Goal: Task Accomplishment & Management: Use online tool/utility

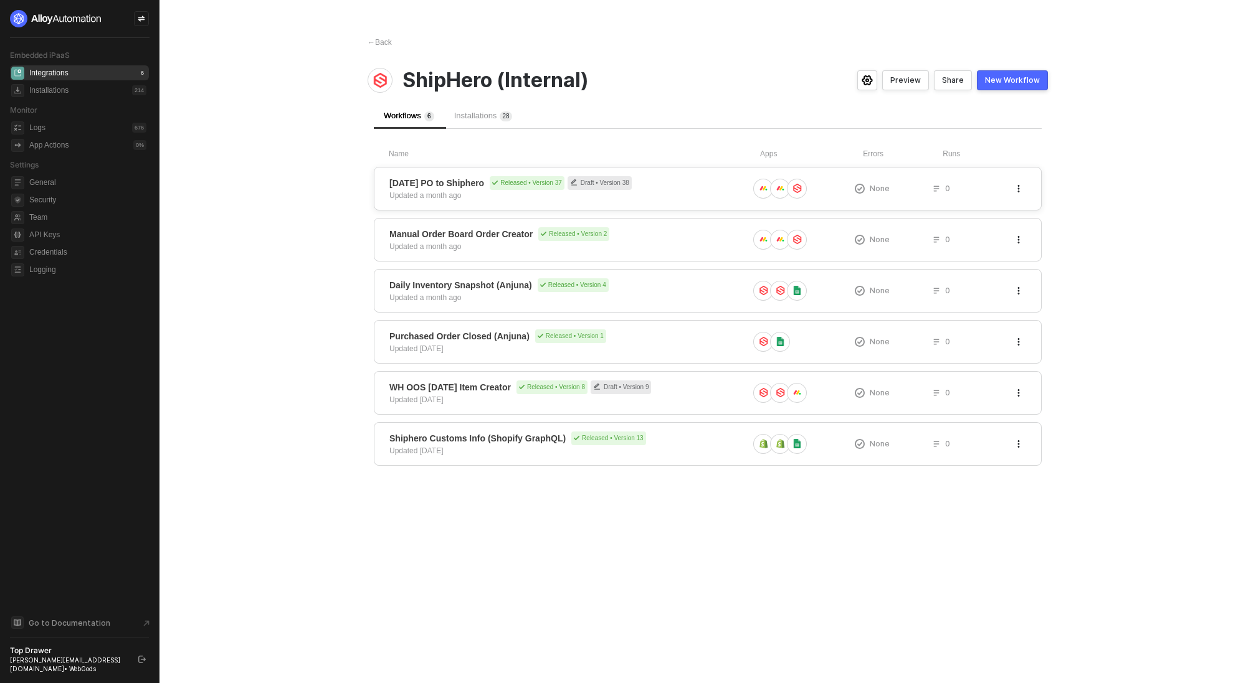
click at [448, 195] on div "Updated a month ago" at bounding box center [425, 195] width 72 height 11
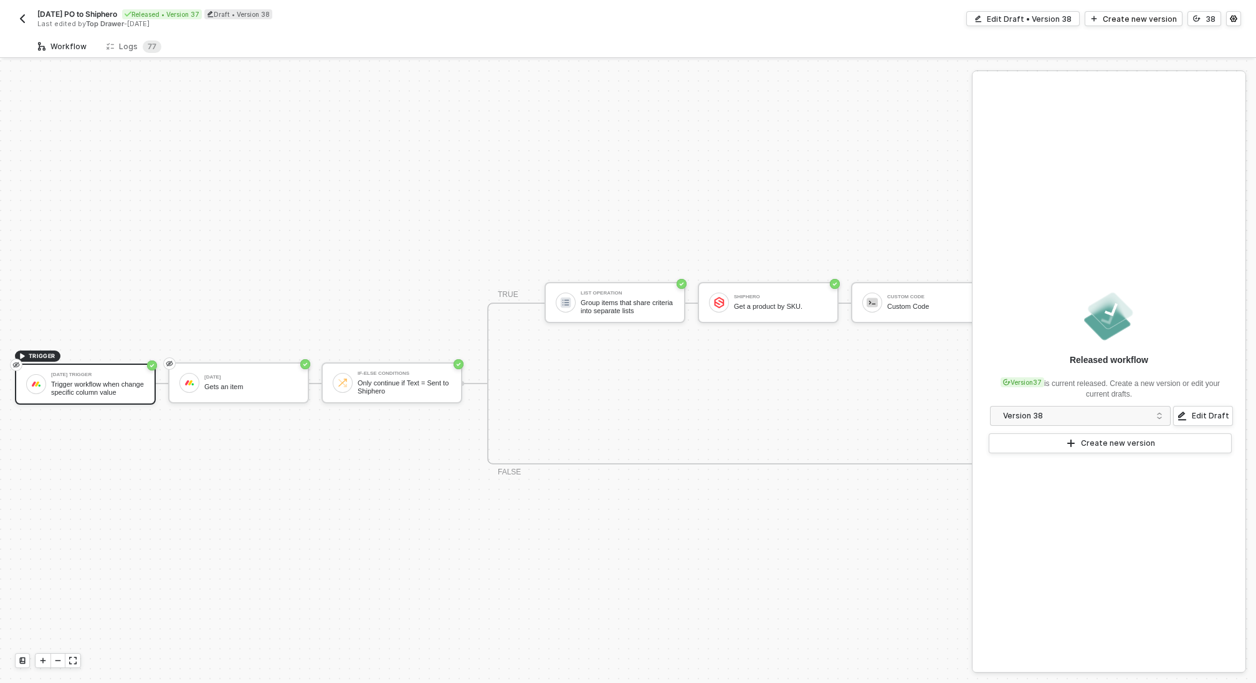
scroll to position [22, 0]
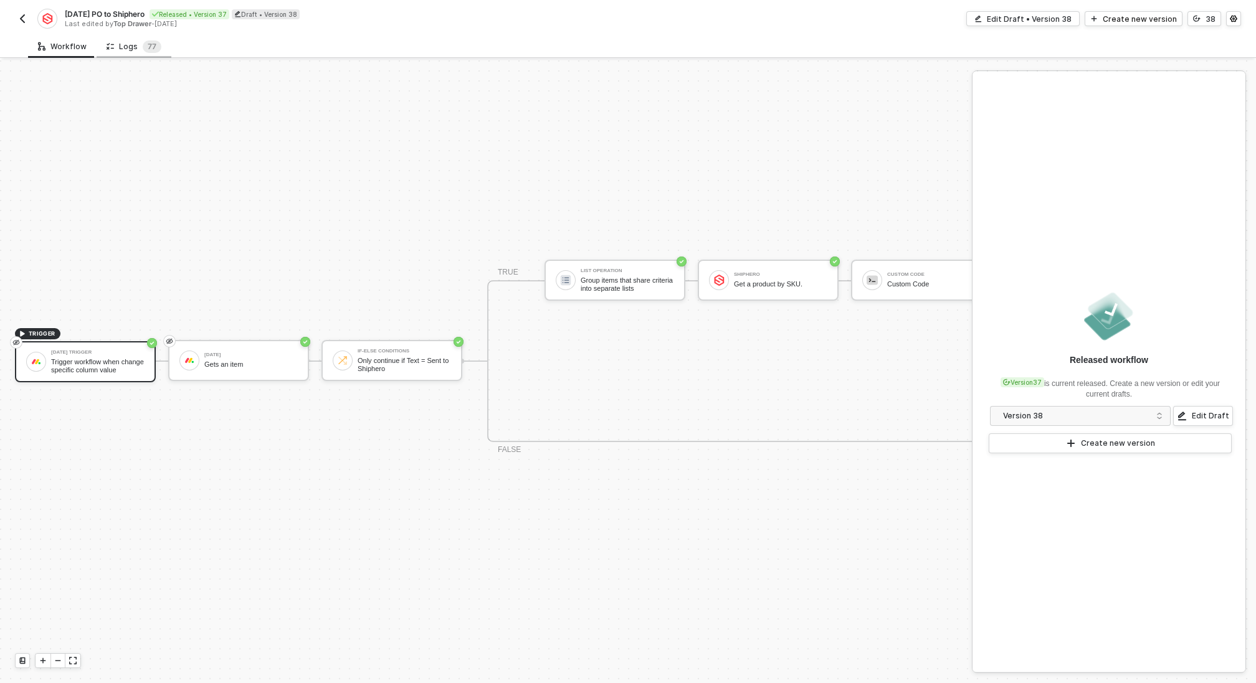
click at [128, 45] on div "Logs 7 7" at bounding box center [134, 46] width 55 height 12
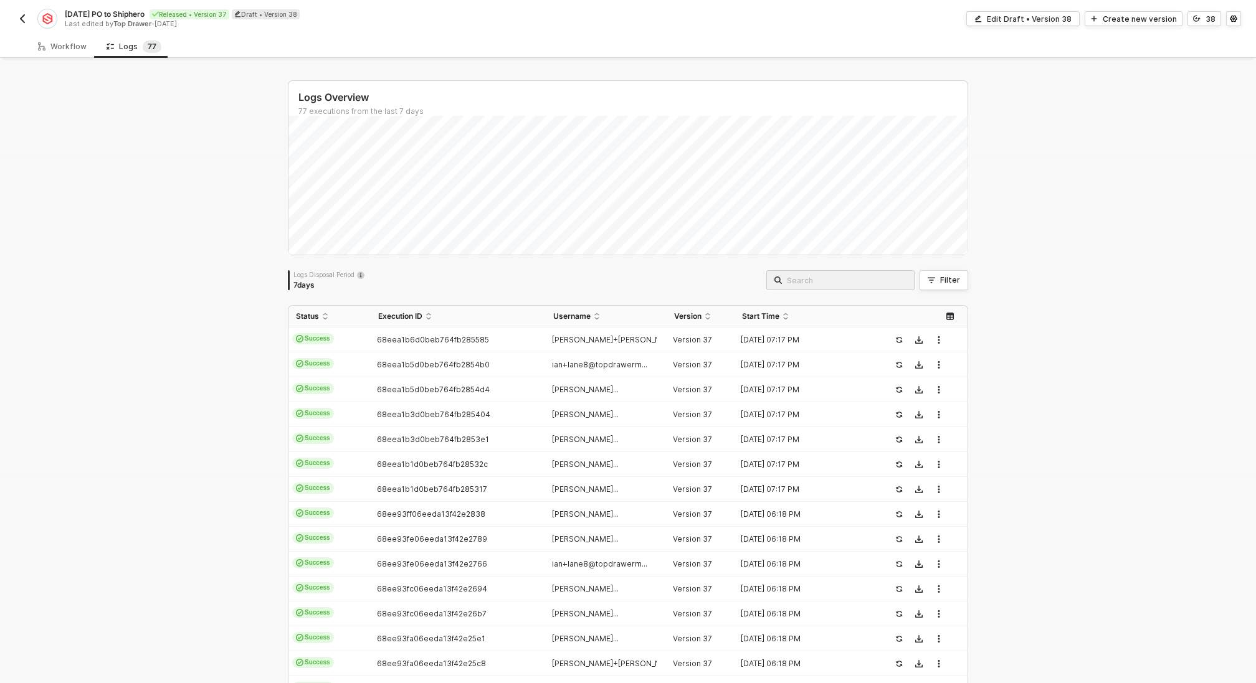
click at [26, 15] on img "button" at bounding box center [22, 19] width 10 height 10
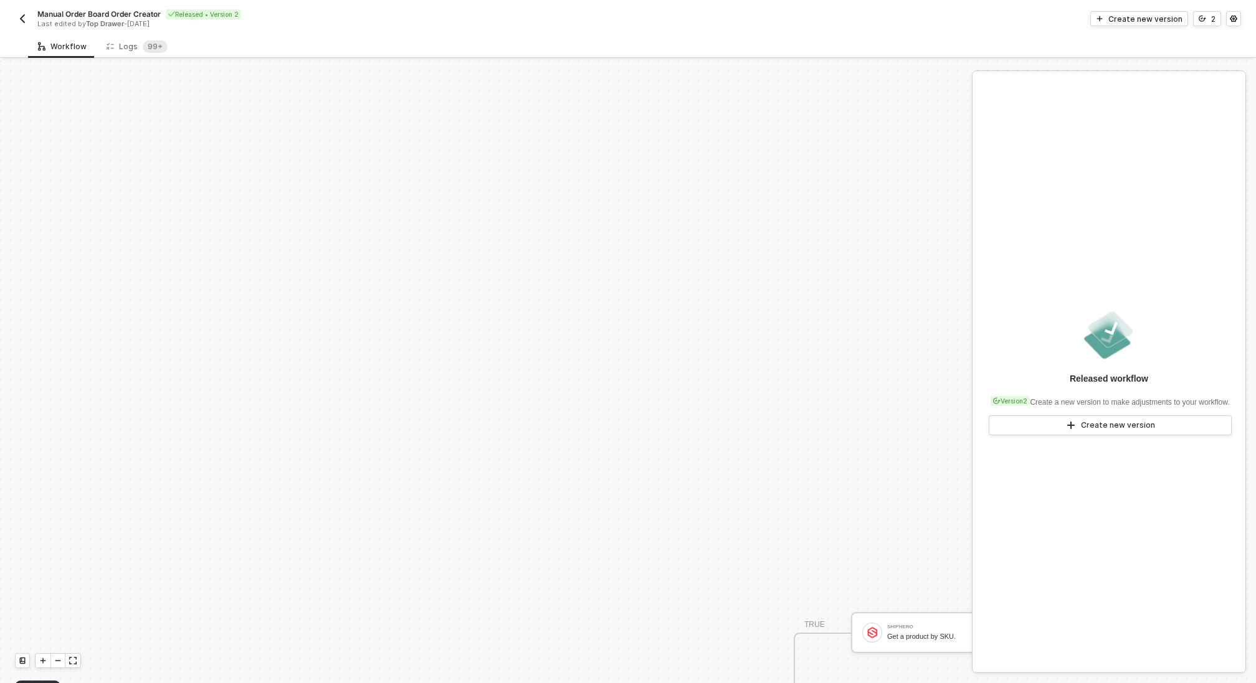
scroll to position [326, 0]
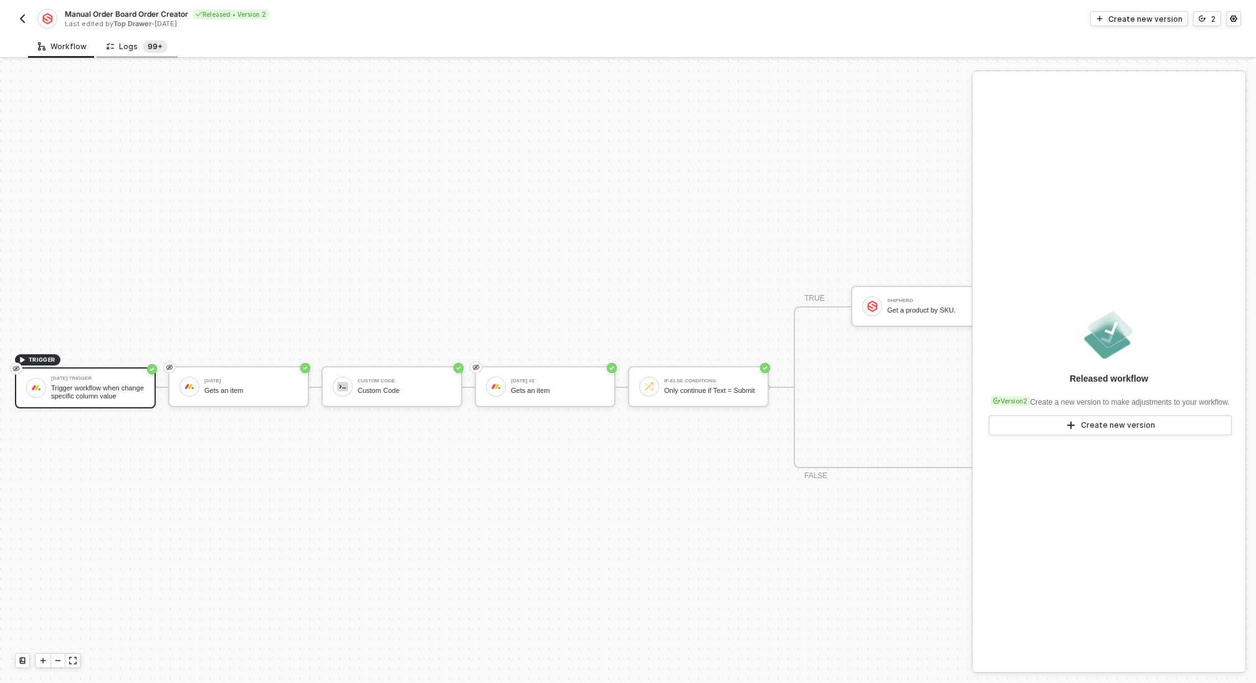
click at [149, 44] on sup "99+" at bounding box center [155, 46] width 25 height 12
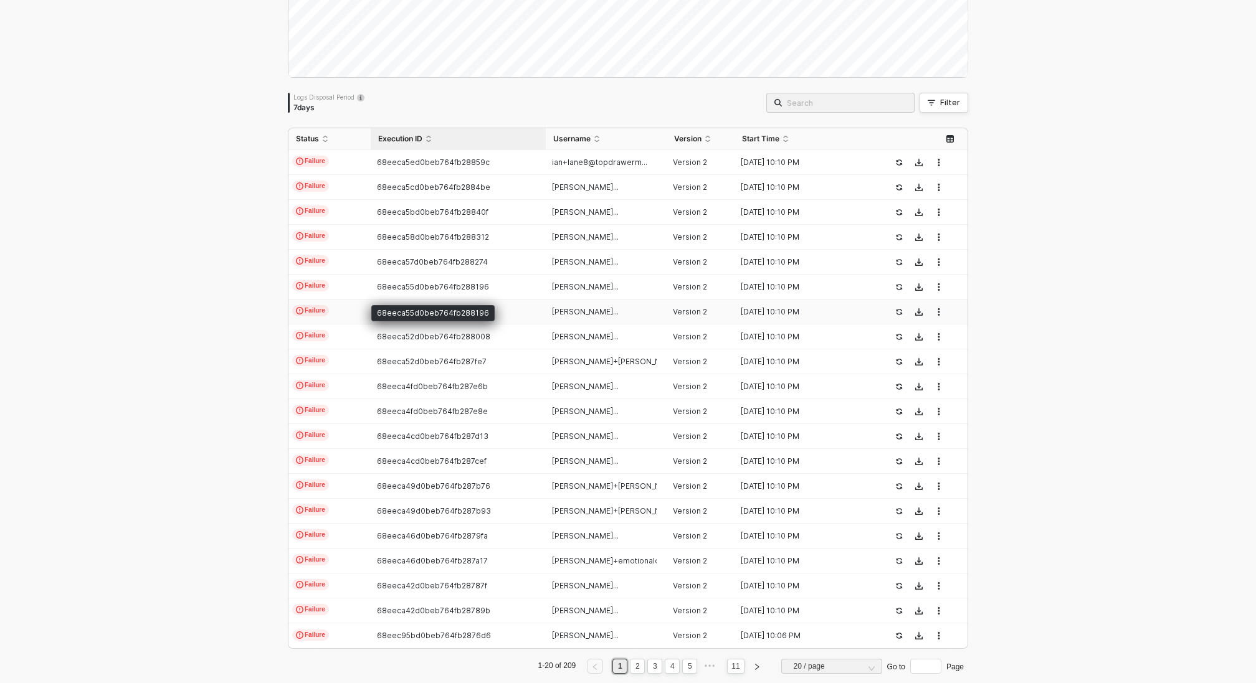
scroll to position [182, 0]
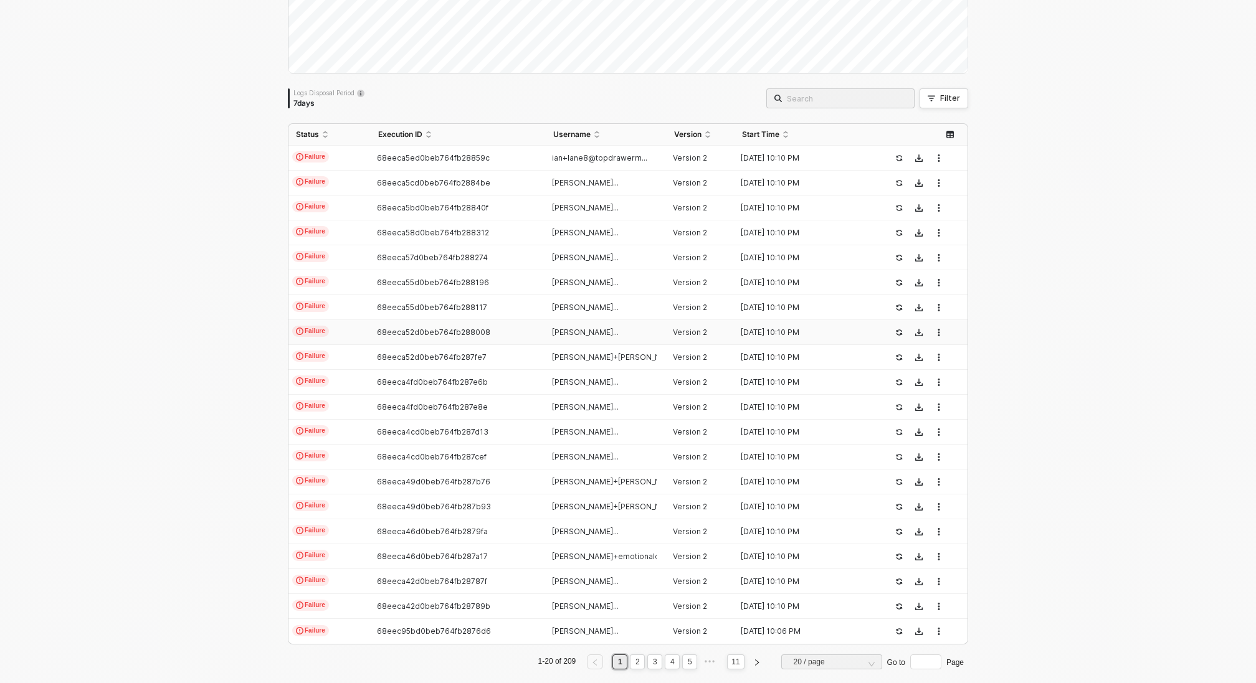
click at [408, 336] on div "68eeca52d0beb764fb288008" at bounding box center [453, 333] width 164 height 10
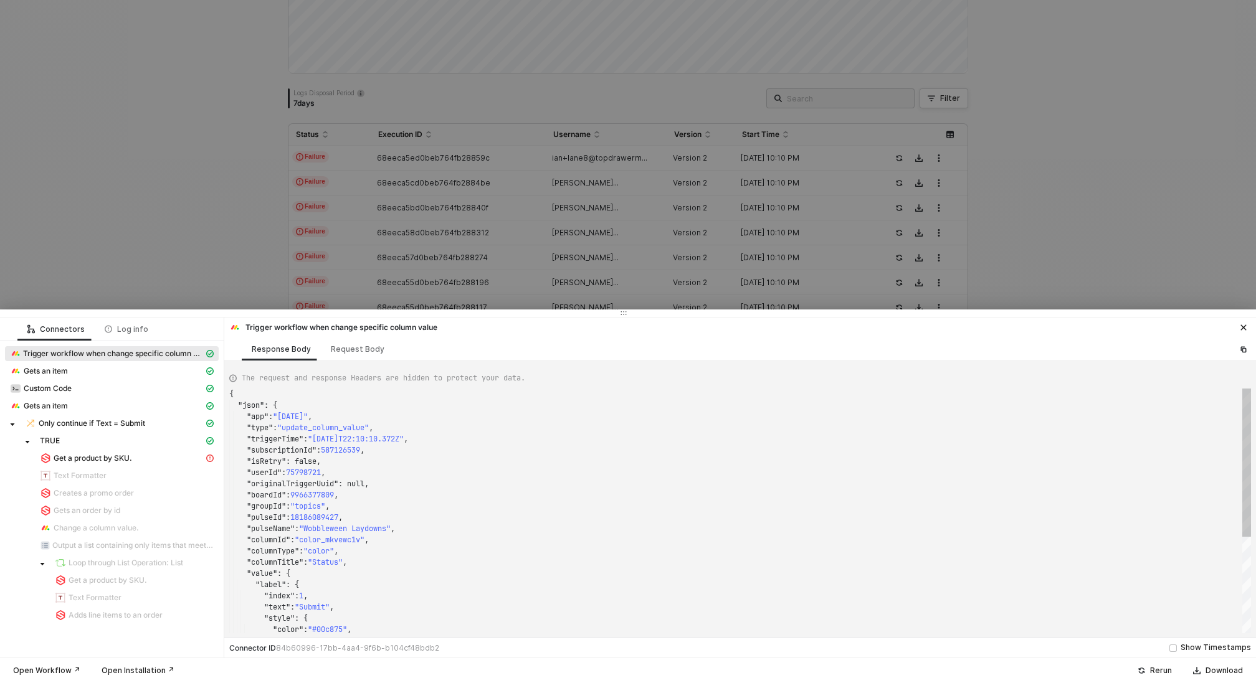
scroll to position [112, 0]
click at [128, 245] on div at bounding box center [628, 341] width 1256 height 683
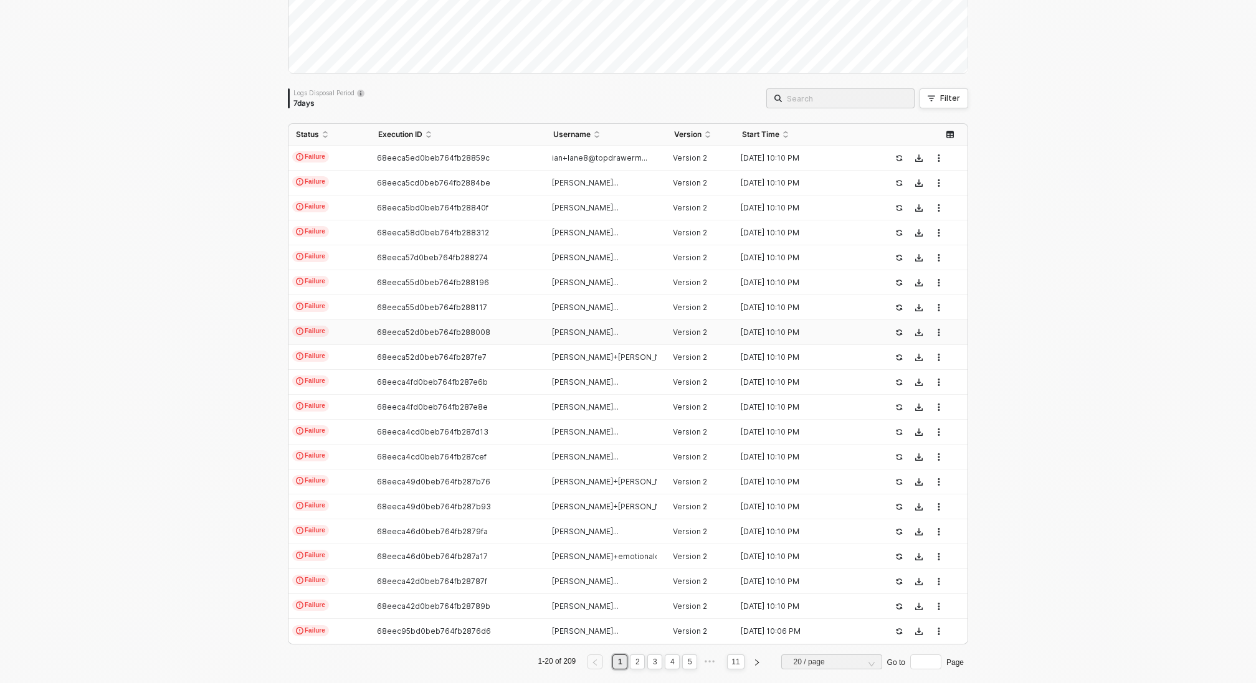
scroll to position [197, 0]
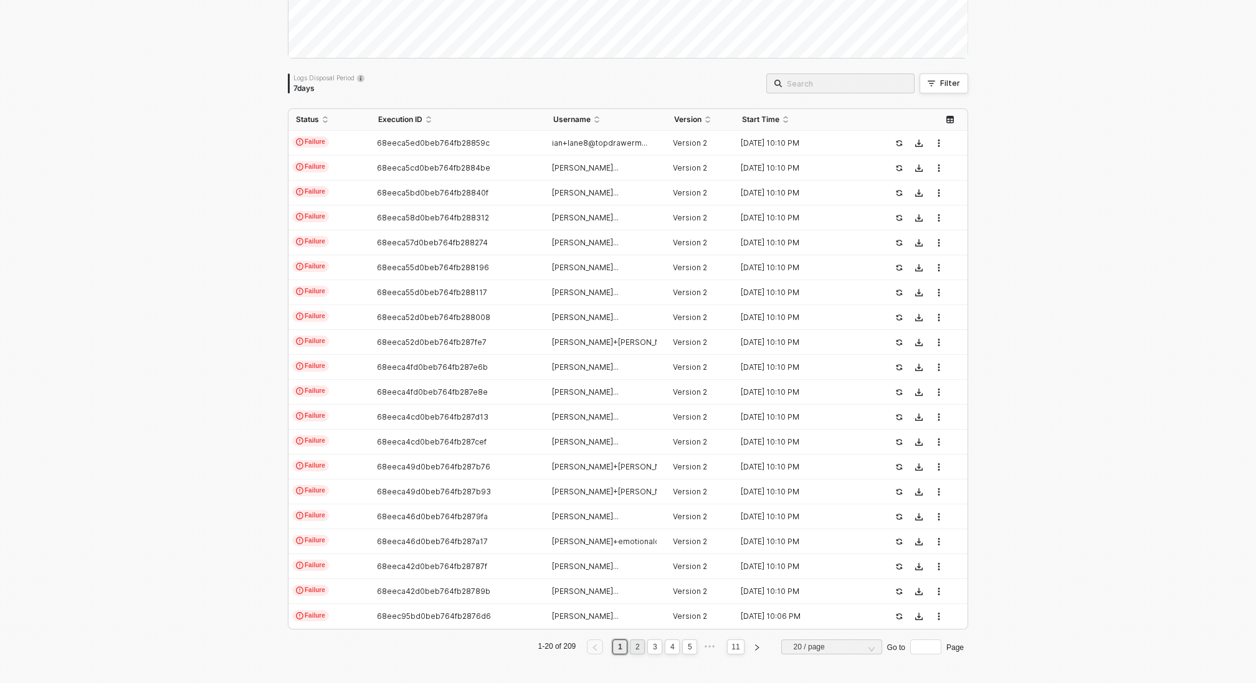
click at [639, 652] on link "2" at bounding box center [638, 647] width 12 height 14
click at [653, 648] on link "3" at bounding box center [655, 647] width 12 height 14
click at [674, 649] on link "4" at bounding box center [672, 647] width 12 height 14
click at [673, 649] on link "5" at bounding box center [672, 647] width 12 height 14
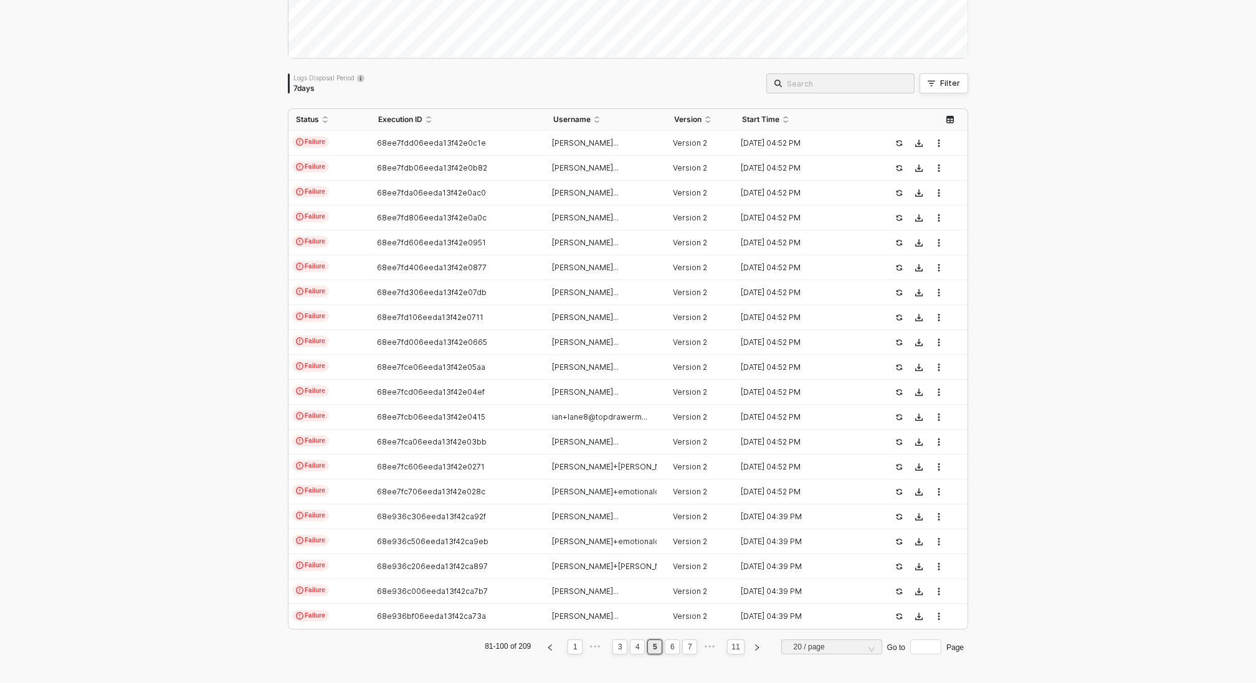
click at [673, 649] on link "6" at bounding box center [672, 647] width 12 height 14
click at [441, 489] on span "68e841630e02aa58a60386a6" at bounding box center [434, 491] width 115 height 9
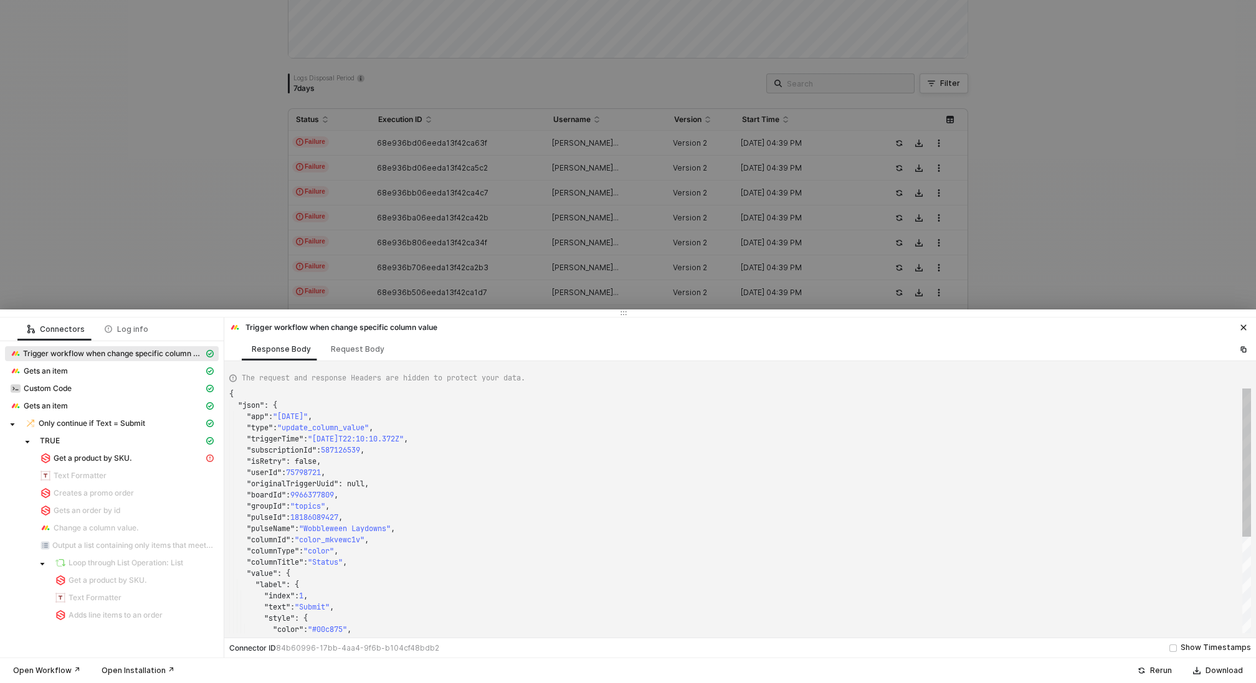
scroll to position [112, 0]
type textarea "{ "json": { "app": "[DATE]", "type": "update_column_value", "triggerTime": "[DA…"
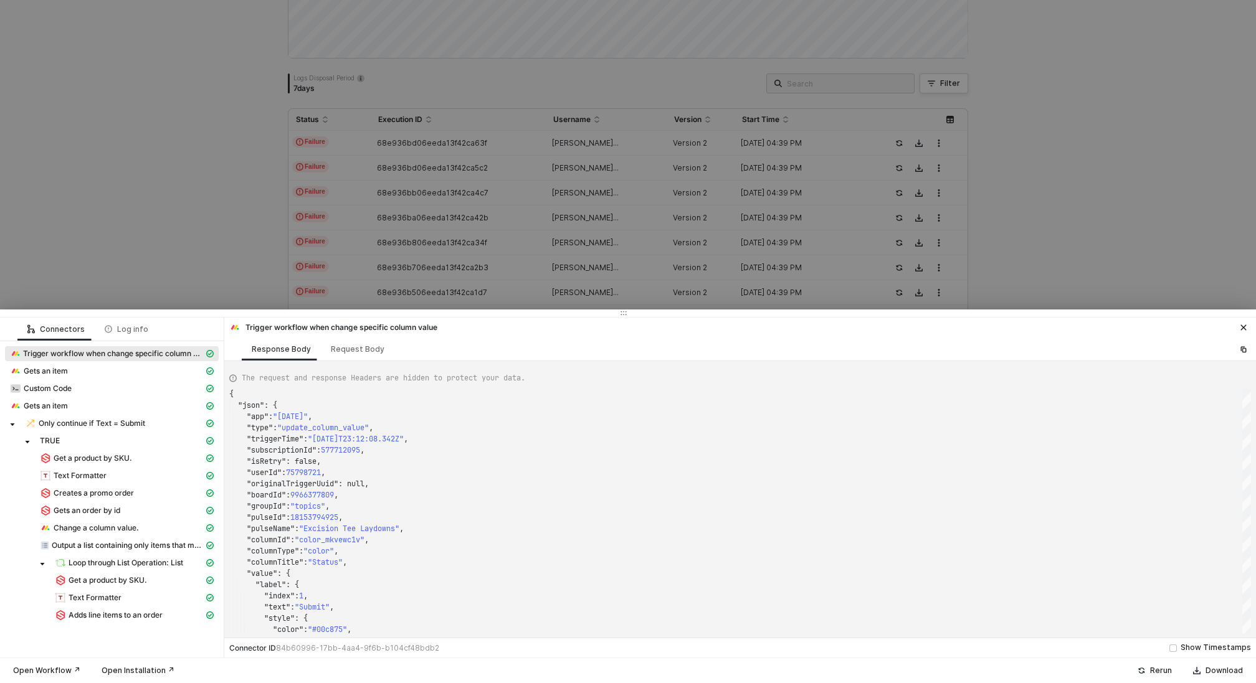
click at [166, 234] on div at bounding box center [628, 341] width 1256 height 683
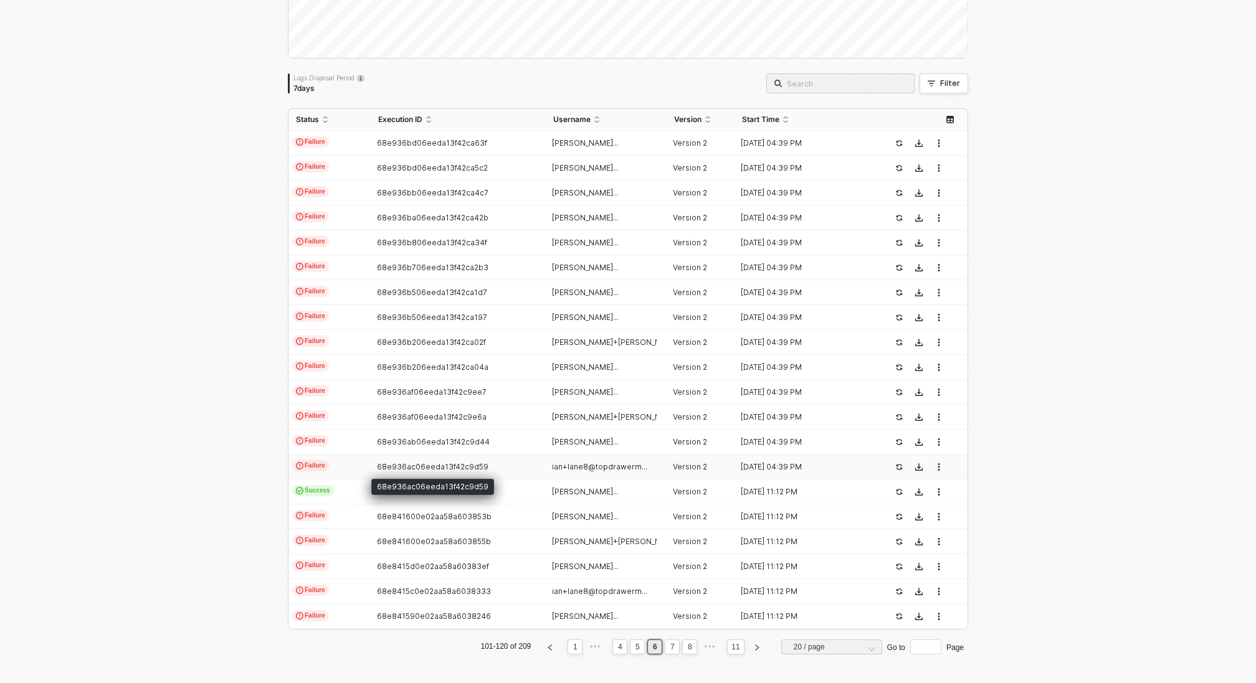
click at [419, 462] on span "68e936ac06eeda13f42c9d59" at bounding box center [432, 466] width 111 height 9
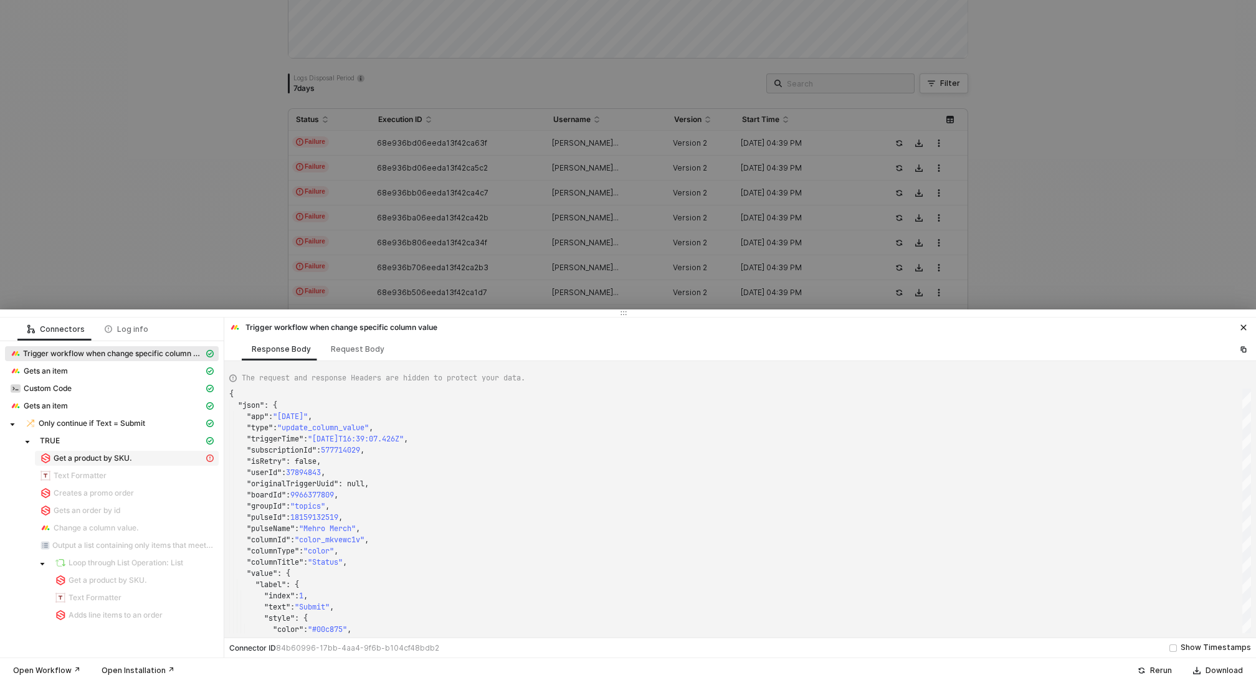
click at [71, 458] on span "Get a product by SKU." at bounding box center [93, 458] width 78 height 10
type textarea "{ "statusCode": 400, "message": "Error : {\"message\":\"Request failed with sta…"
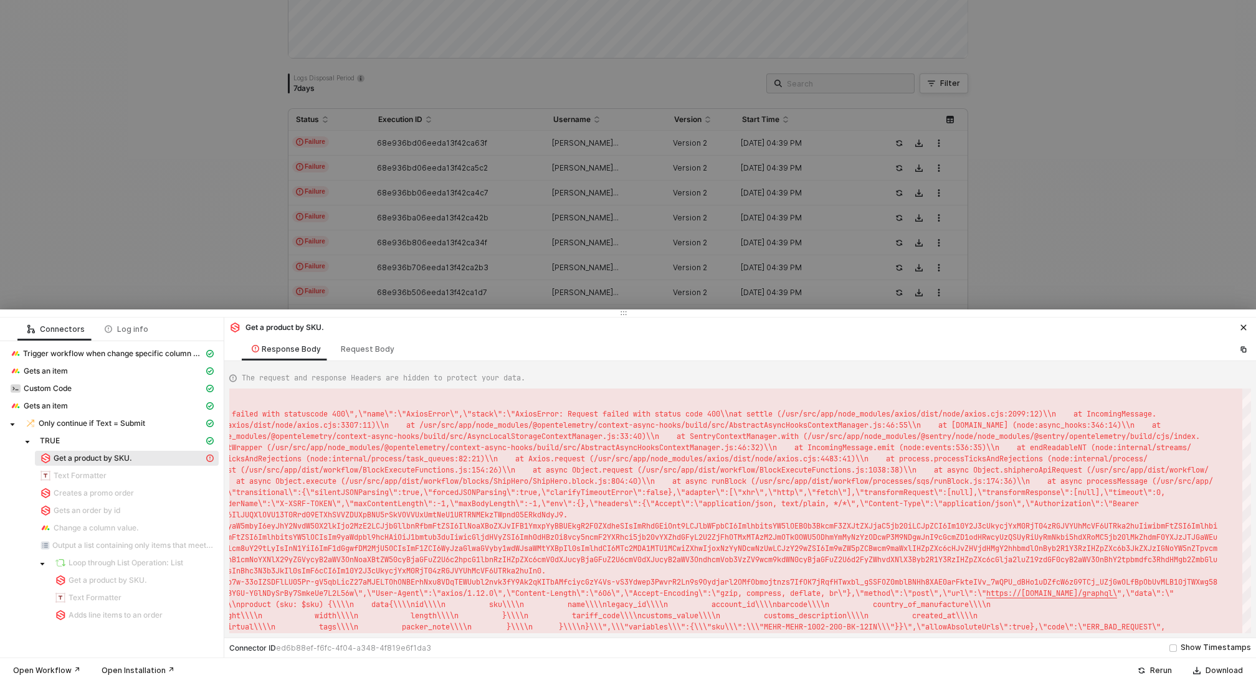
click at [192, 286] on div at bounding box center [628, 341] width 1256 height 683
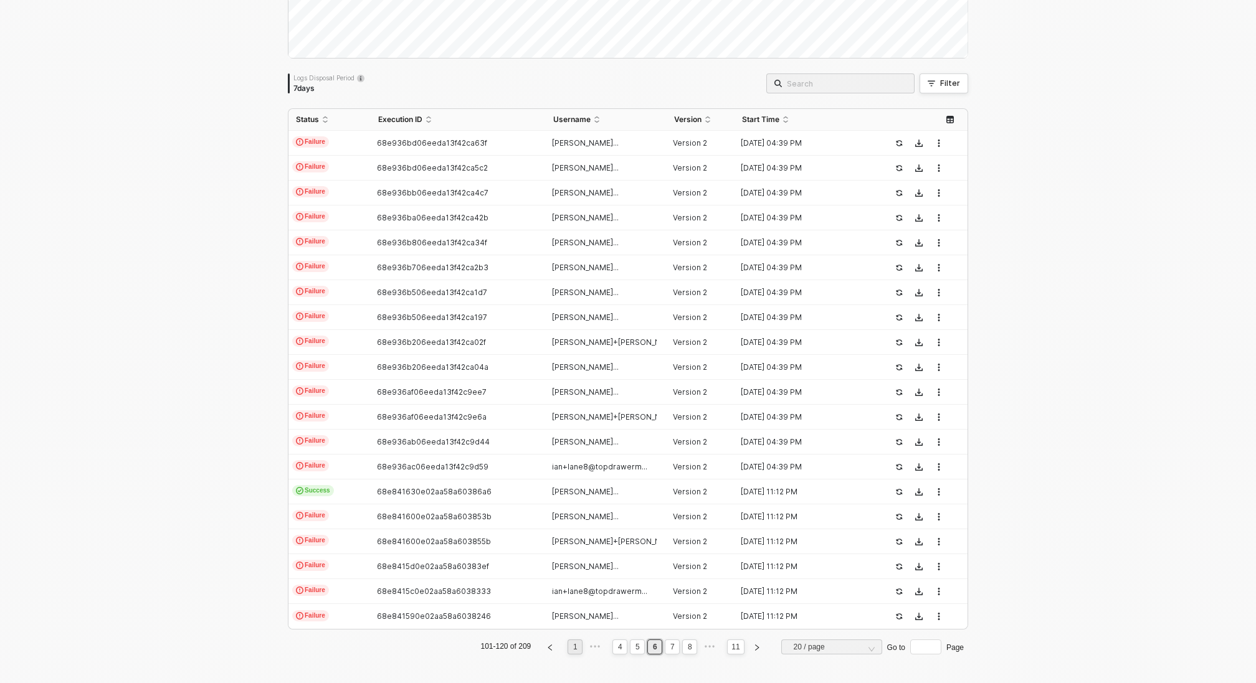
click at [576, 650] on link "1" at bounding box center [575, 647] width 12 height 14
click at [433, 369] on span "68eeca4fd0beb764fb287e6b" at bounding box center [432, 367] width 111 height 9
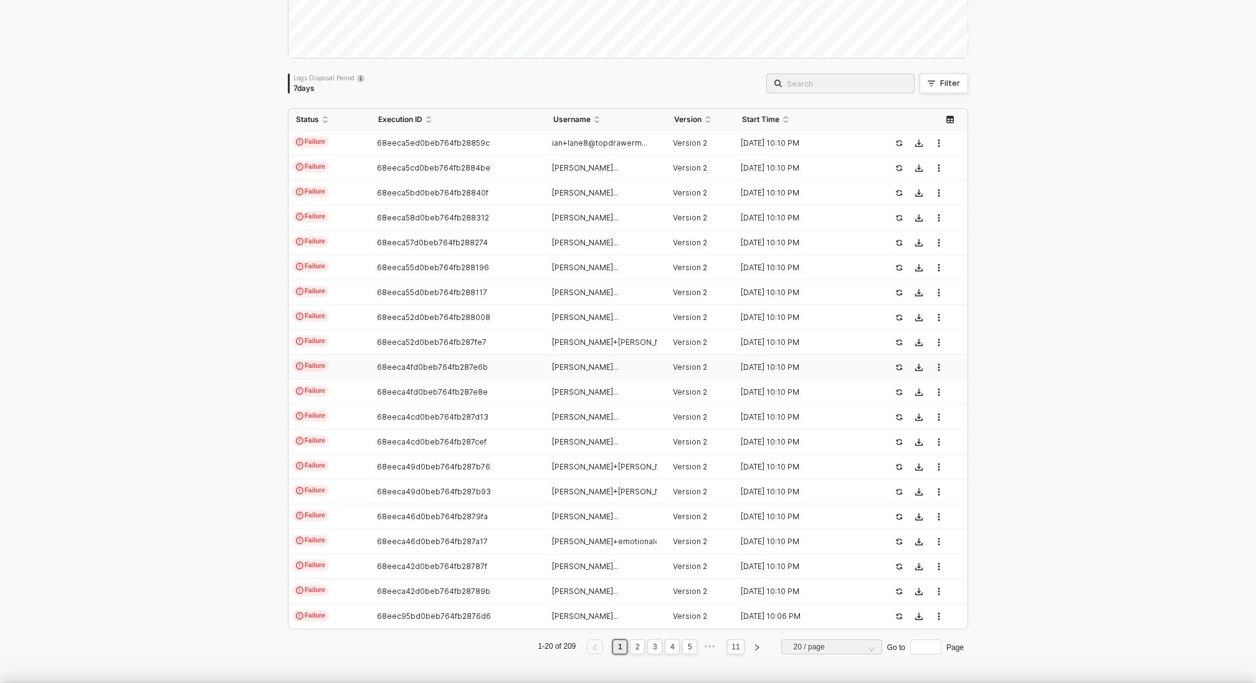
scroll to position [112, 0]
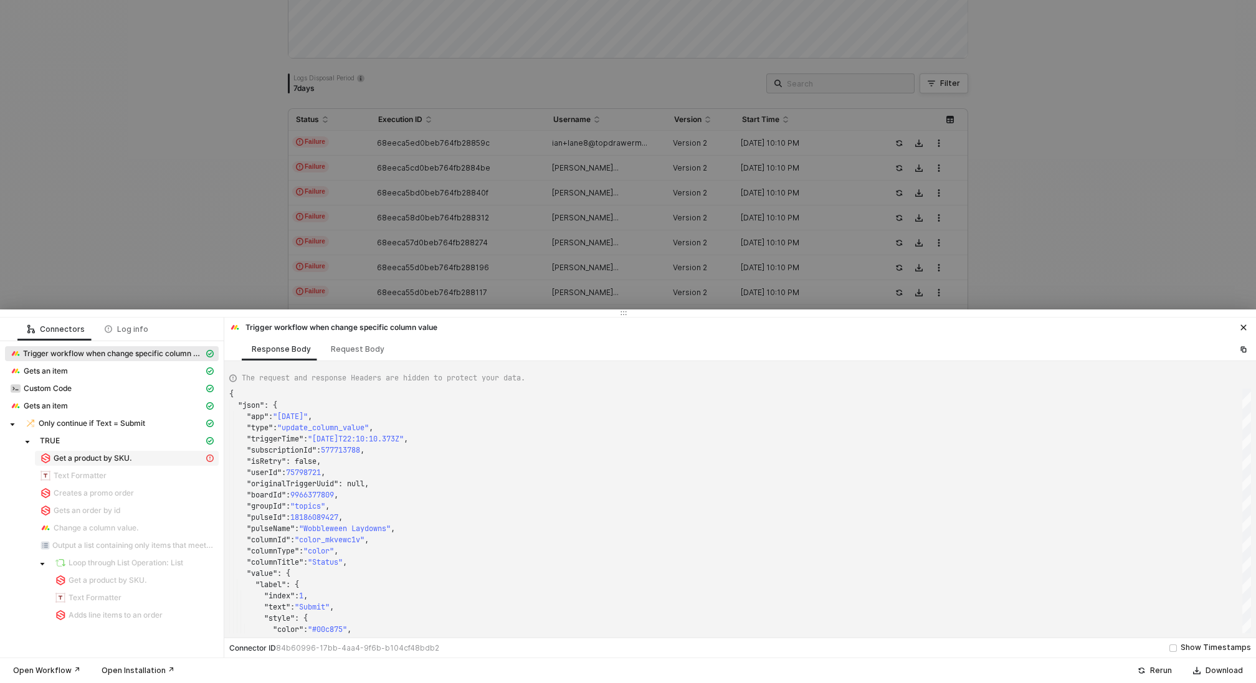
click at [146, 457] on div "Get a product by SKU." at bounding box center [122, 458] width 164 height 11
type textarea "{ "statusCode": 400, "message": "Error : {\"message\":\"Request failed with sta…"
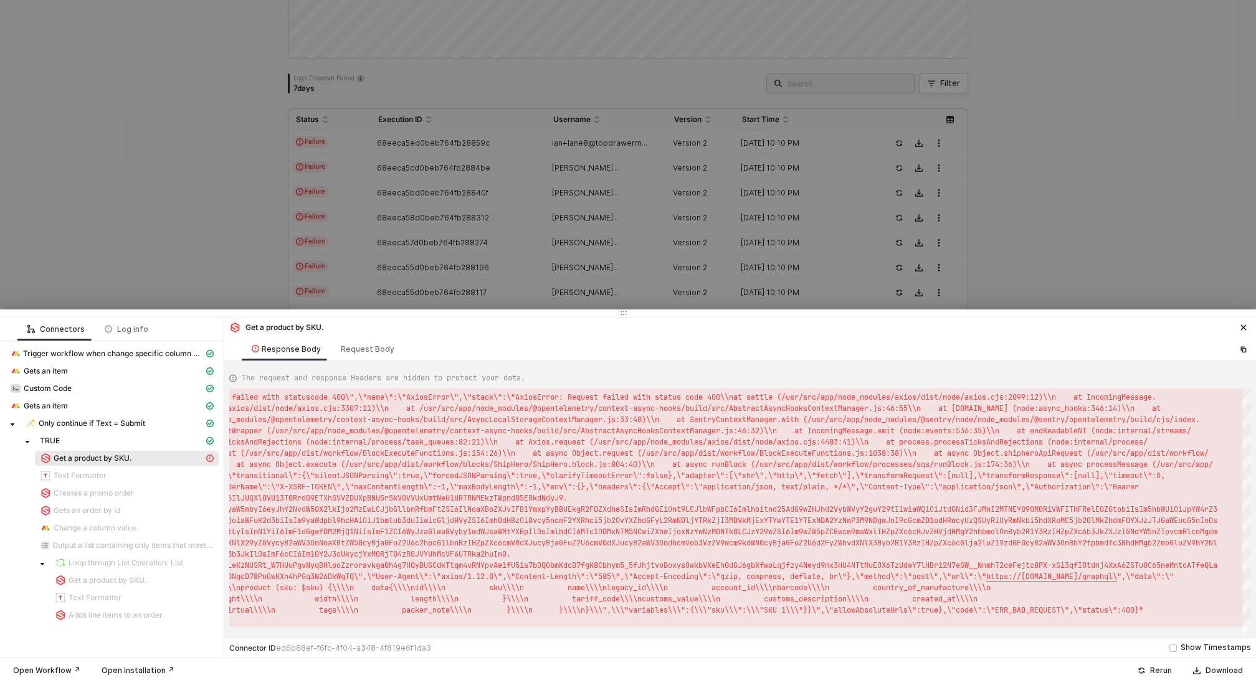
click at [232, 224] on div at bounding box center [628, 341] width 1256 height 683
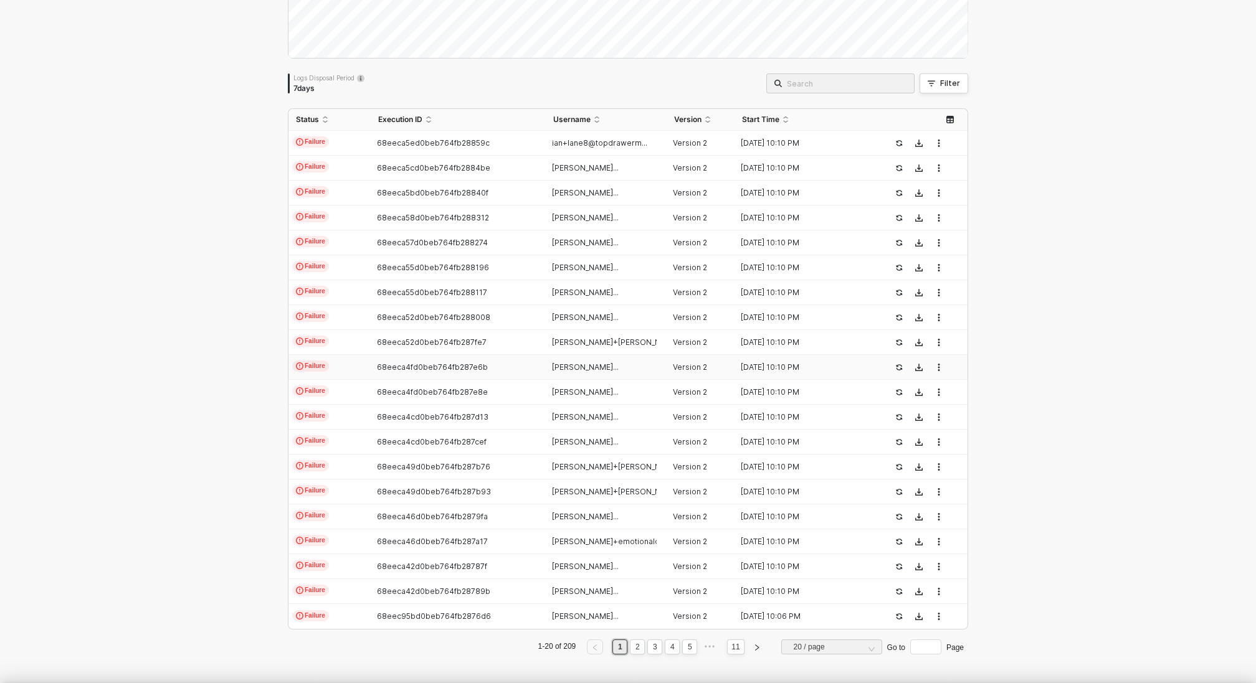
scroll to position [0, 0]
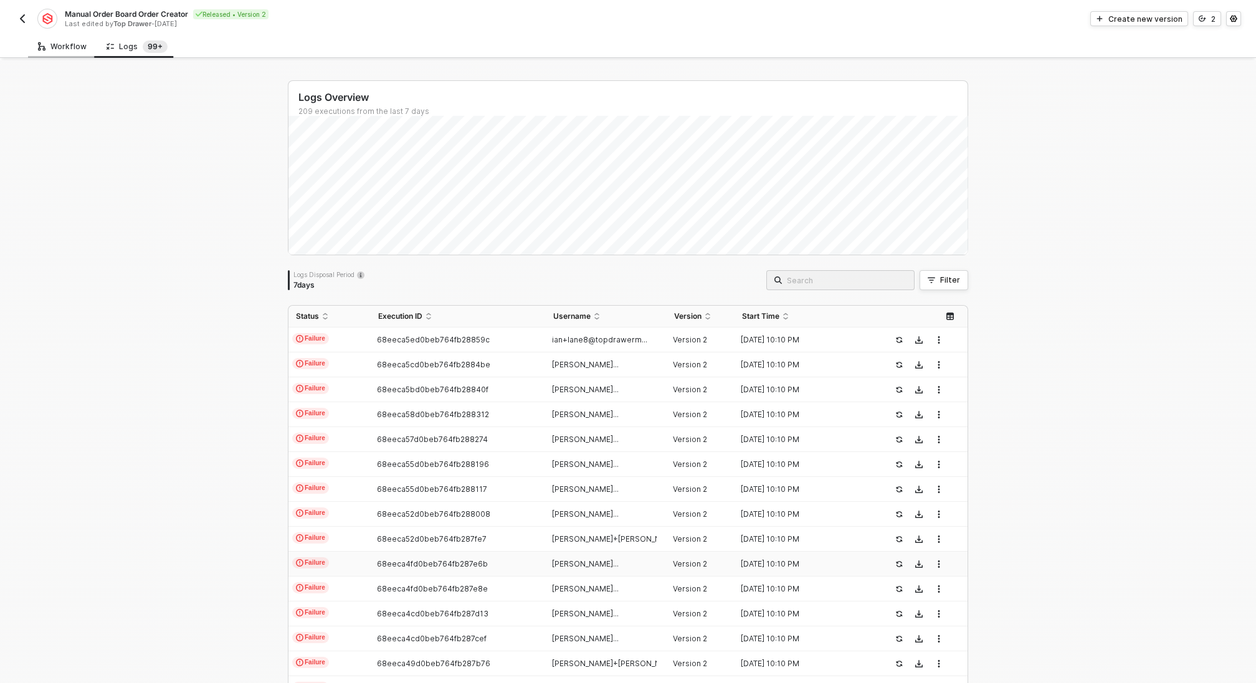
click at [34, 53] on div "Workflow" at bounding box center [62, 46] width 69 height 23
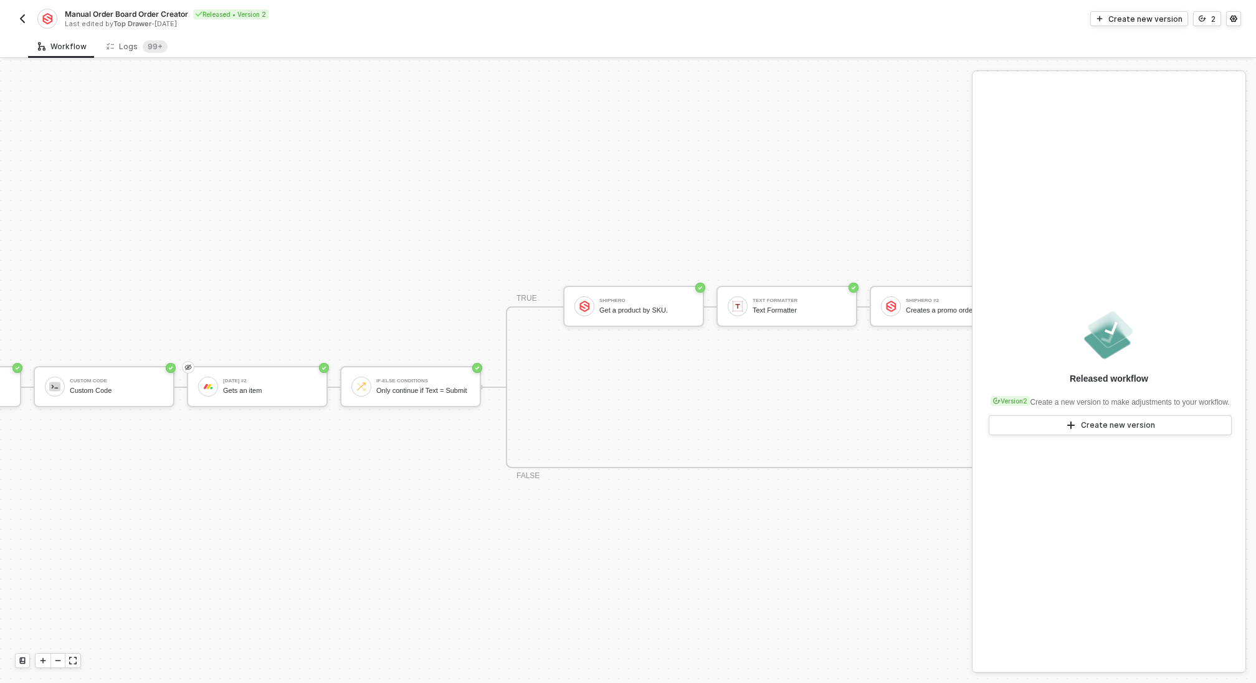
scroll to position [326, 294]
click at [637, 315] on div "ShipHero Get a product by SKU." at bounding box center [639, 307] width 93 height 24
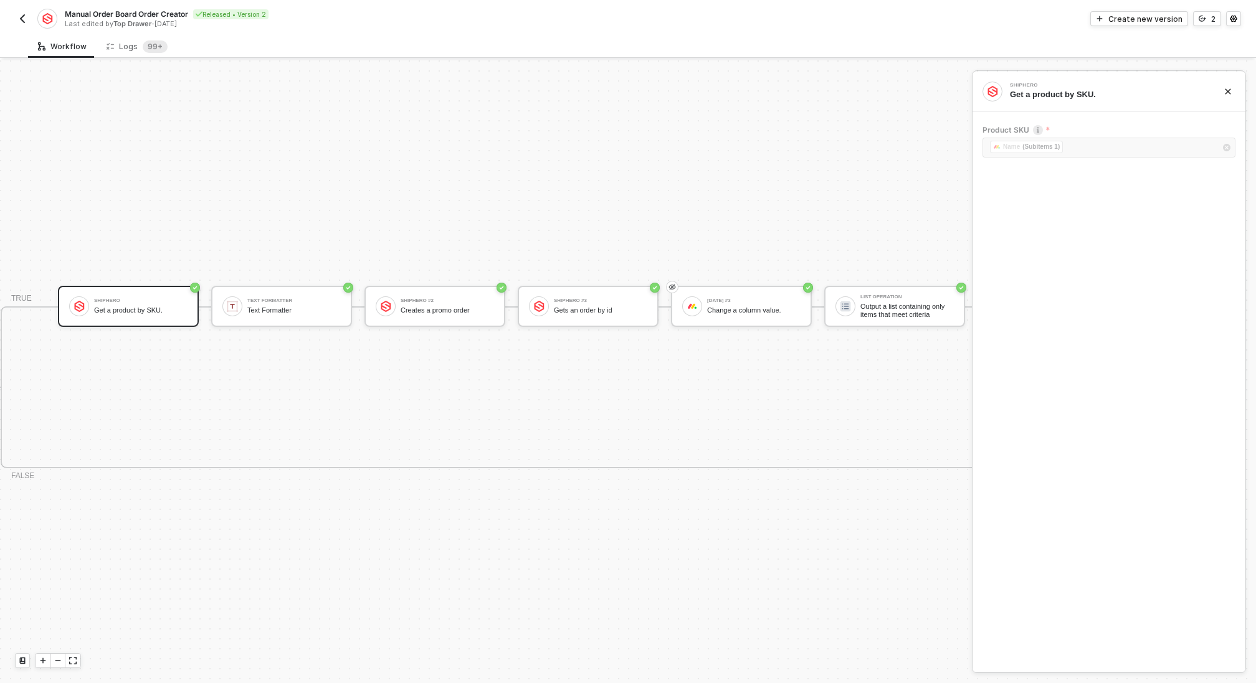
scroll to position [326, 794]
click at [134, 44] on div "Logs 99+" at bounding box center [137, 46] width 61 height 12
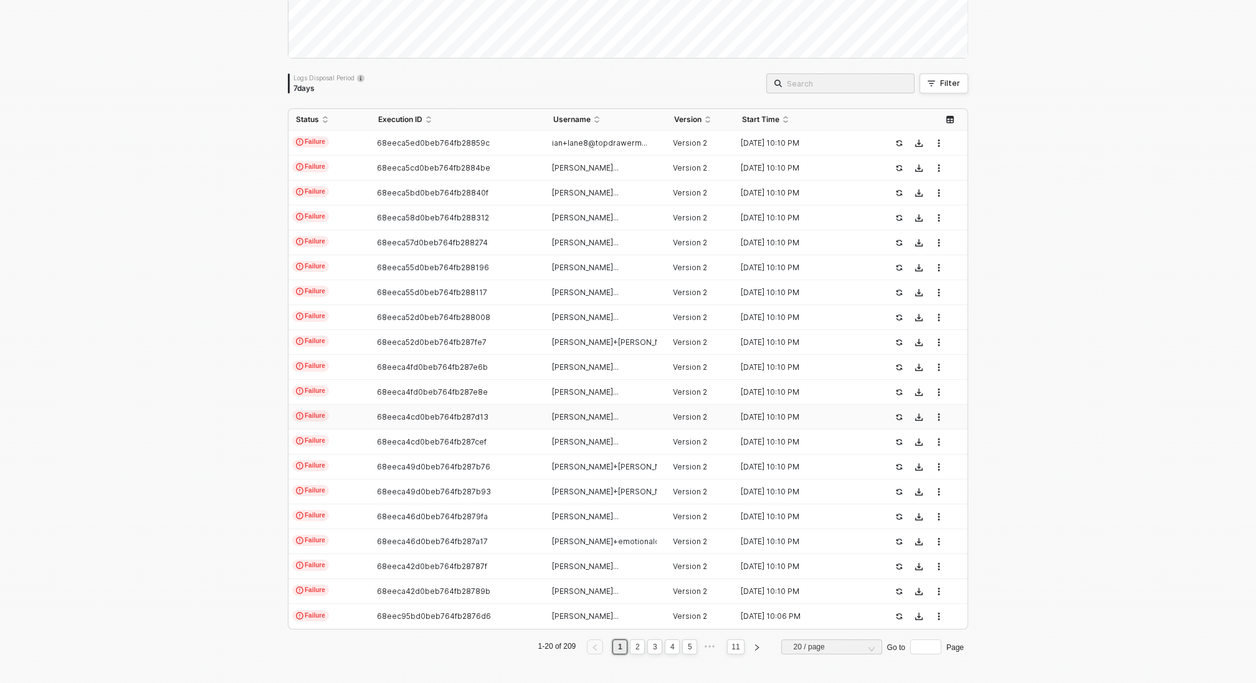
scroll to position [0, 0]
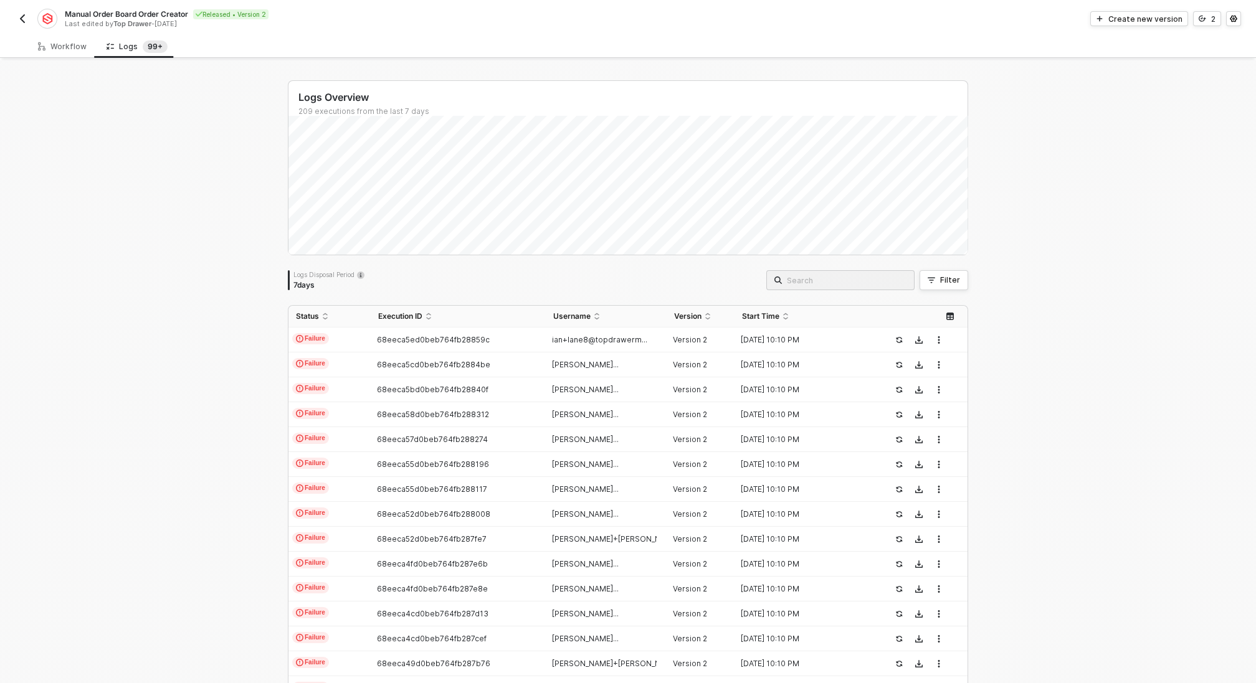
click at [19, 19] on img "button" at bounding box center [22, 19] width 10 height 10
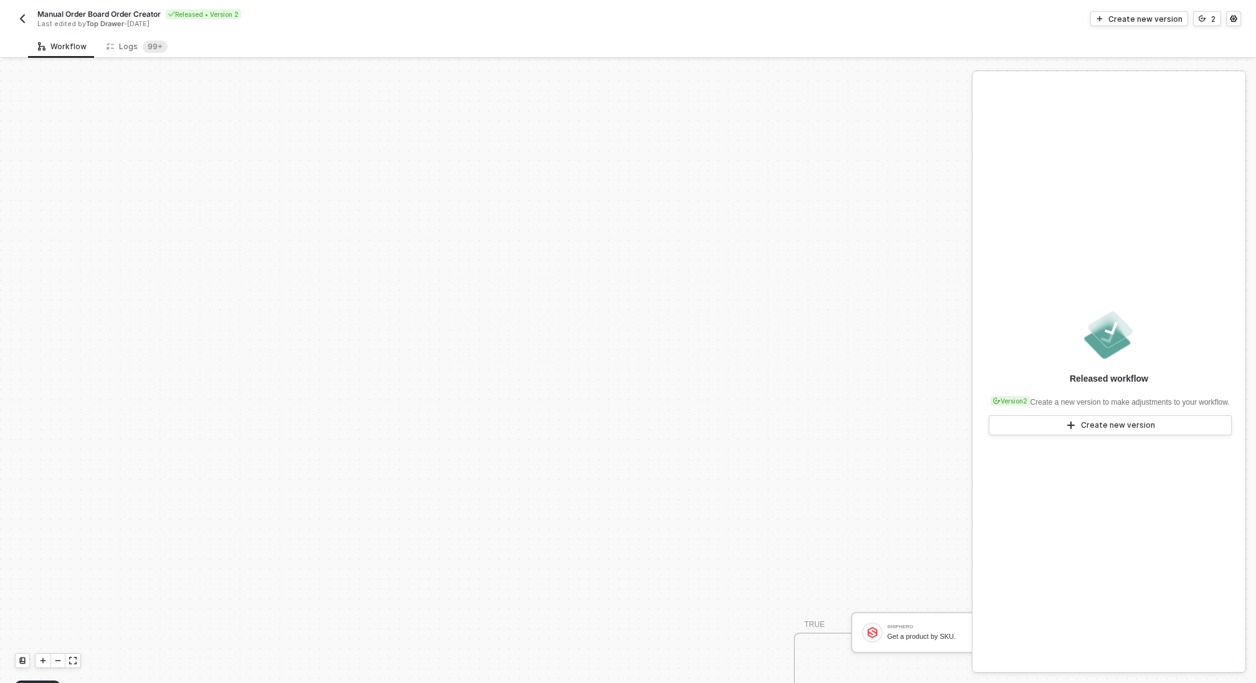
scroll to position [326, 0]
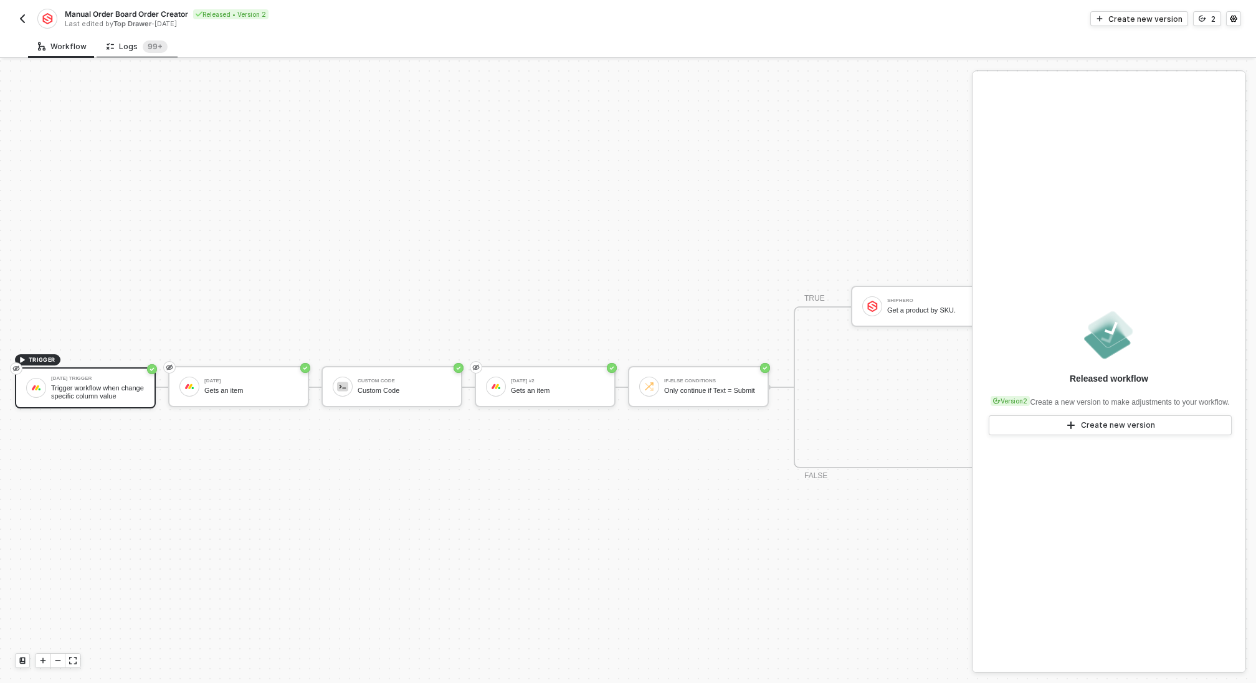
click at [135, 50] on div "Logs 99+" at bounding box center [137, 46] width 61 height 12
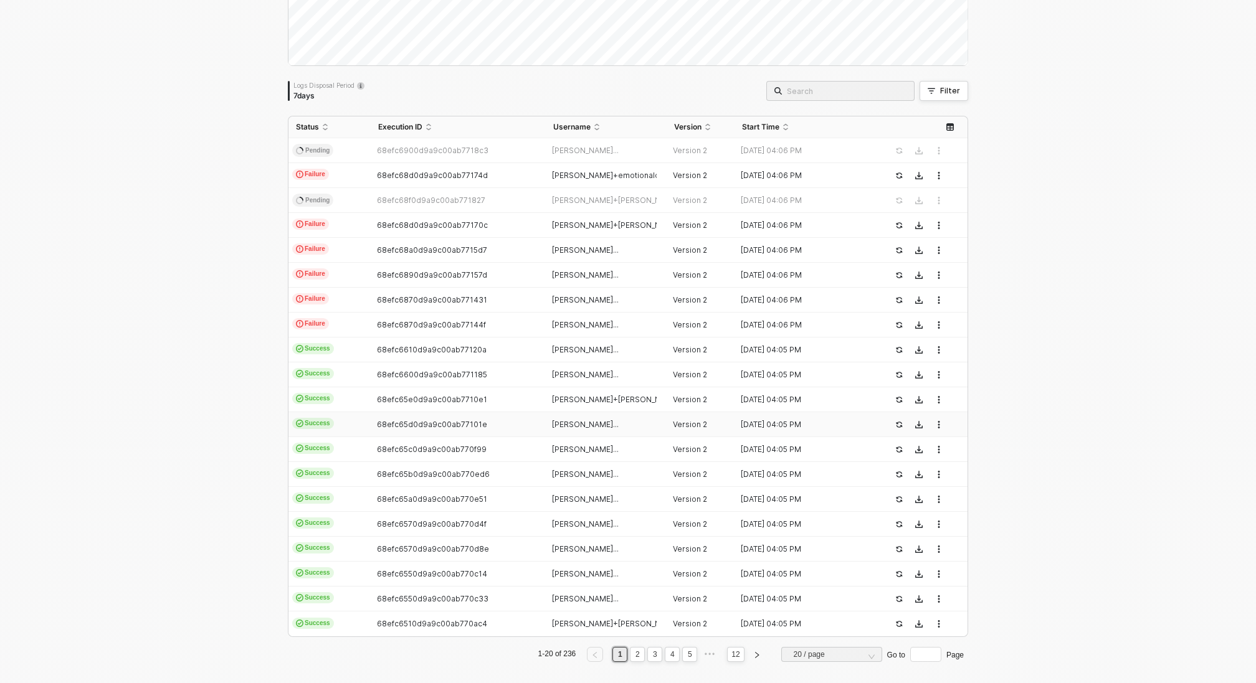
scroll to position [197, 0]
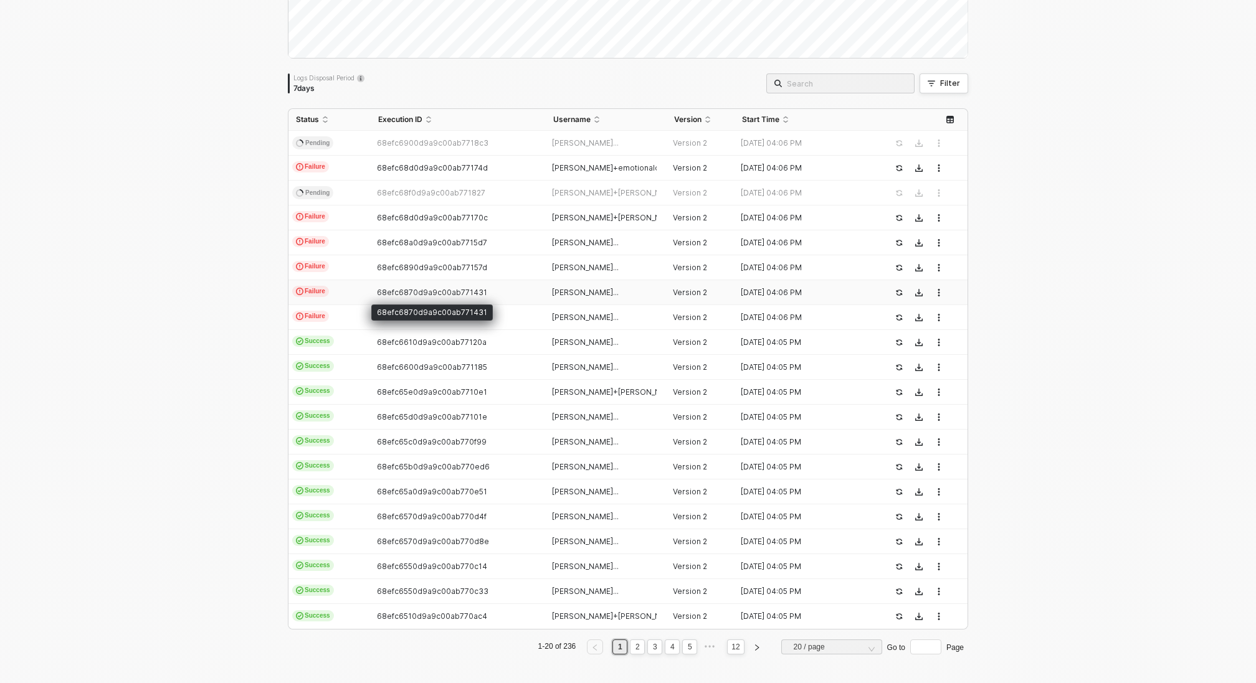
click at [460, 293] on span "68efc6870d9a9c00ab771431" at bounding box center [432, 292] width 110 height 9
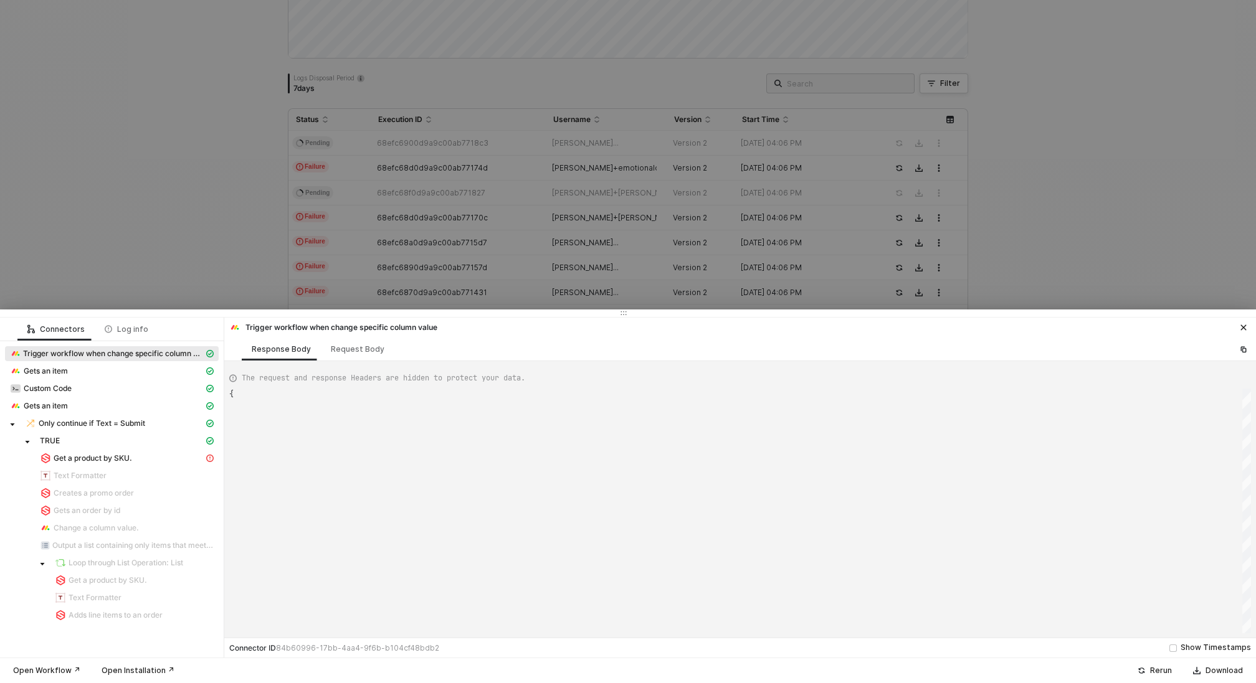
type textarea "{ "json": { "app": "[DATE]", "type": "update_column_value", "triggerTime": "[DA…"
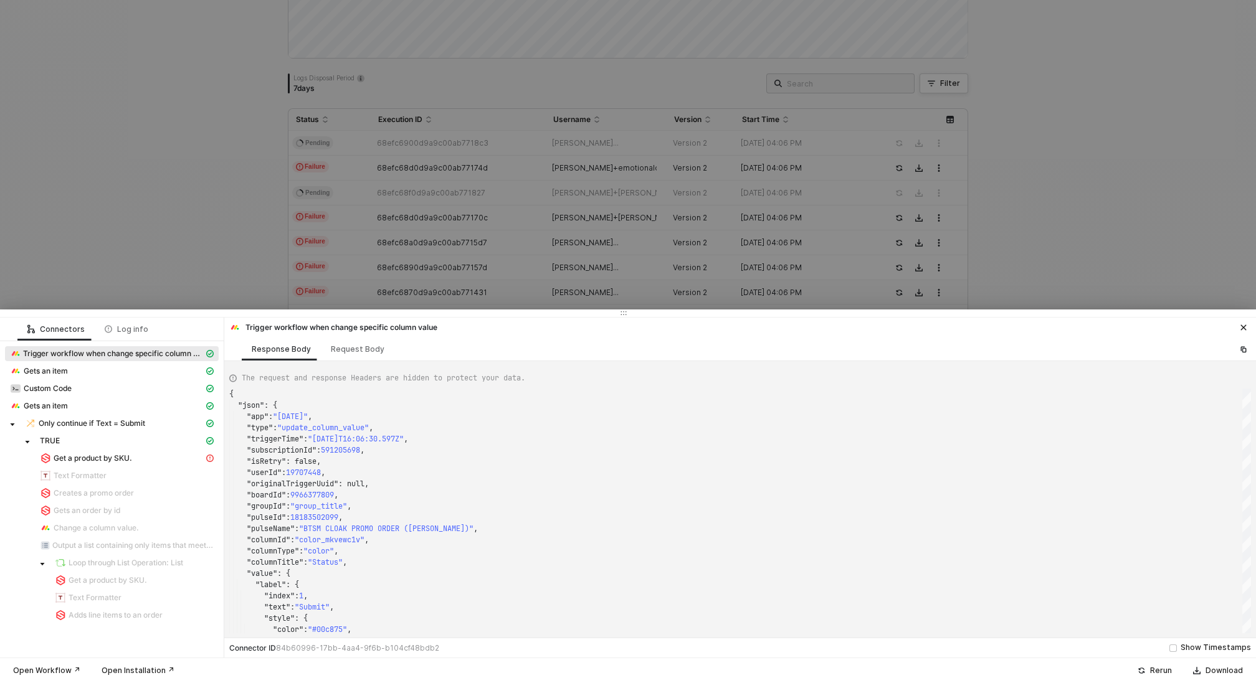
click at [254, 249] on div at bounding box center [628, 341] width 1256 height 683
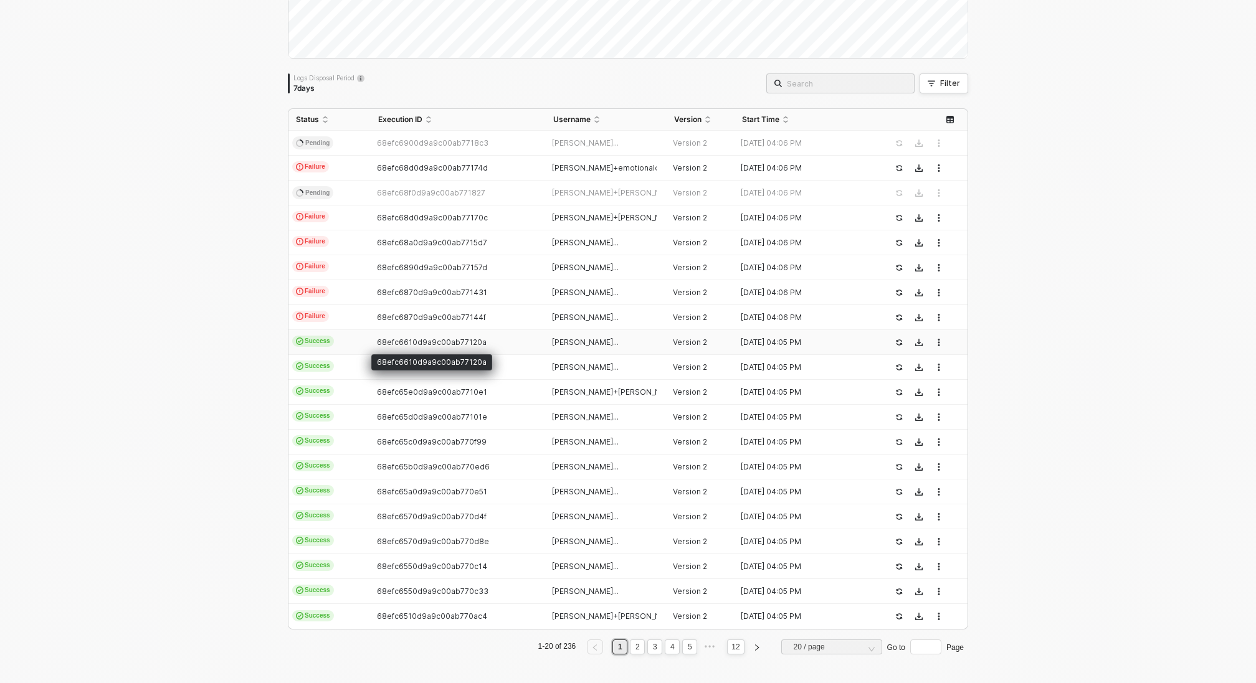
click at [425, 338] on span "68efc6610d9a9c00ab77120a" at bounding box center [432, 342] width 110 height 9
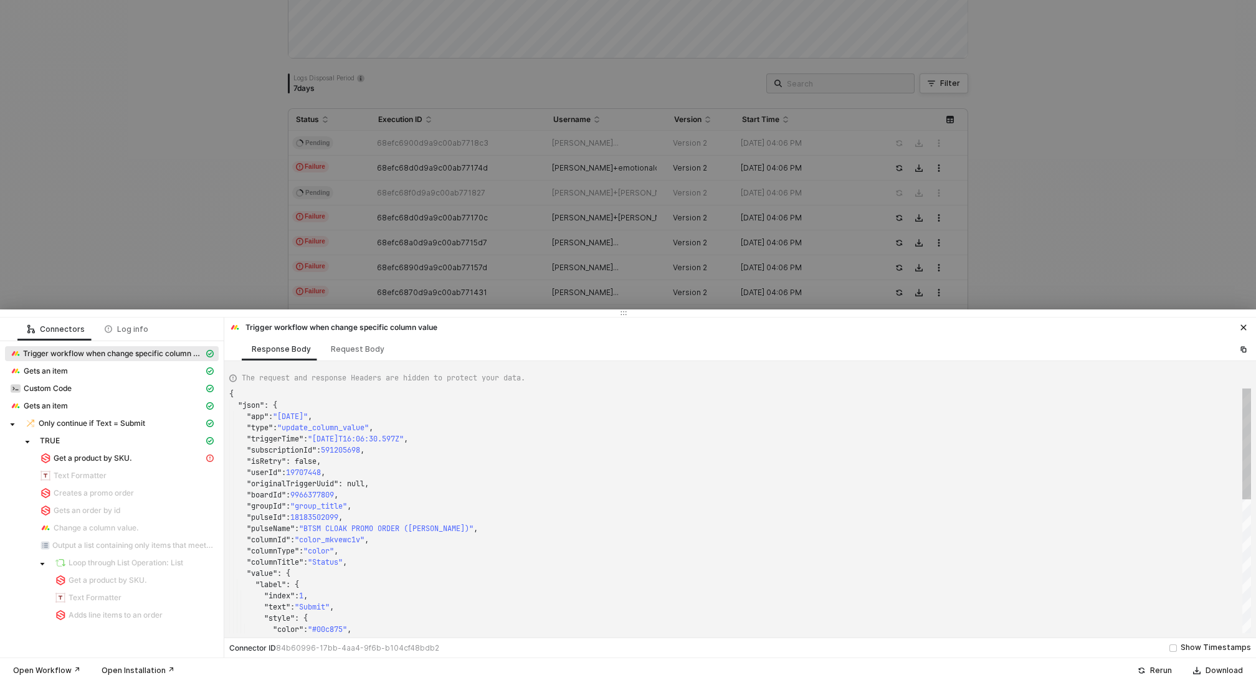
type textarea "{ "json": { "app": "monday", "type": "update_column_value", "triggerTime": "202…"
click at [185, 267] on div at bounding box center [628, 341] width 1256 height 683
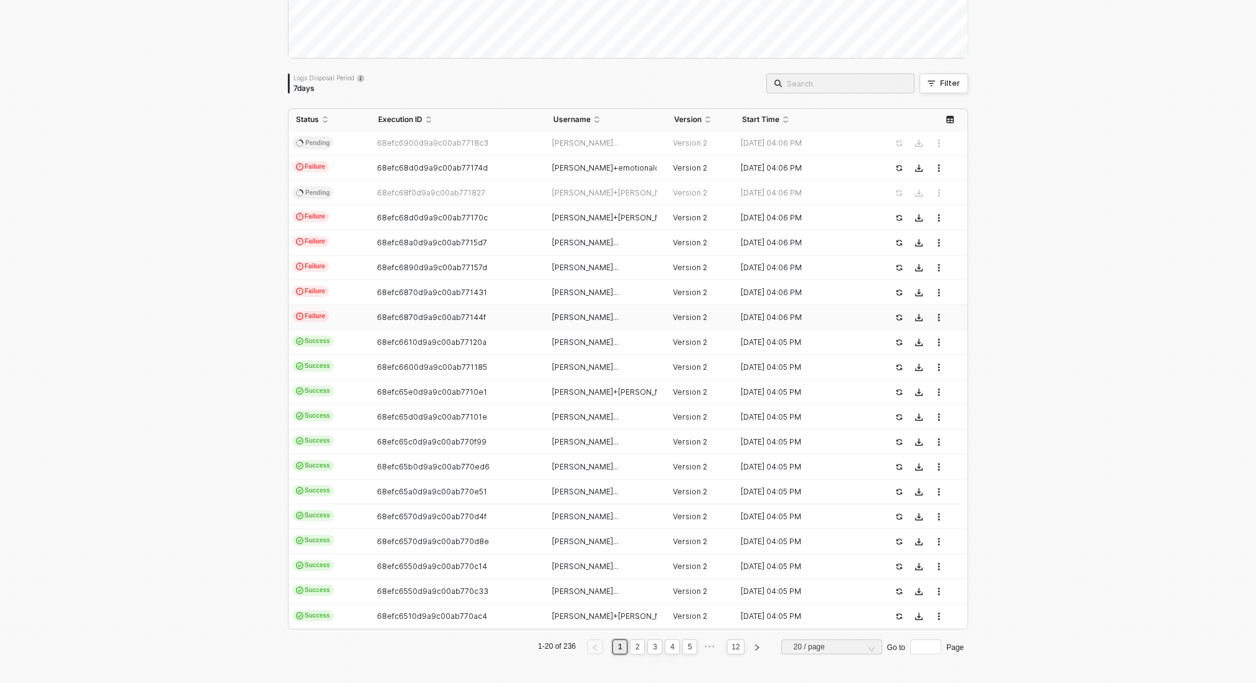
click at [472, 316] on span "68efc6870d9a9c00ab77144f" at bounding box center [431, 317] width 109 height 9
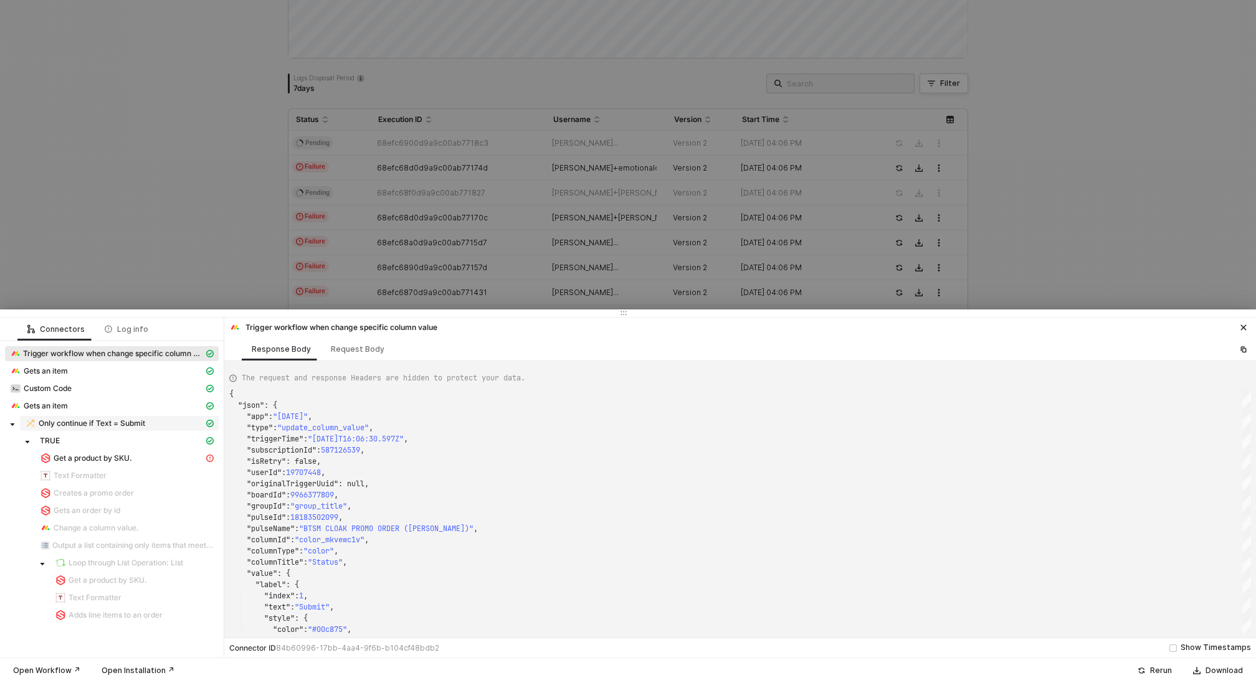
click at [140, 422] on span "Only continue if Text = Submit" at bounding box center [92, 424] width 107 height 10
type textarea "{ "resulting_path": "TRUE" }"
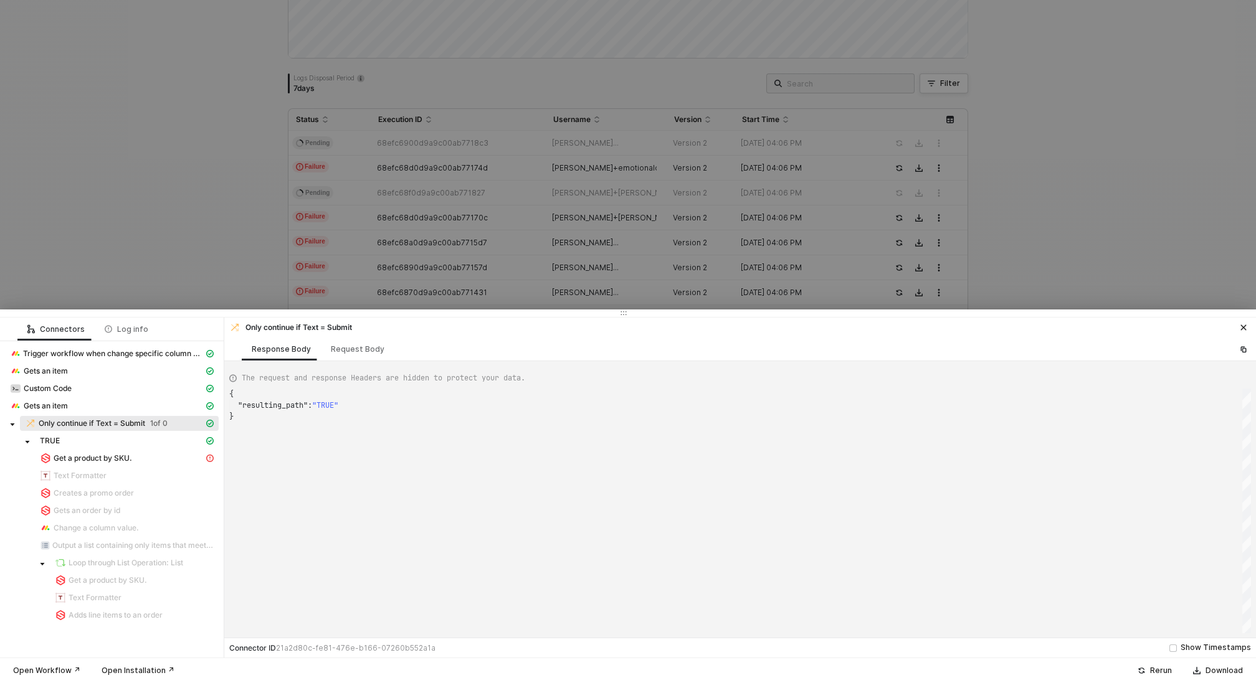
click at [153, 238] on div at bounding box center [628, 341] width 1256 height 683
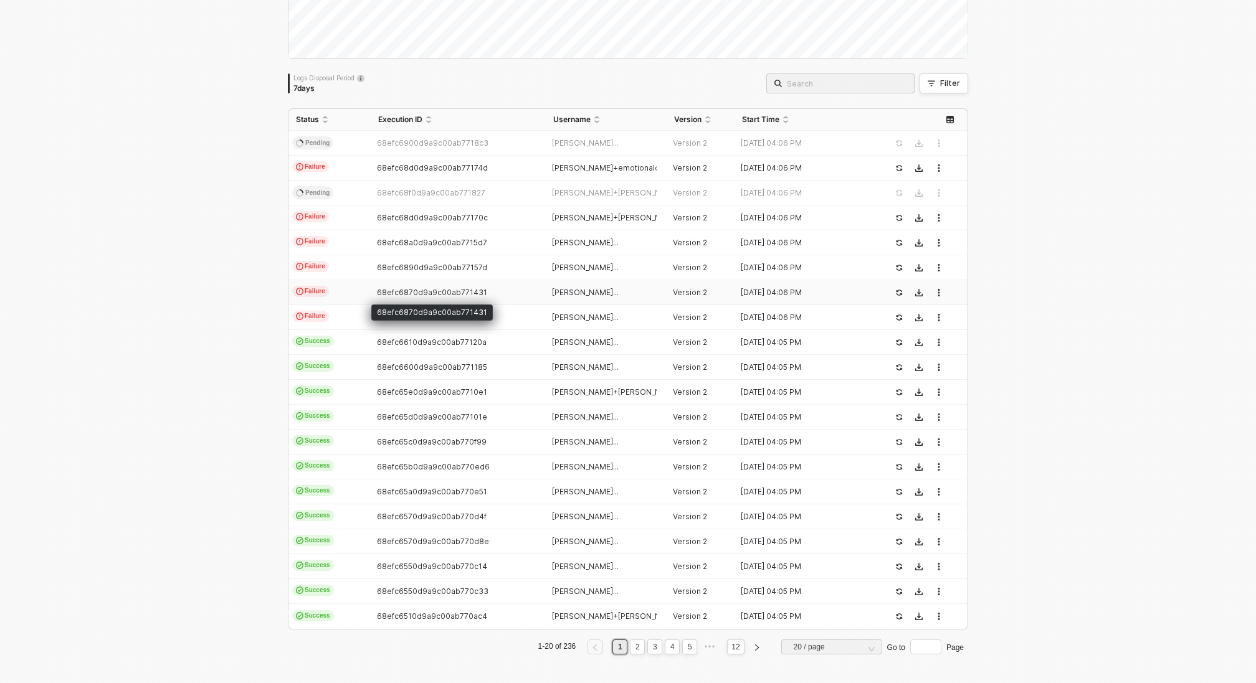
click at [444, 291] on span "68efc6870d9a9c00ab771431" at bounding box center [432, 292] width 110 height 9
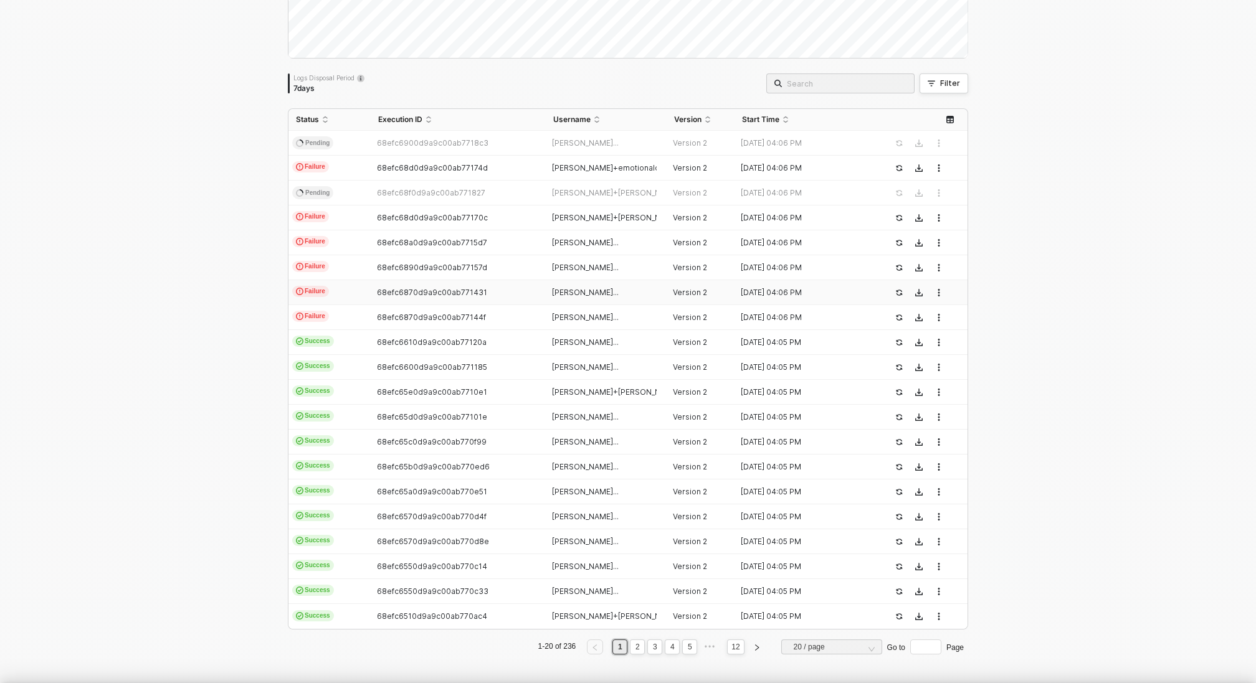
scroll to position [112, 0]
type textarea "{ "json": { "app": "[DATE]", "type": "update_column_value", "triggerTime": "[DA…"
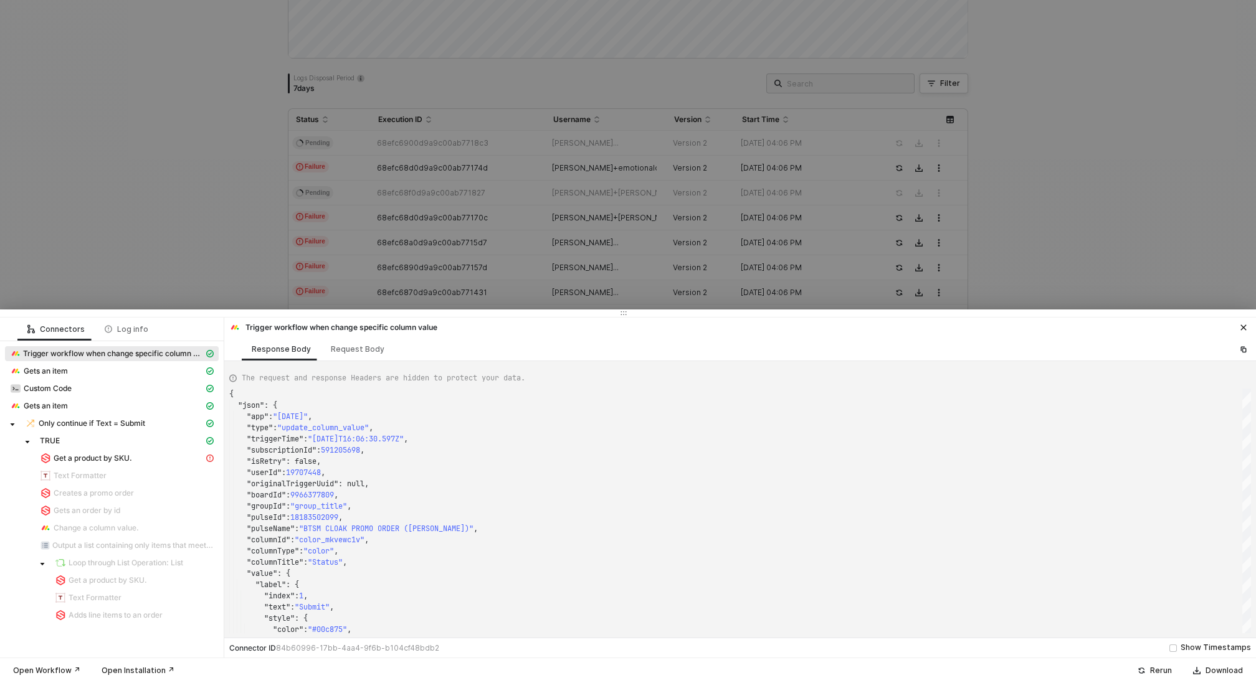
click at [158, 264] on div at bounding box center [628, 341] width 1256 height 683
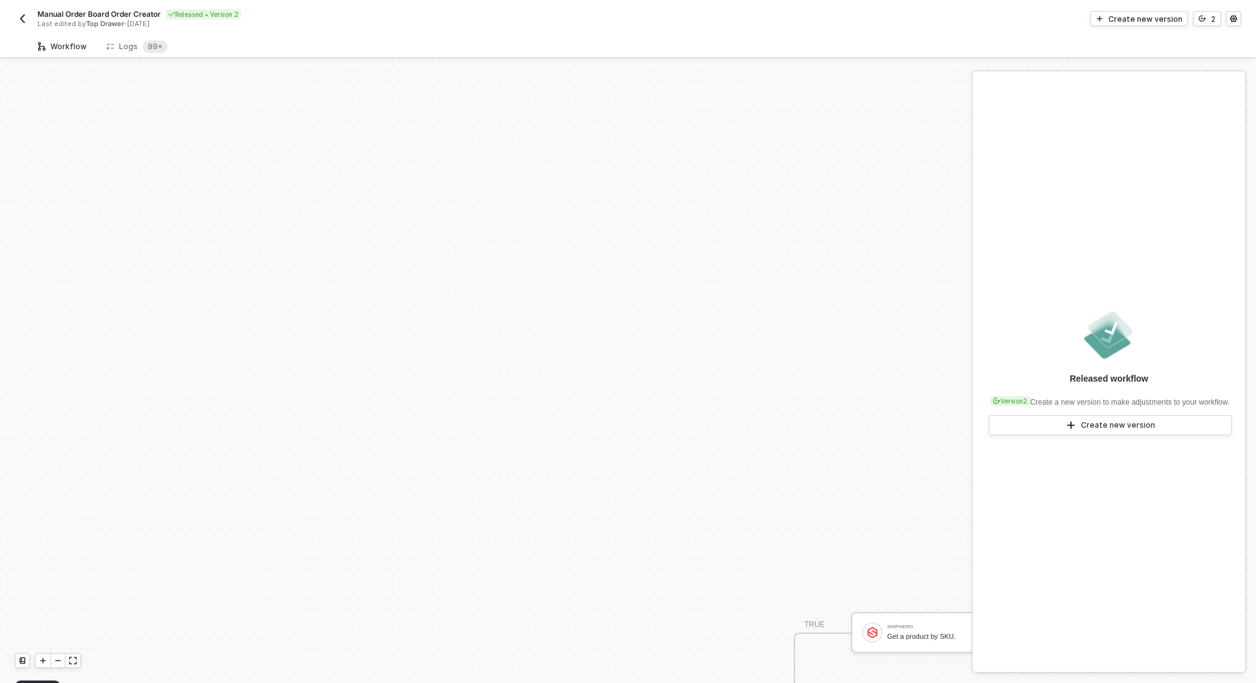
scroll to position [326, 0]
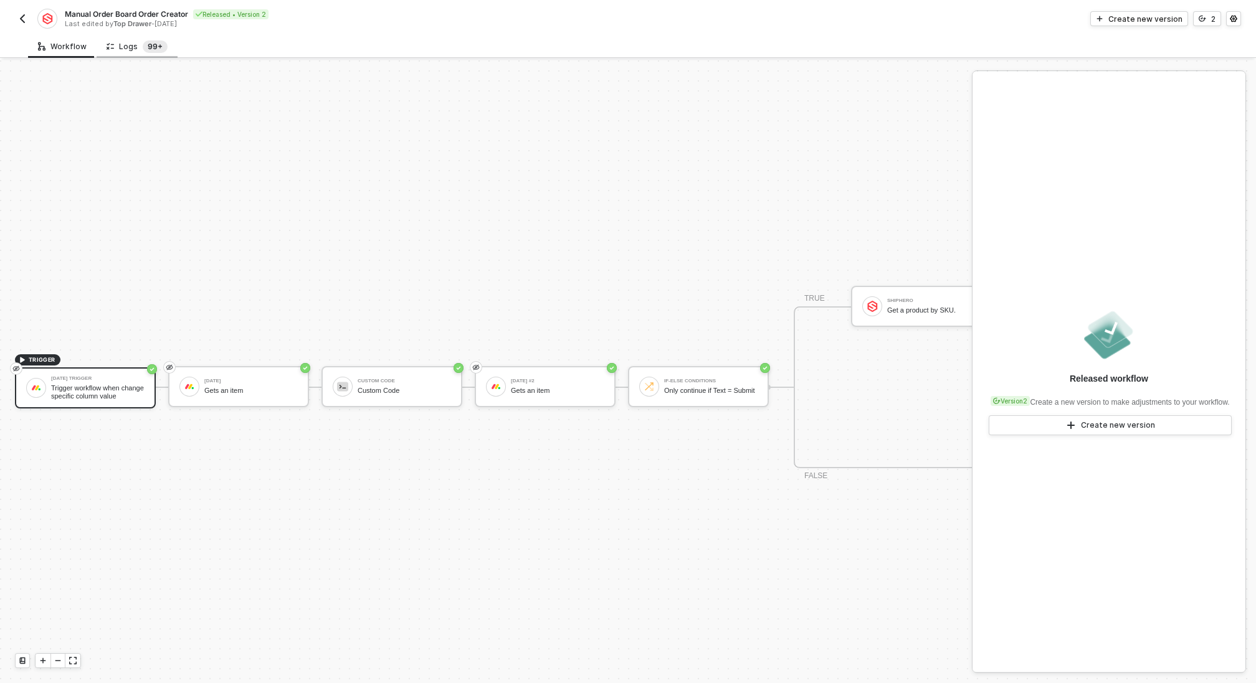
click at [143, 50] on span "99+" at bounding box center [155, 46] width 25 height 12
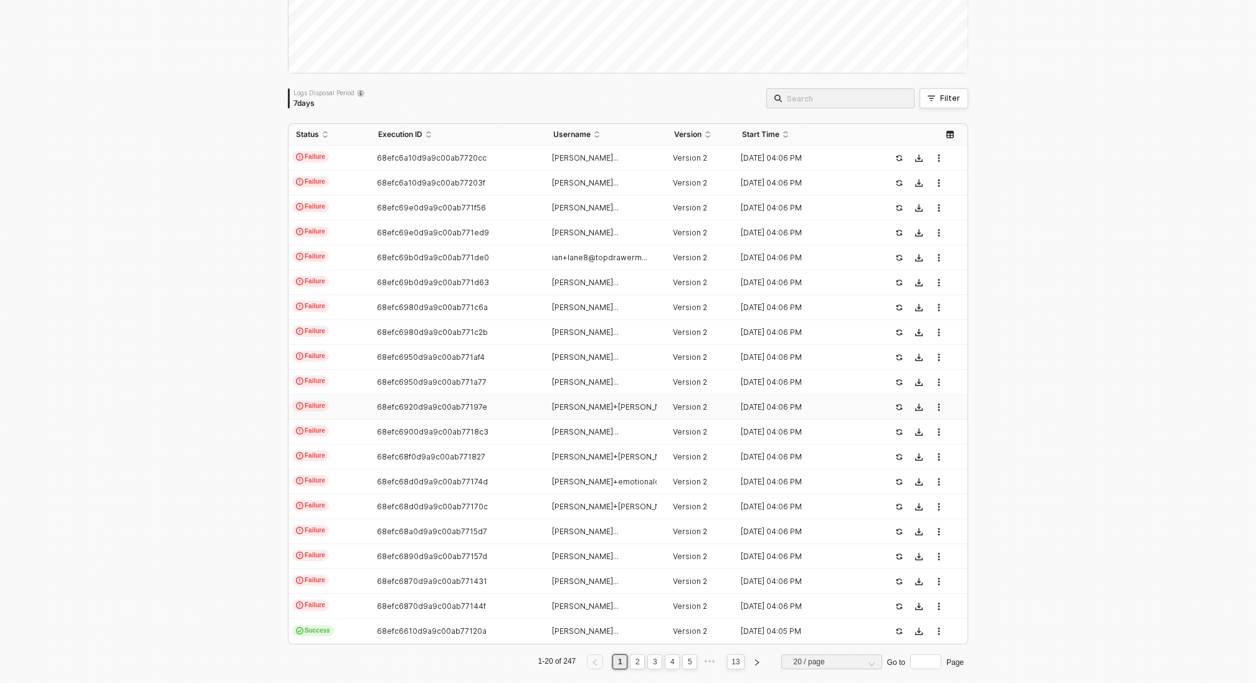
scroll to position [197, 0]
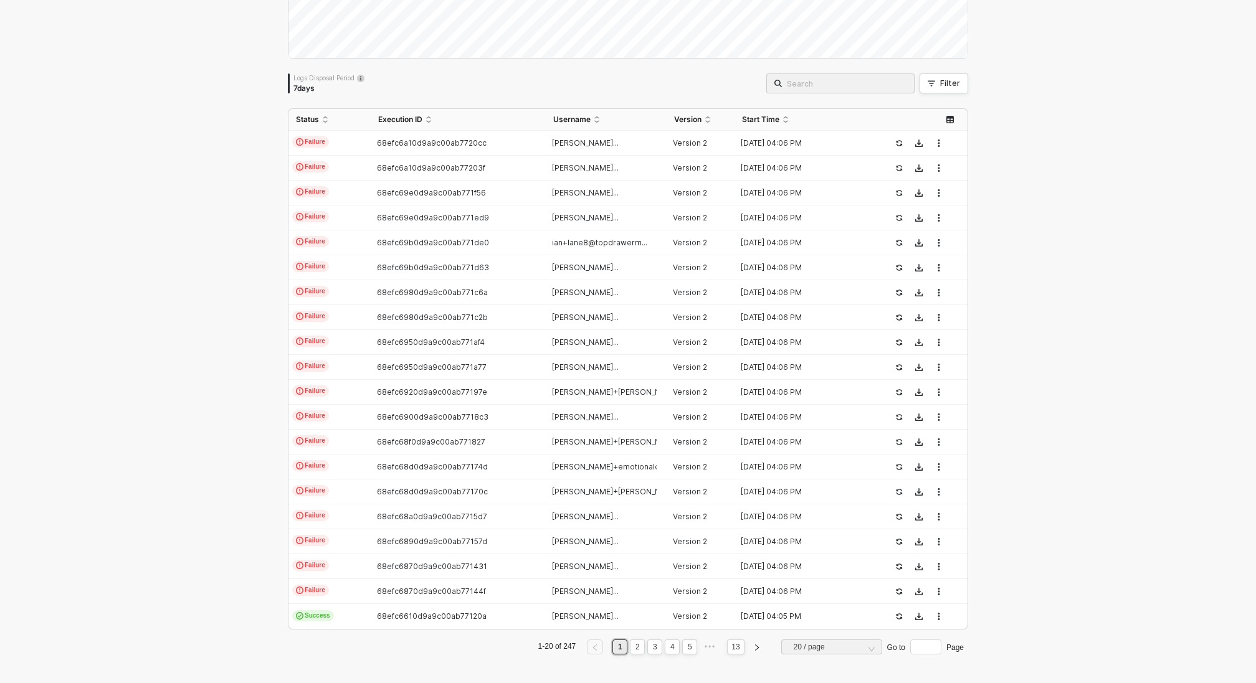
click at [199, 318] on div "Logs Overview 247 executions from the last 7 days Wed 8 Success 76 Failure 0 Lo…" at bounding box center [628, 274] width 1256 height 821
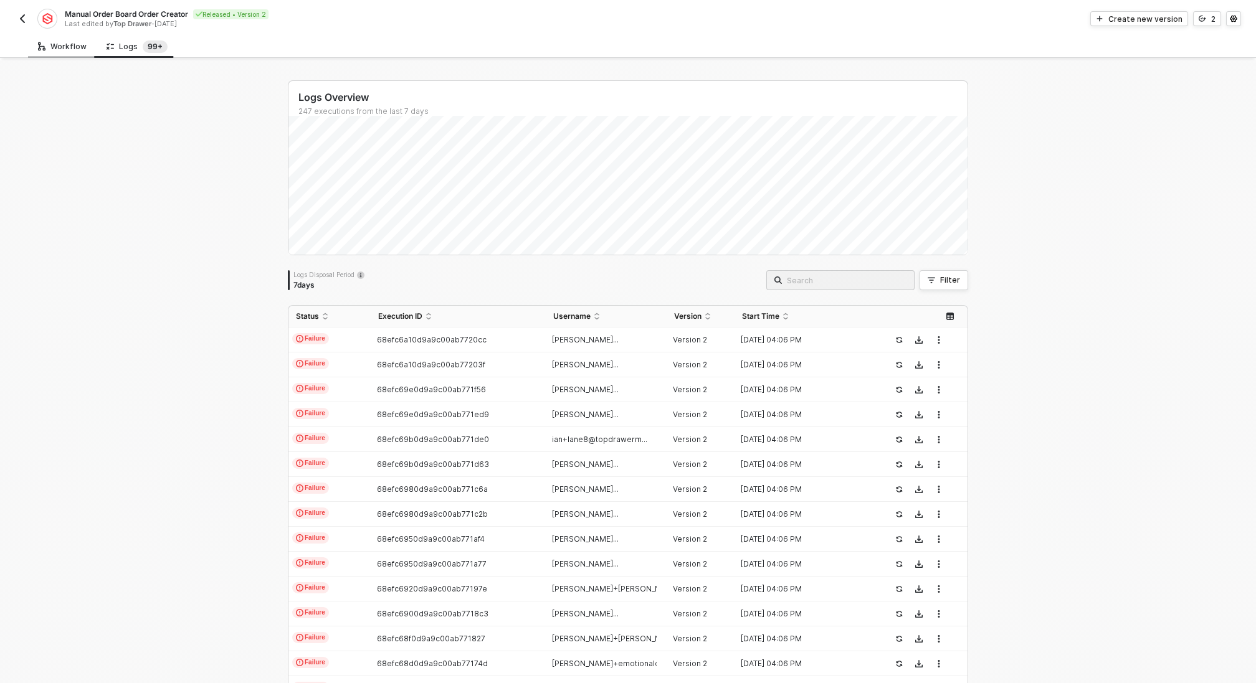
click at [73, 46] on div "Workflow" at bounding box center [62, 47] width 49 height 10
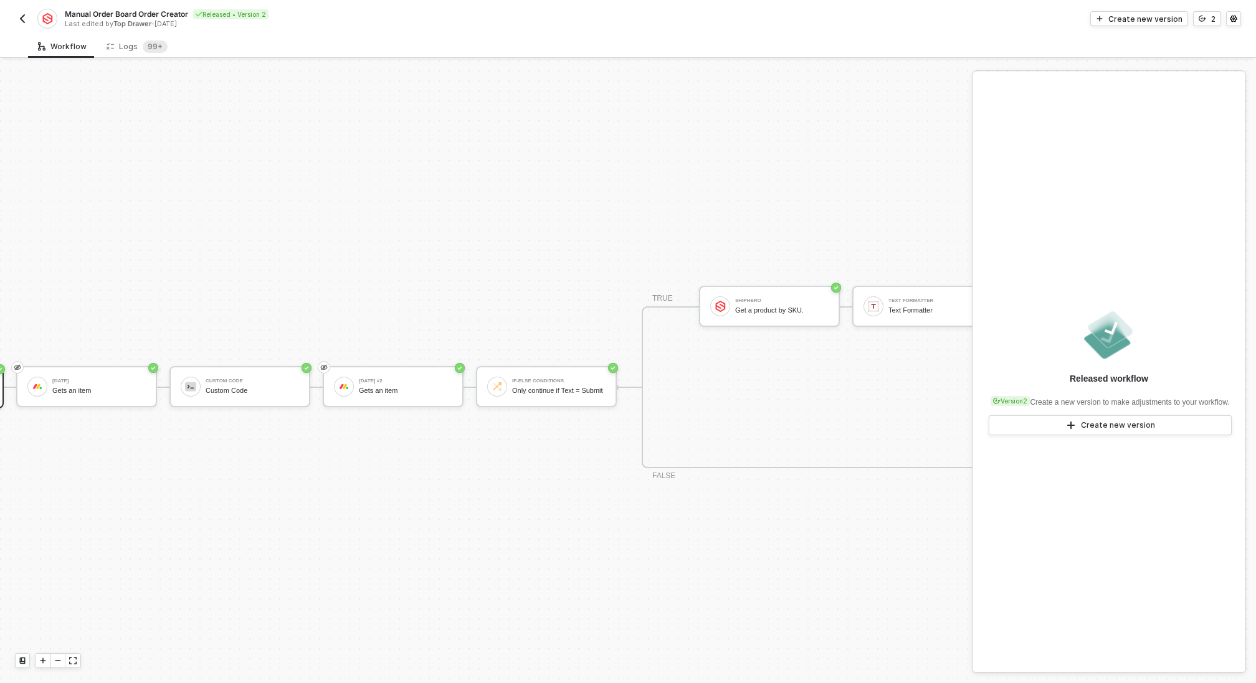
scroll to position [326, 330]
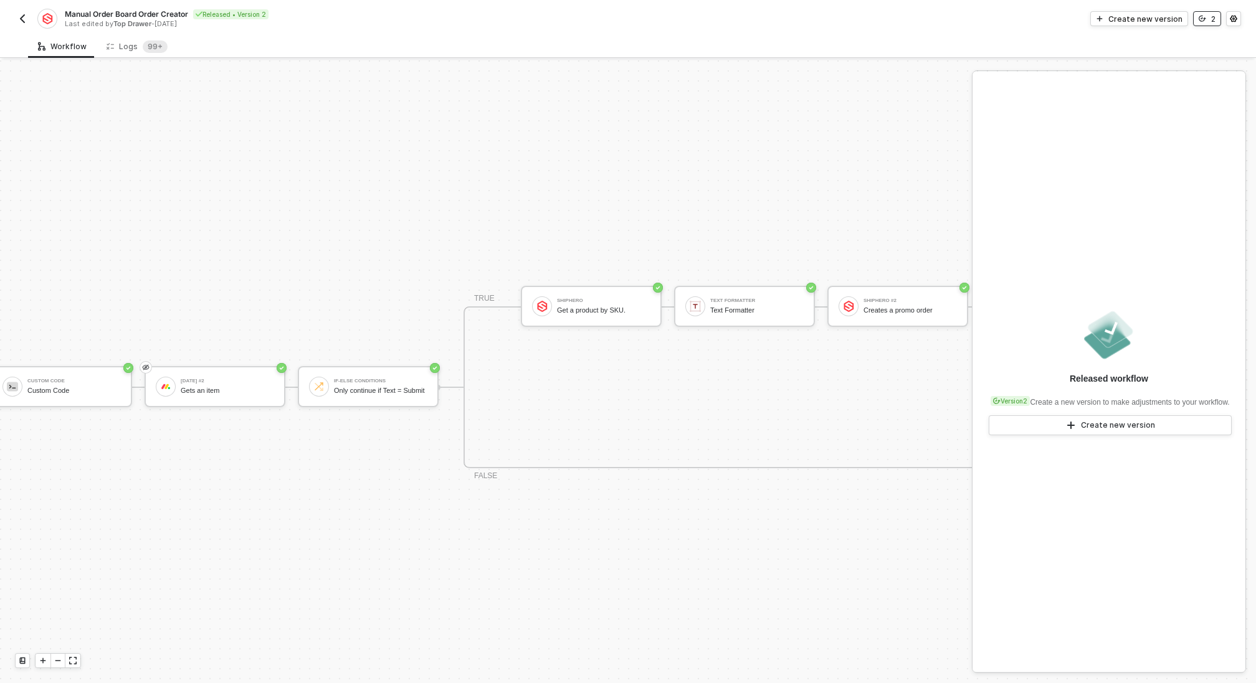
click at [1213, 22] on div "2" at bounding box center [1213, 19] width 4 height 11
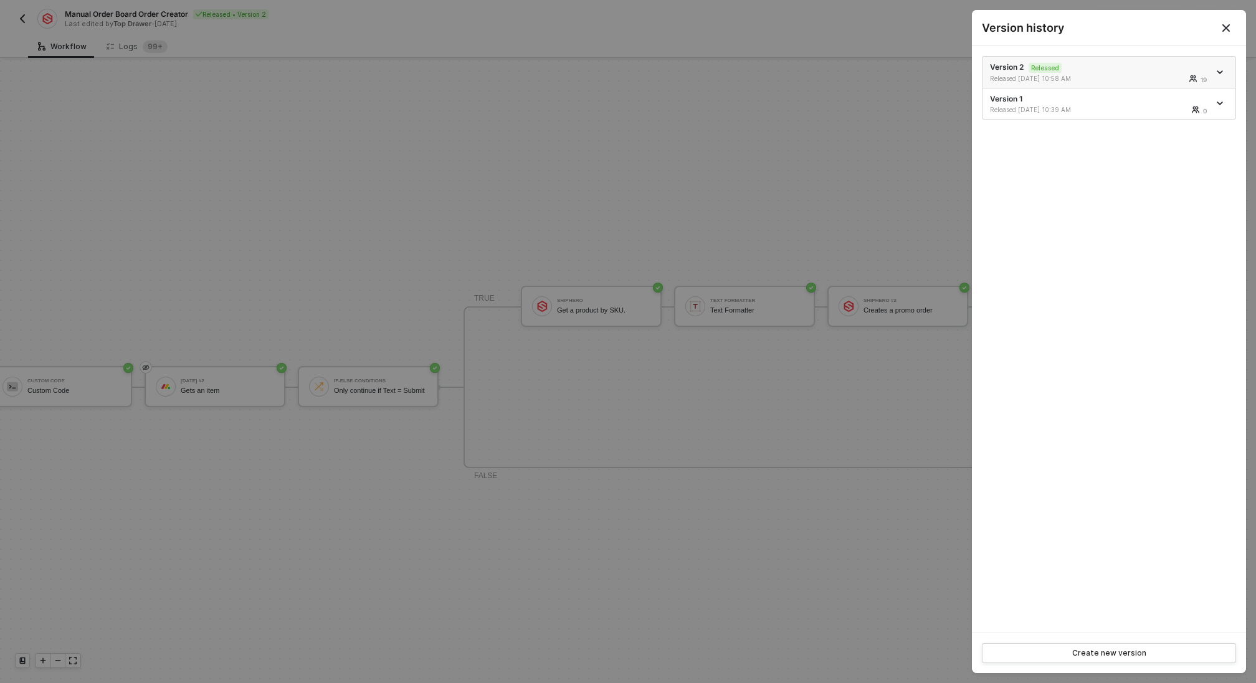
click at [1221, 70] on icon "icon-arrow-down" at bounding box center [1219, 72] width 6 height 6
click at [1178, 90] on div "Make a copy" at bounding box center [1175, 93] width 77 height 12
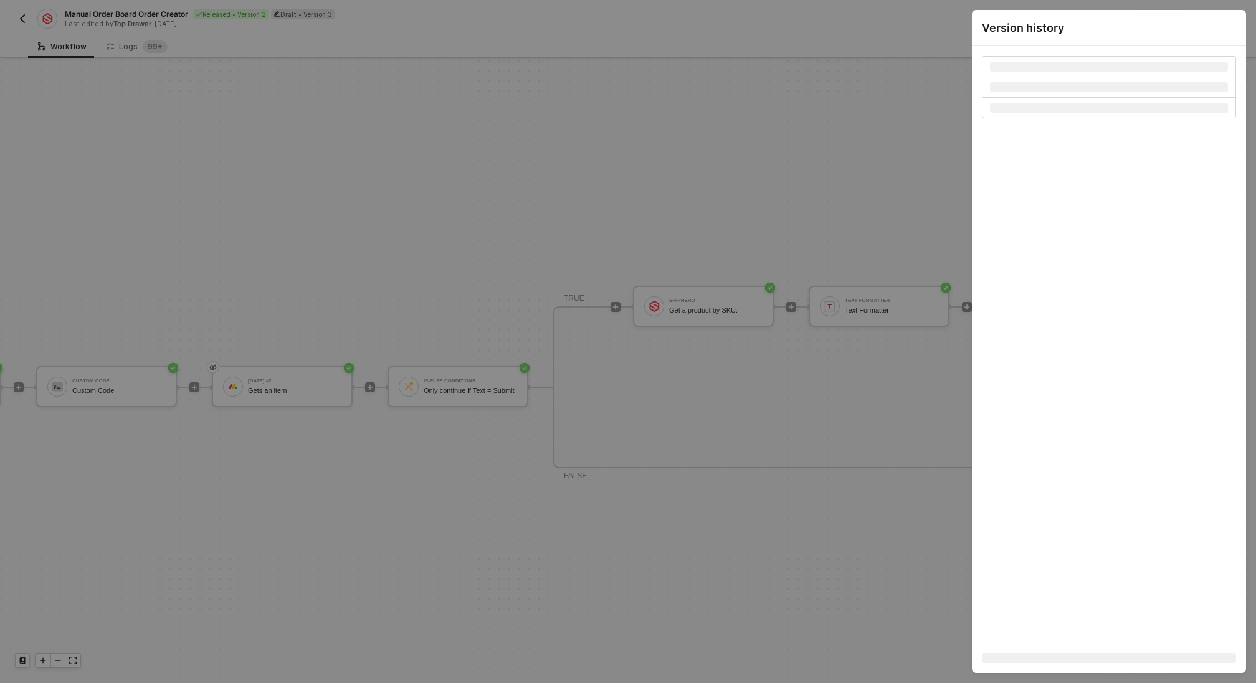
click at [600, 194] on div at bounding box center [628, 341] width 1256 height 683
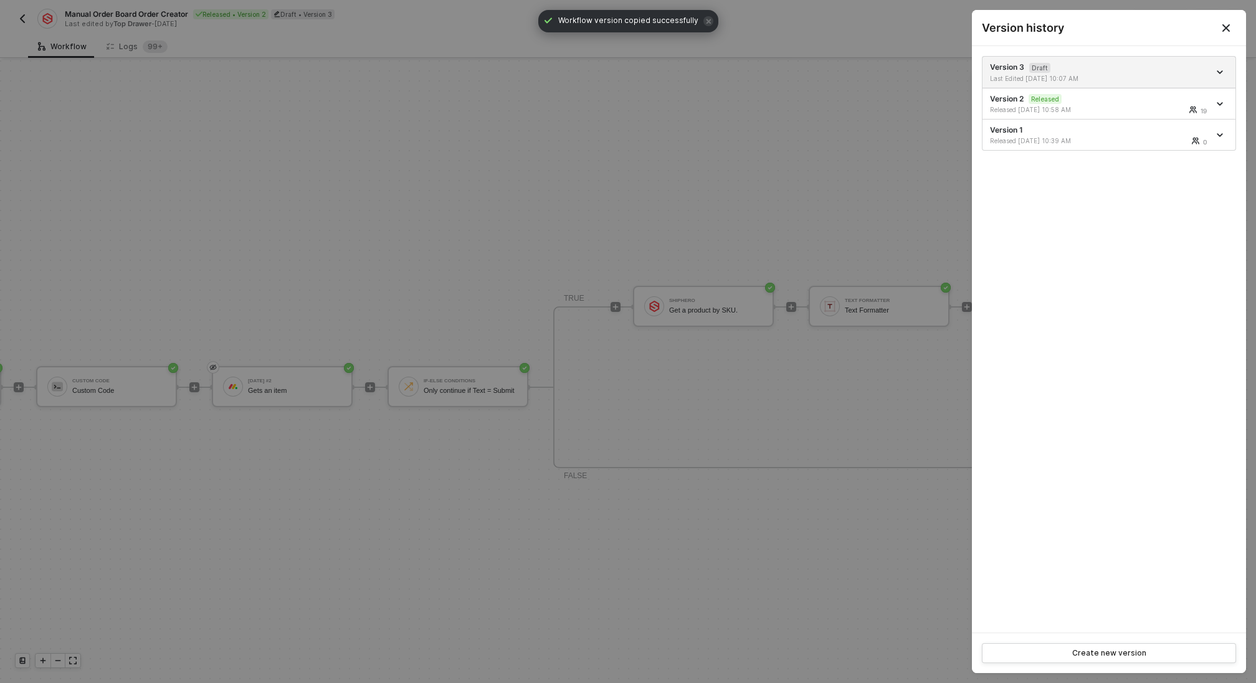
click at [631, 206] on div at bounding box center [628, 341] width 1256 height 683
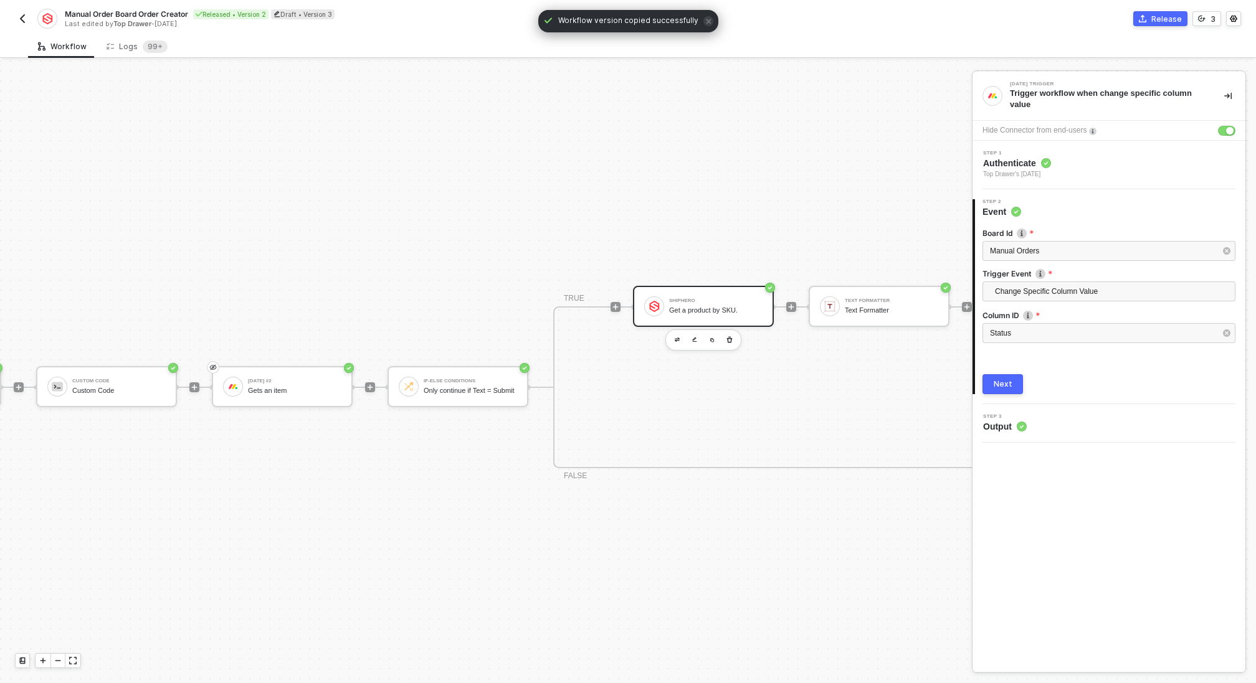
click at [704, 305] on div "ShipHero Get a product by SKU." at bounding box center [715, 307] width 93 height 24
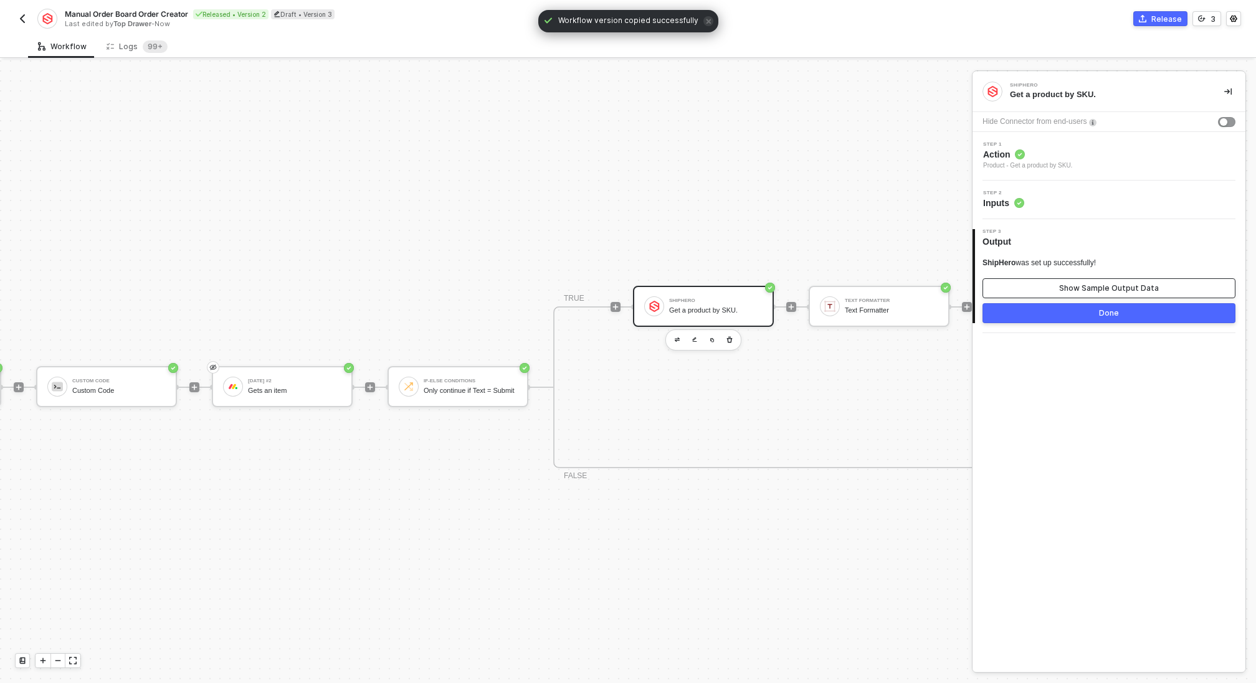
click at [1066, 285] on div "Show Sample Output Data" at bounding box center [1109, 288] width 100 height 10
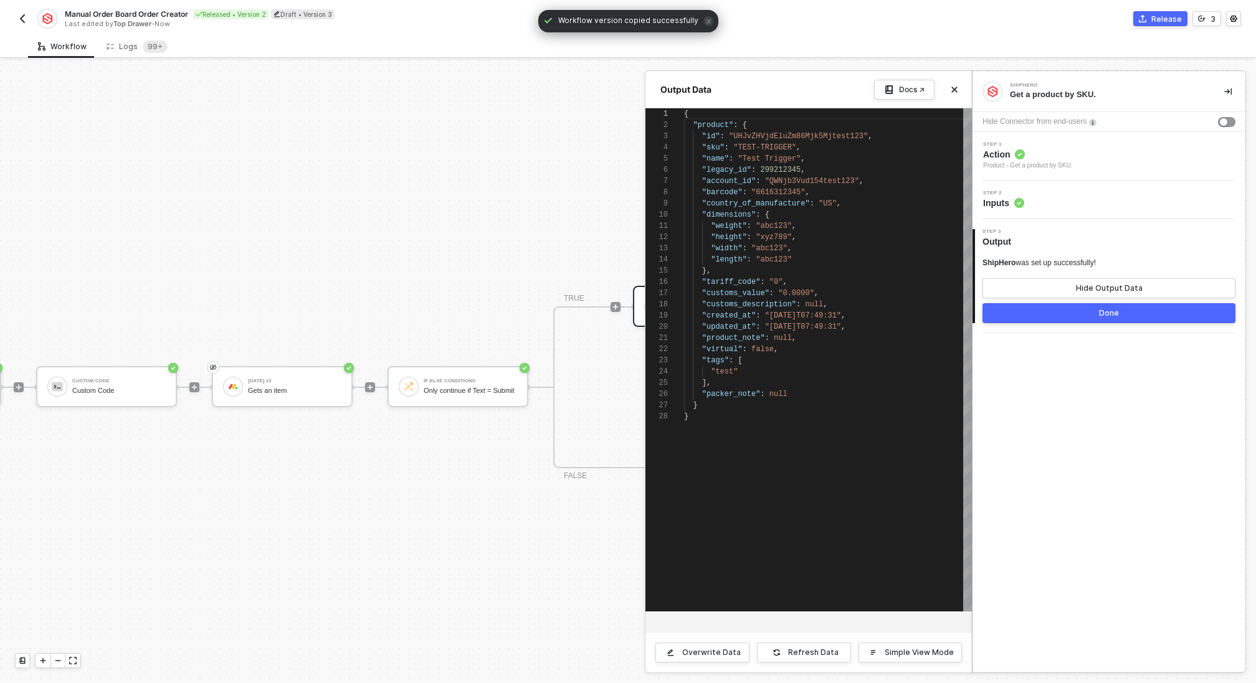
scroll to position [112, 0]
click at [1040, 202] on div "Step 2 Inputs" at bounding box center [1110, 200] width 270 height 19
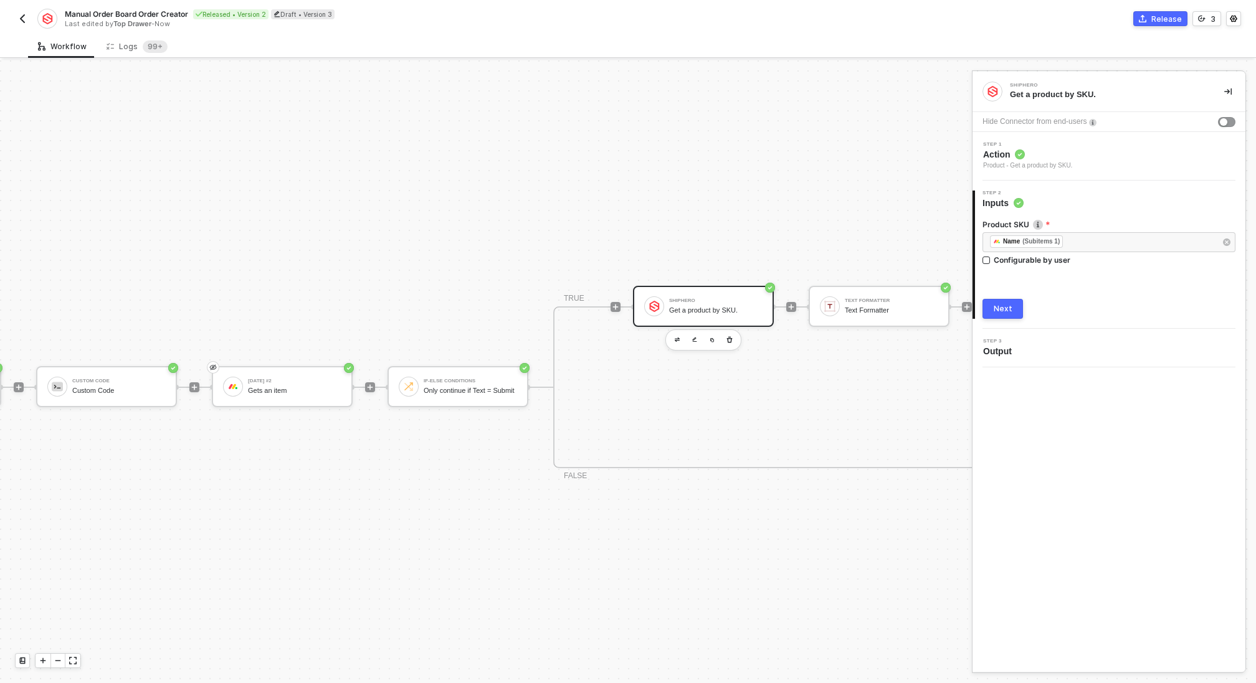
click at [1063, 164] on div "Product - Get a product by SKU." at bounding box center [1027, 166] width 89 height 10
click at [1063, 259] on div "Product - Get a Product By SKU" at bounding box center [1108, 254] width 253 height 30
click at [1062, 249] on input "Product - Get a Product By SKU" at bounding box center [1108, 249] width 253 height 20
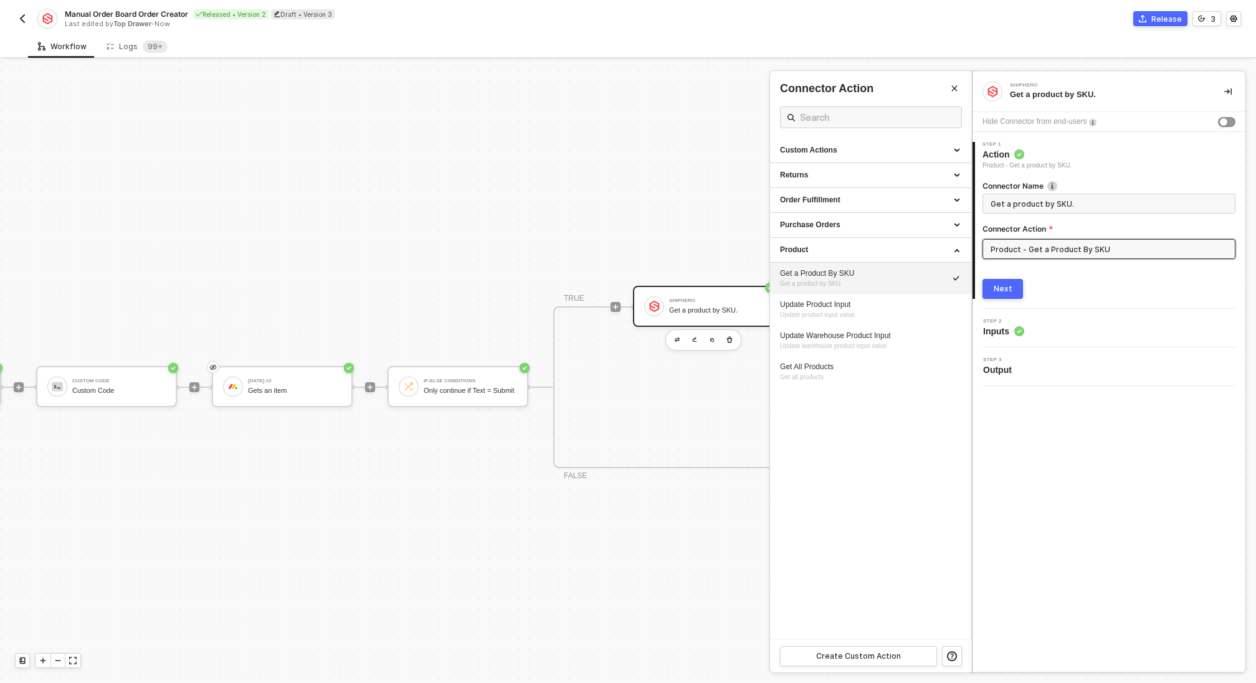
click at [861, 270] on div "Get a Product By SKU" at bounding box center [870, 273] width 181 height 11
click at [1012, 292] on button "Next" at bounding box center [1002, 289] width 40 height 20
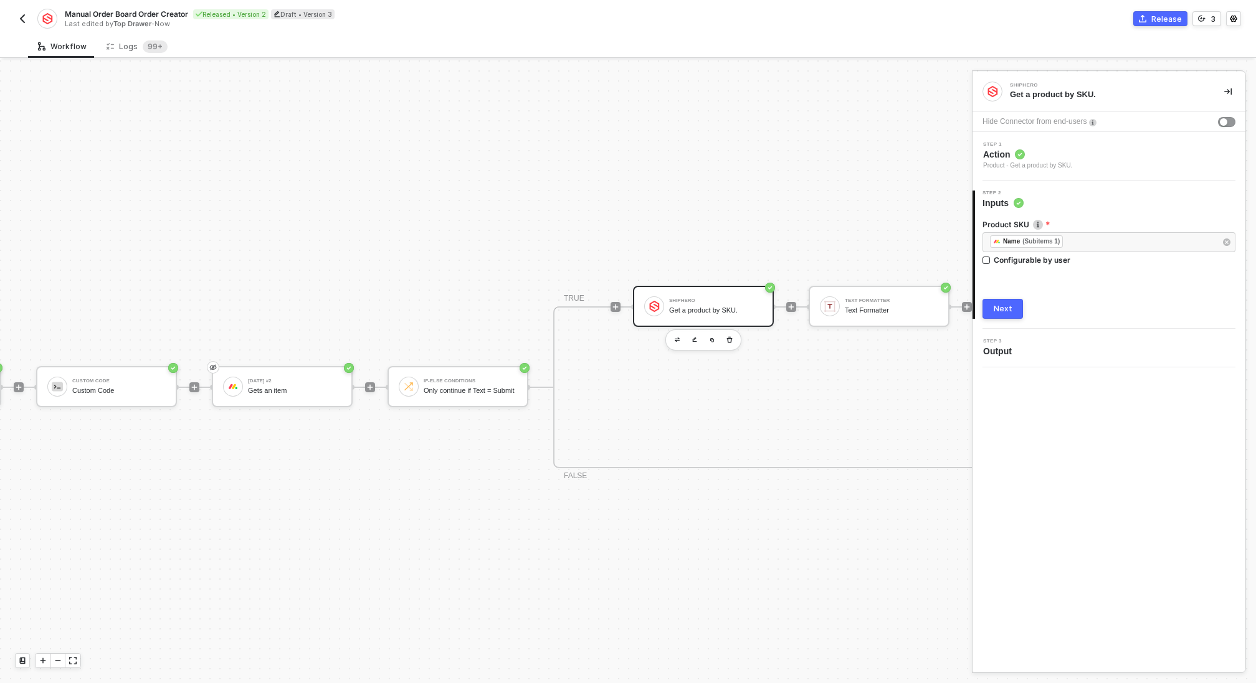
click at [1010, 307] on button "Next" at bounding box center [1002, 309] width 40 height 20
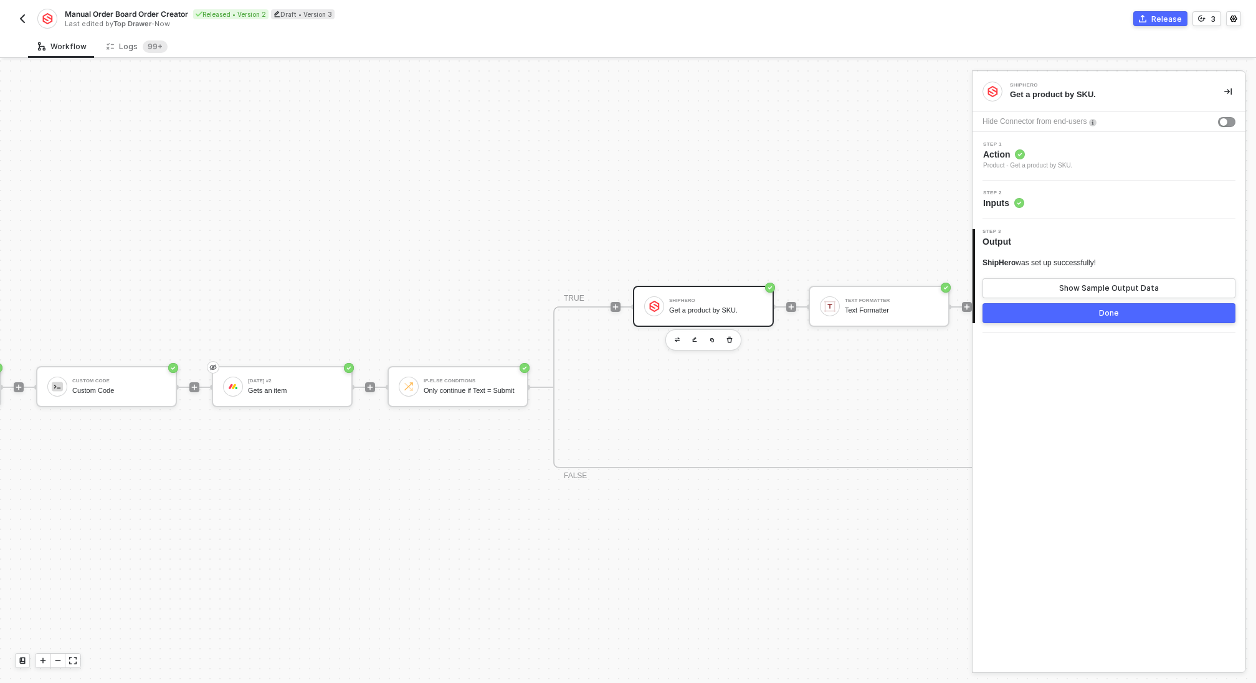
click at [1033, 202] on div "Step 2 Inputs" at bounding box center [1110, 200] width 270 height 19
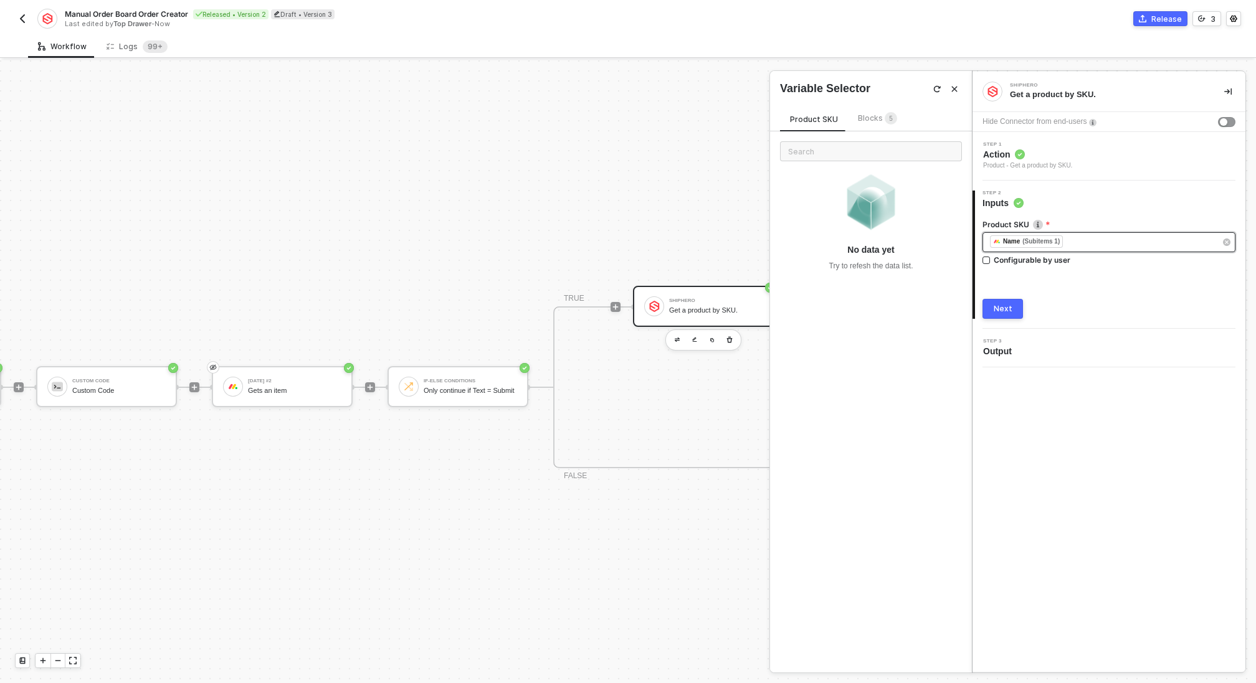
click at [1116, 248] on div "﻿ ﻿ Name (Subitems 1) ﻿" at bounding box center [1102, 242] width 225 height 14
click at [868, 122] on div "Blocks 5" at bounding box center [877, 119] width 39 height 14
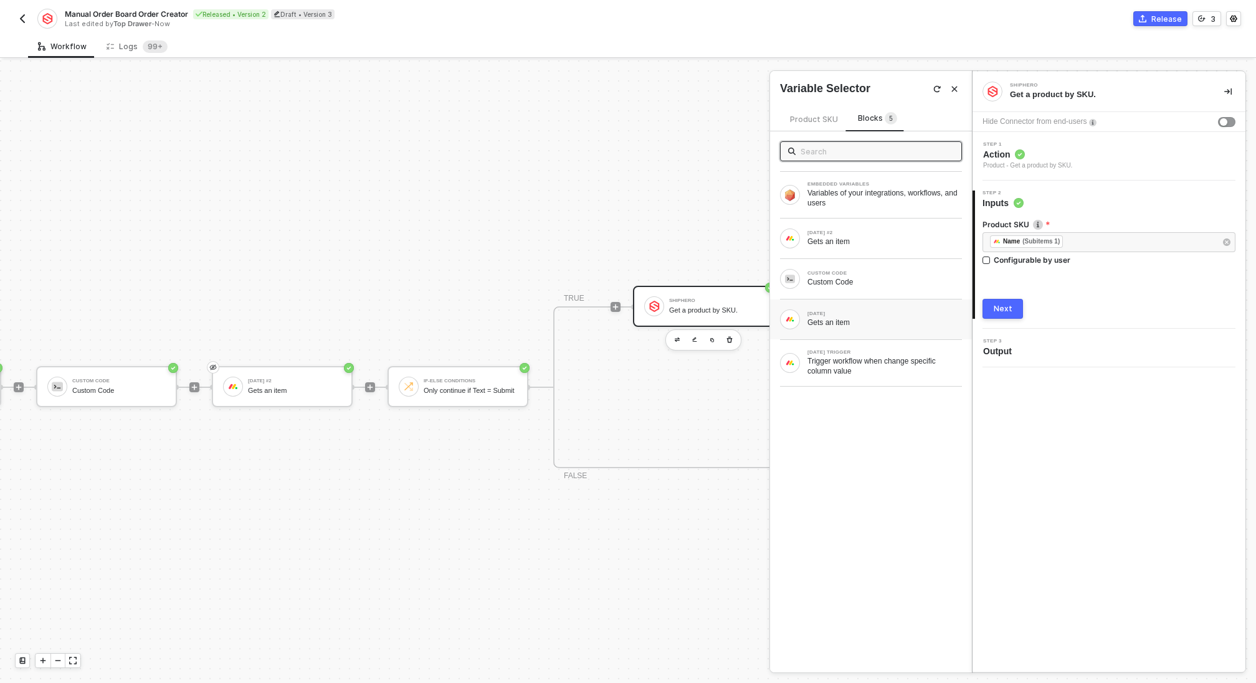
click at [860, 323] on div "Gets an item" at bounding box center [884, 323] width 154 height 10
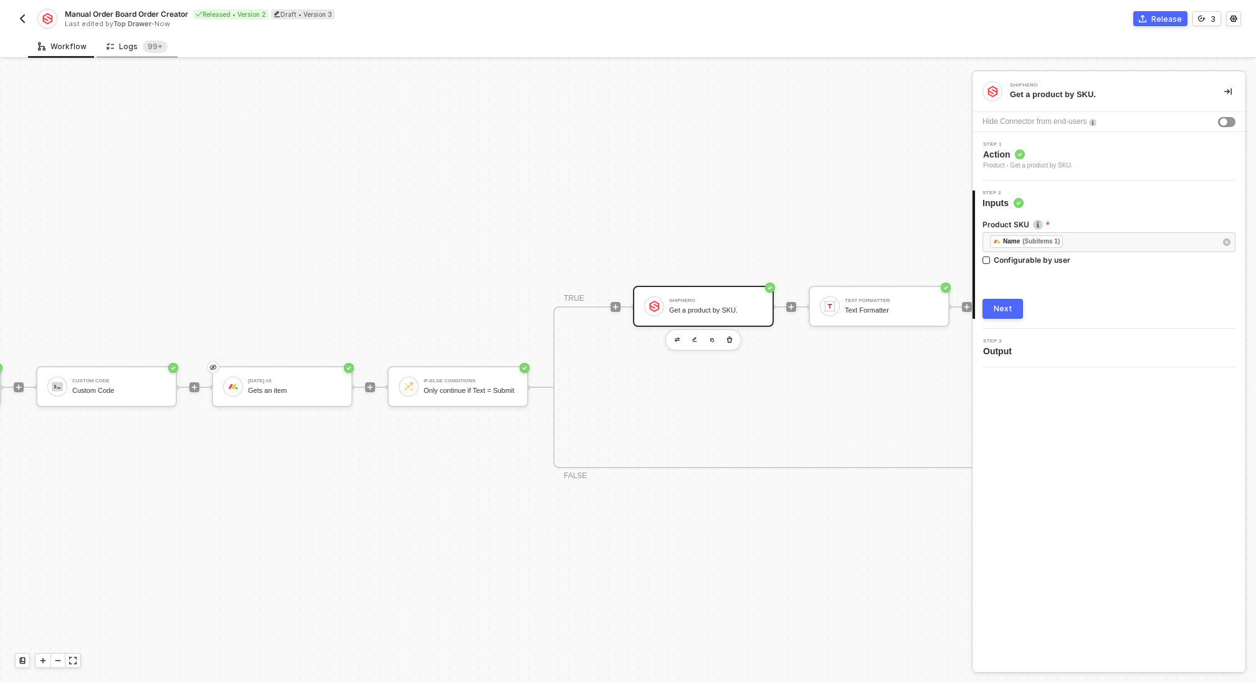
click at [120, 49] on div "Logs 99+" at bounding box center [137, 46] width 61 height 12
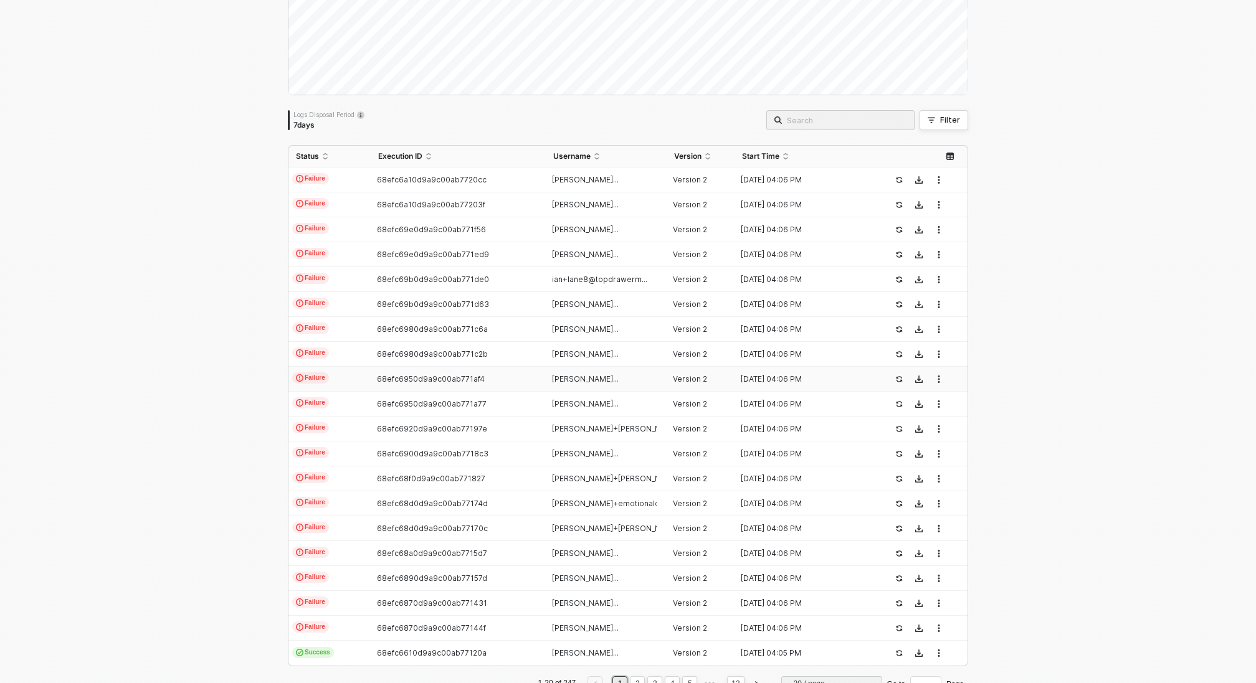
scroll to position [197, 0]
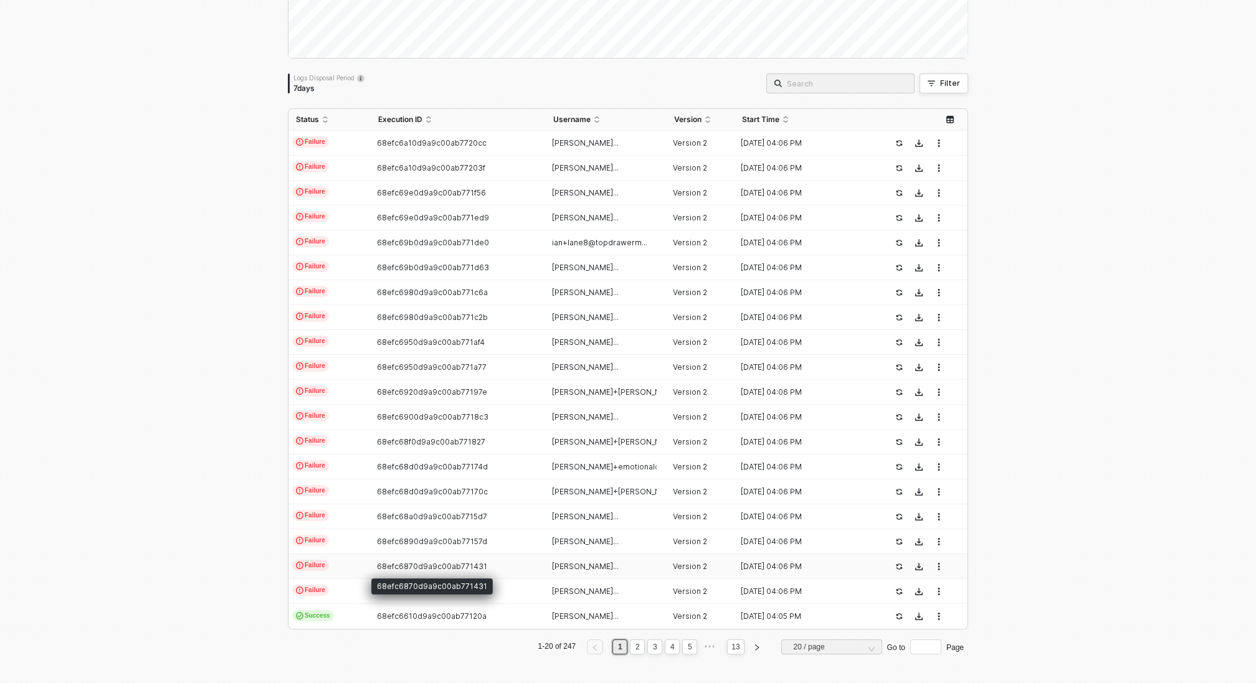
click at [431, 565] on span "68efc6870d9a9c00ab771431" at bounding box center [432, 566] width 110 height 9
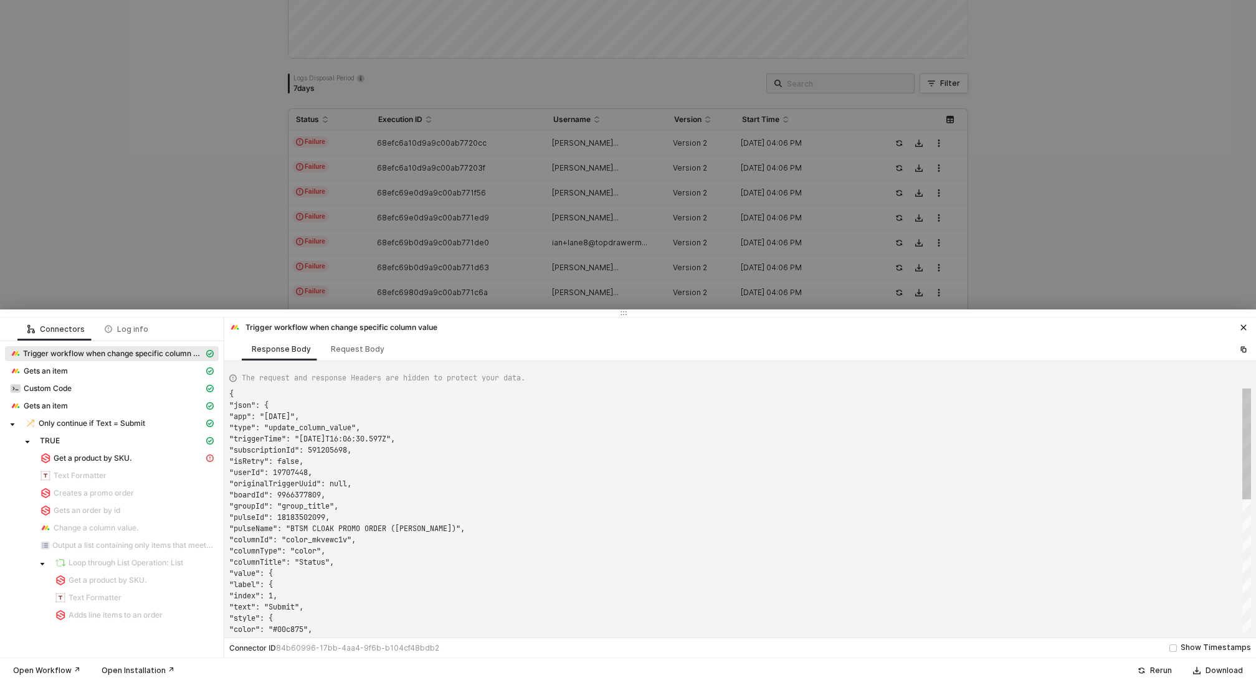
scroll to position [112, 0]
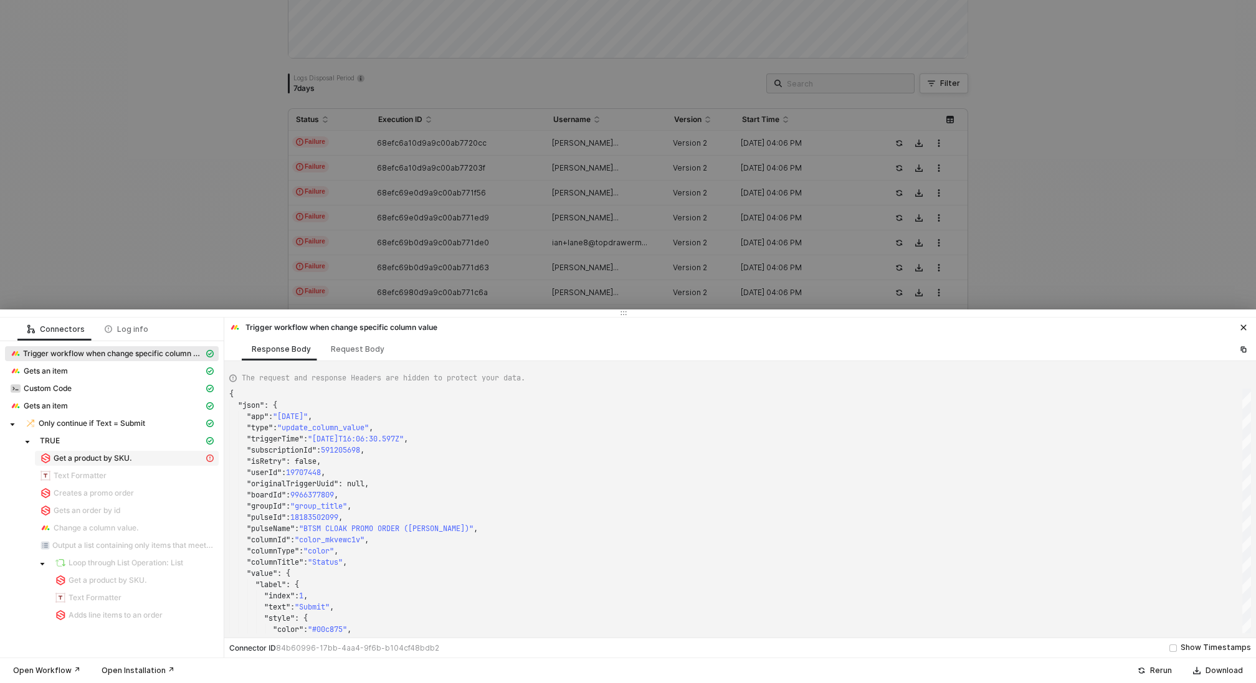
click at [114, 462] on span "Get a product by SKU." at bounding box center [93, 458] width 78 height 10
type textarea "{ "statusCode": 400, "message": "Error : {\"message\":\"Request failed with sta…"
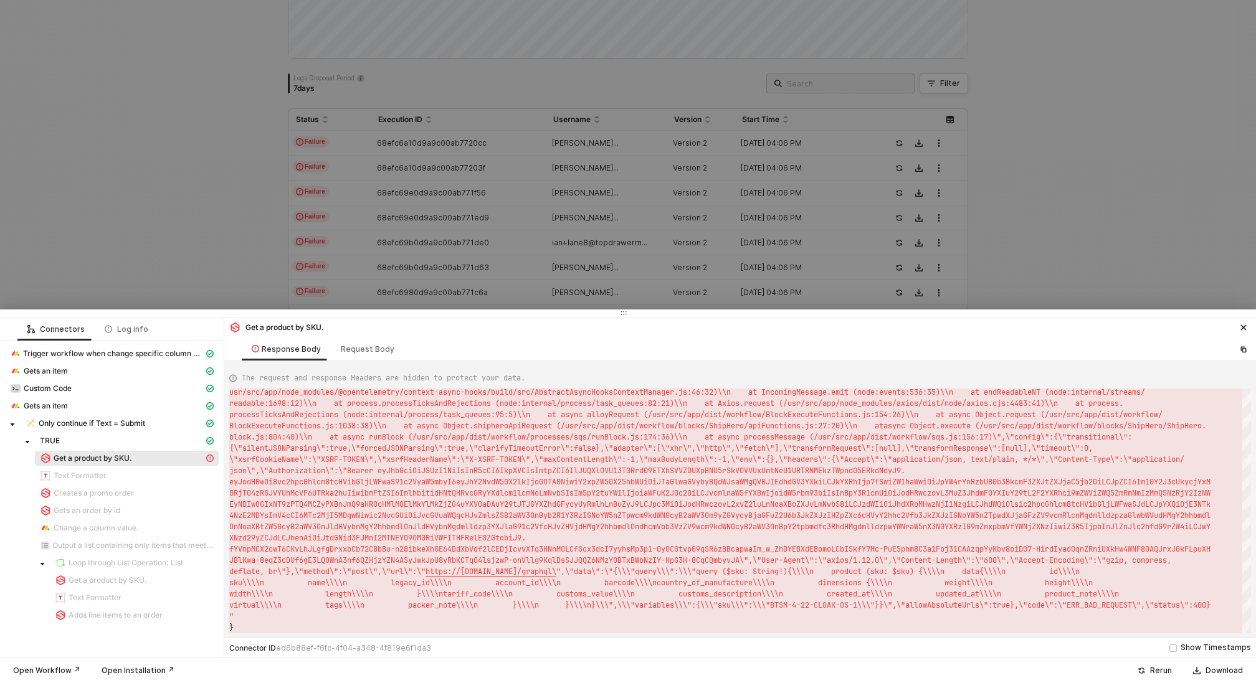
click at [190, 207] on div at bounding box center [628, 341] width 1256 height 683
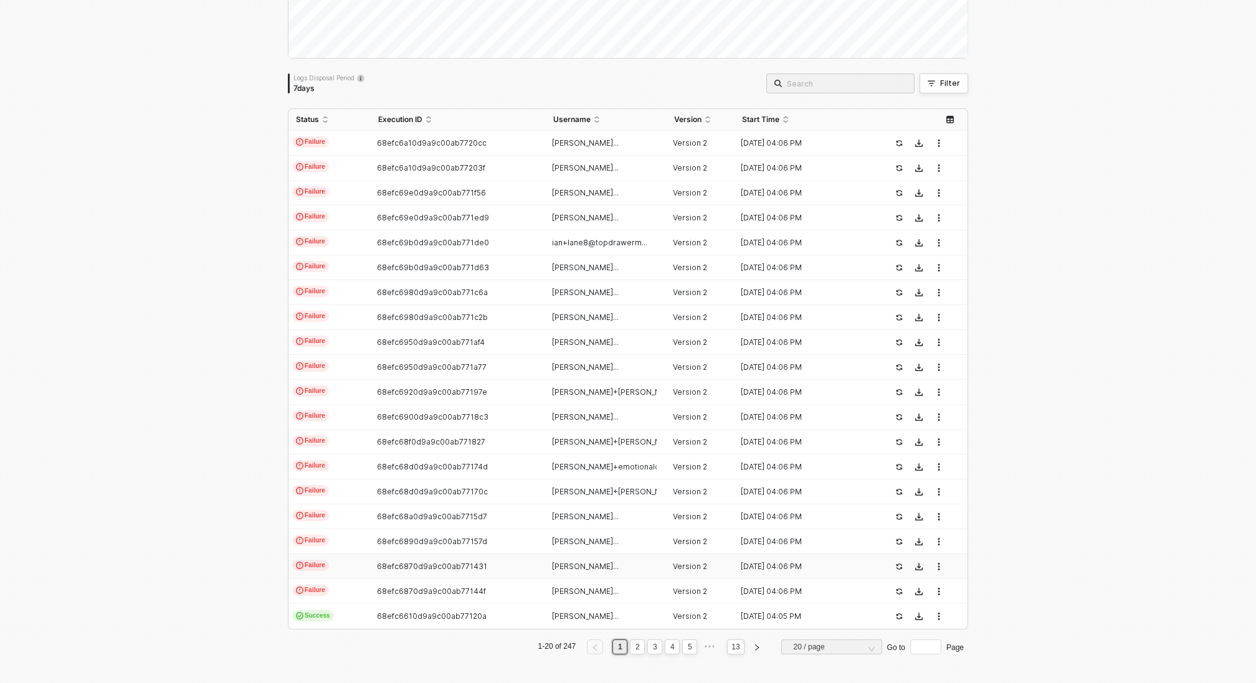
scroll to position [0, 0]
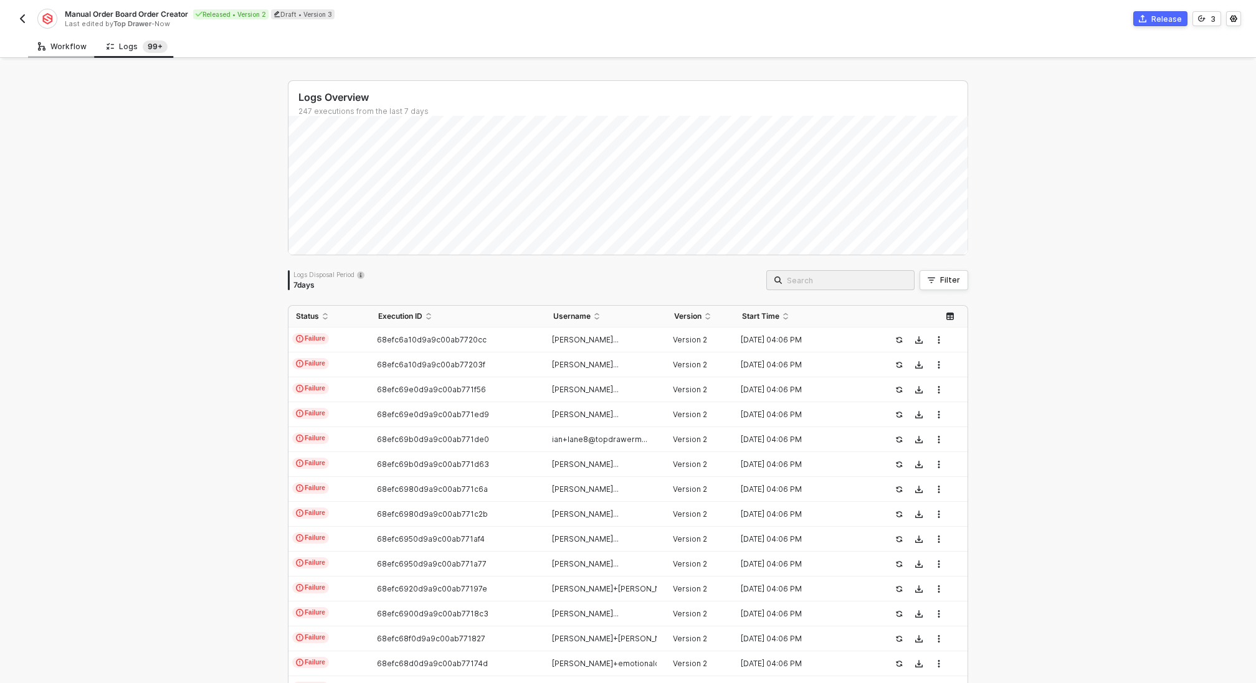
click at [59, 44] on div "Workflow" at bounding box center [62, 47] width 49 height 10
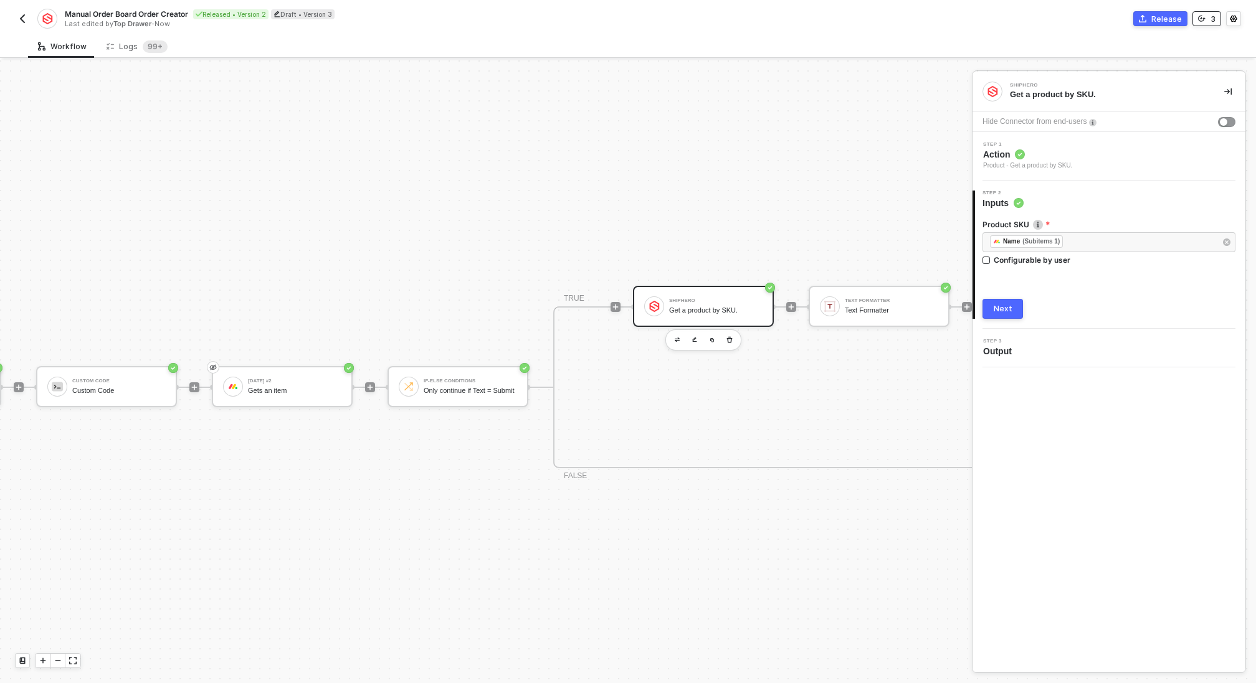
click at [1204, 19] on icon "icon-versioning" at bounding box center [1201, 18] width 7 height 7
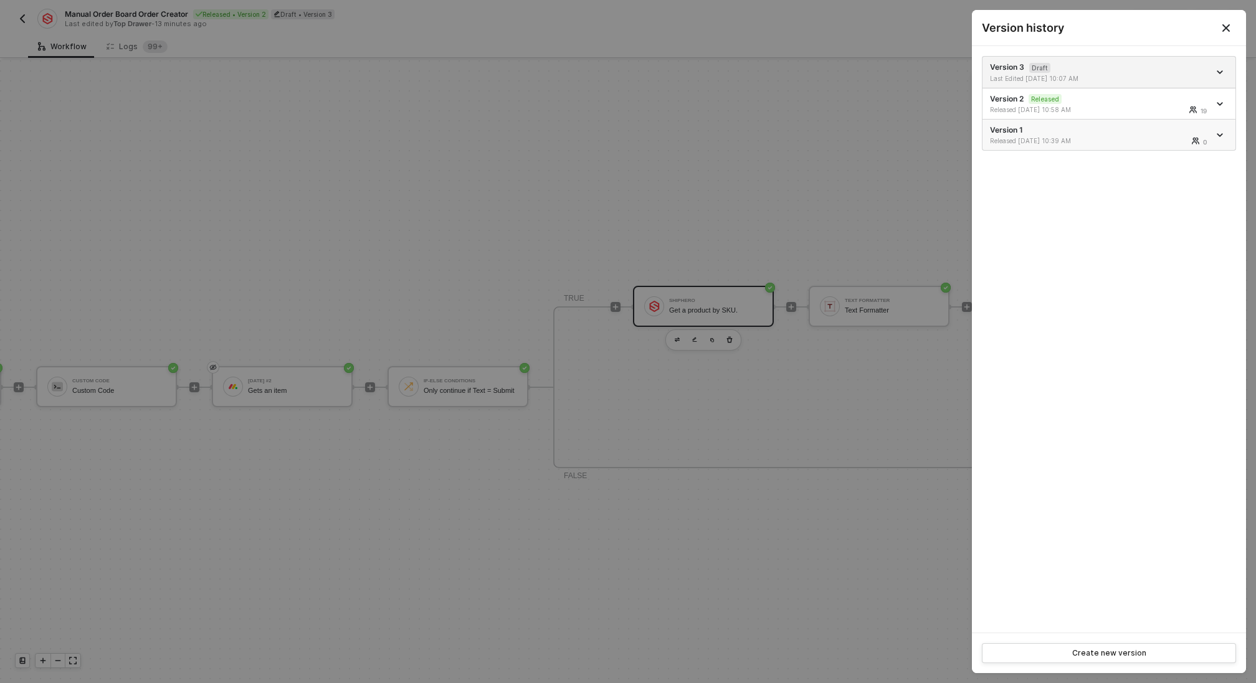
click at [1103, 133] on div "Version 1 Released [DATE] 10:39 AM 0" at bounding box center [1099, 135] width 219 height 21
click at [781, 199] on div at bounding box center [628, 341] width 1256 height 683
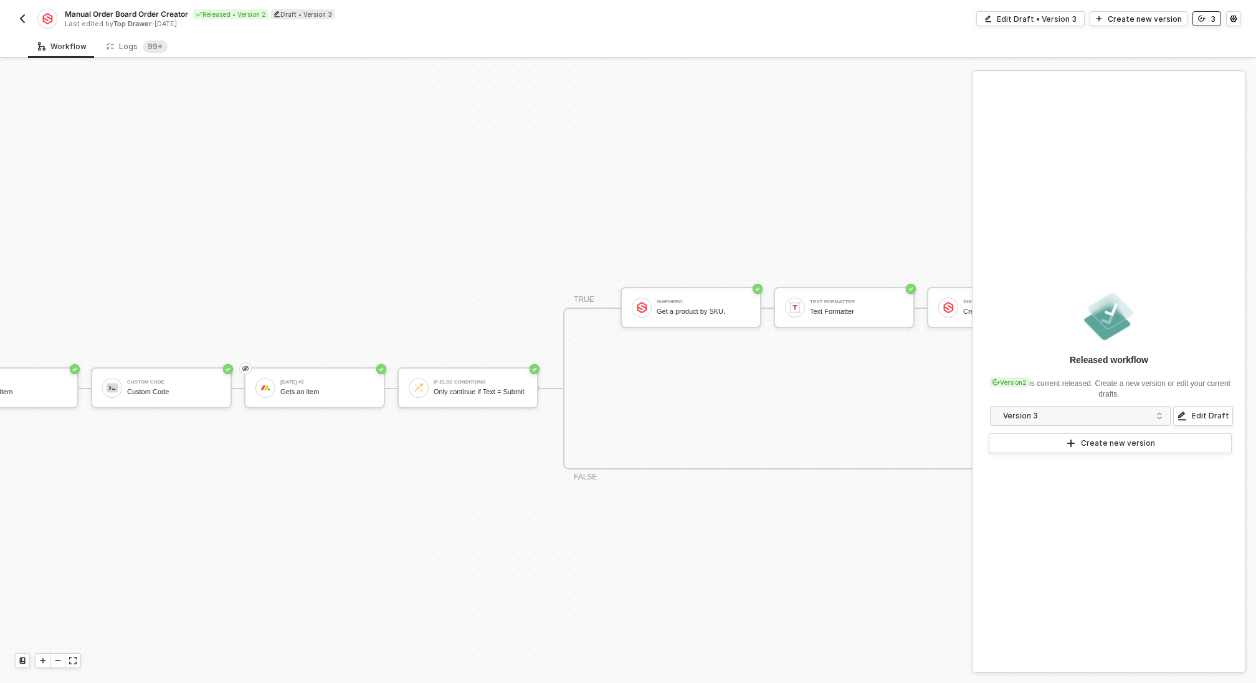
scroll to position [325, 275]
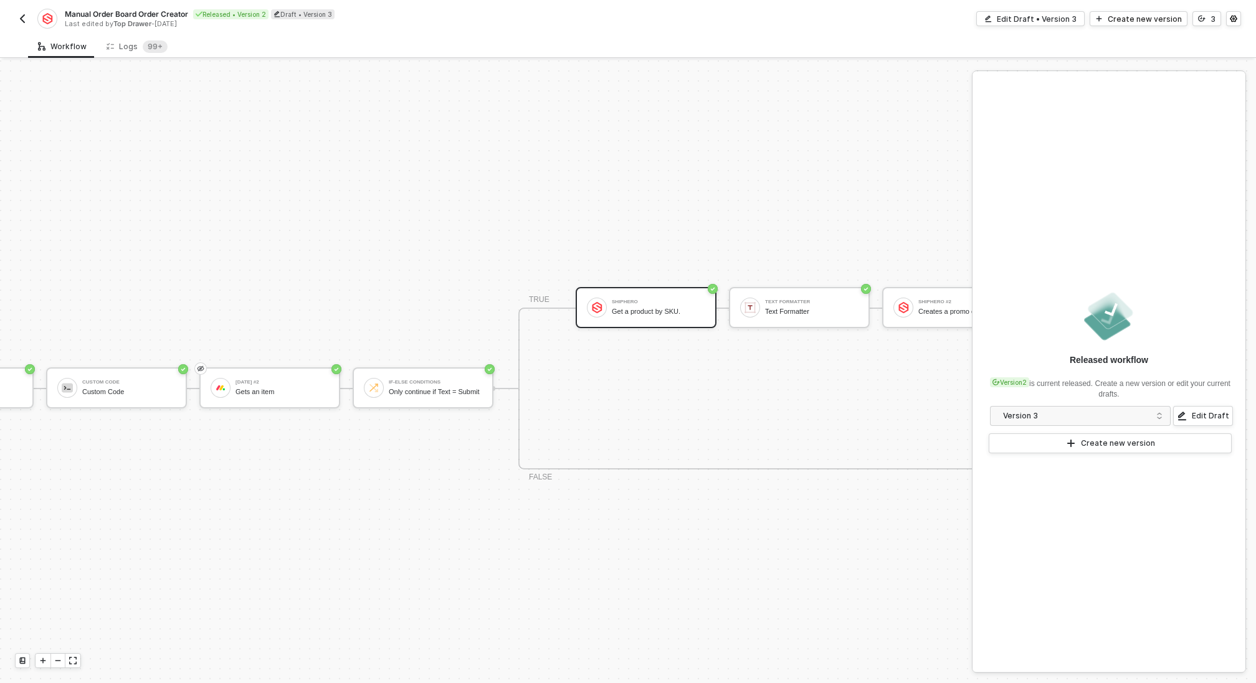
click at [648, 316] on div "ShipHero Get a product by SKU." at bounding box center [658, 308] width 93 height 24
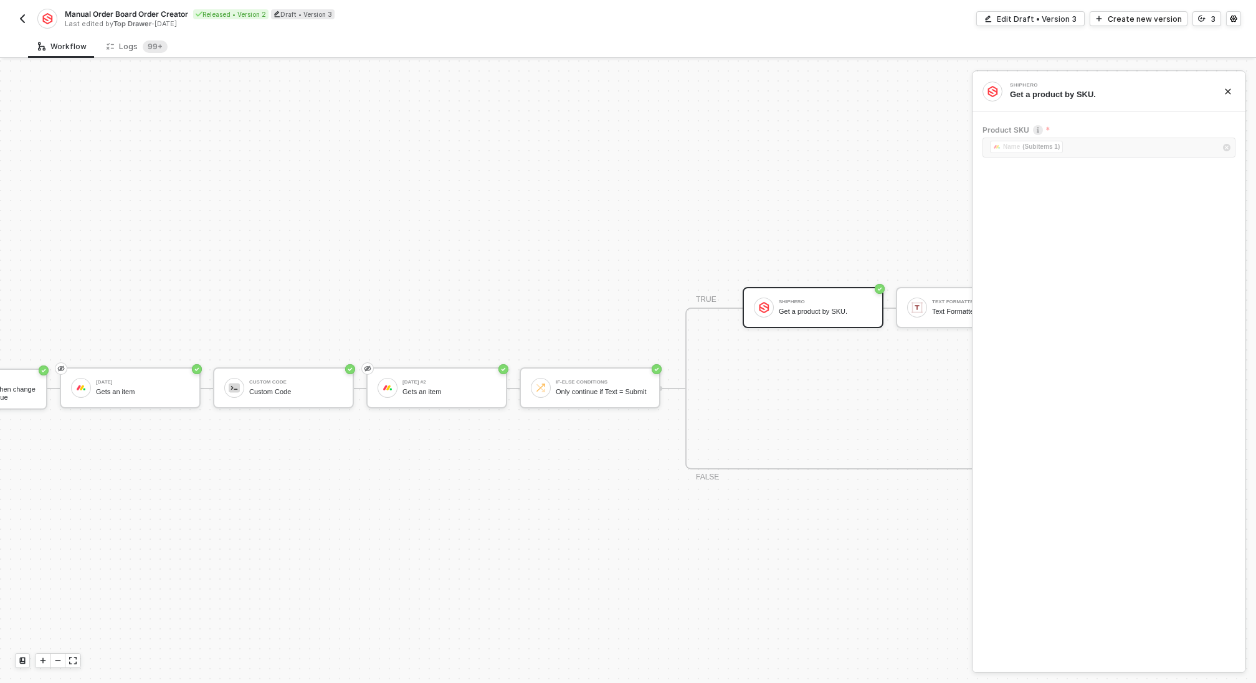
scroll to position [325, 0]
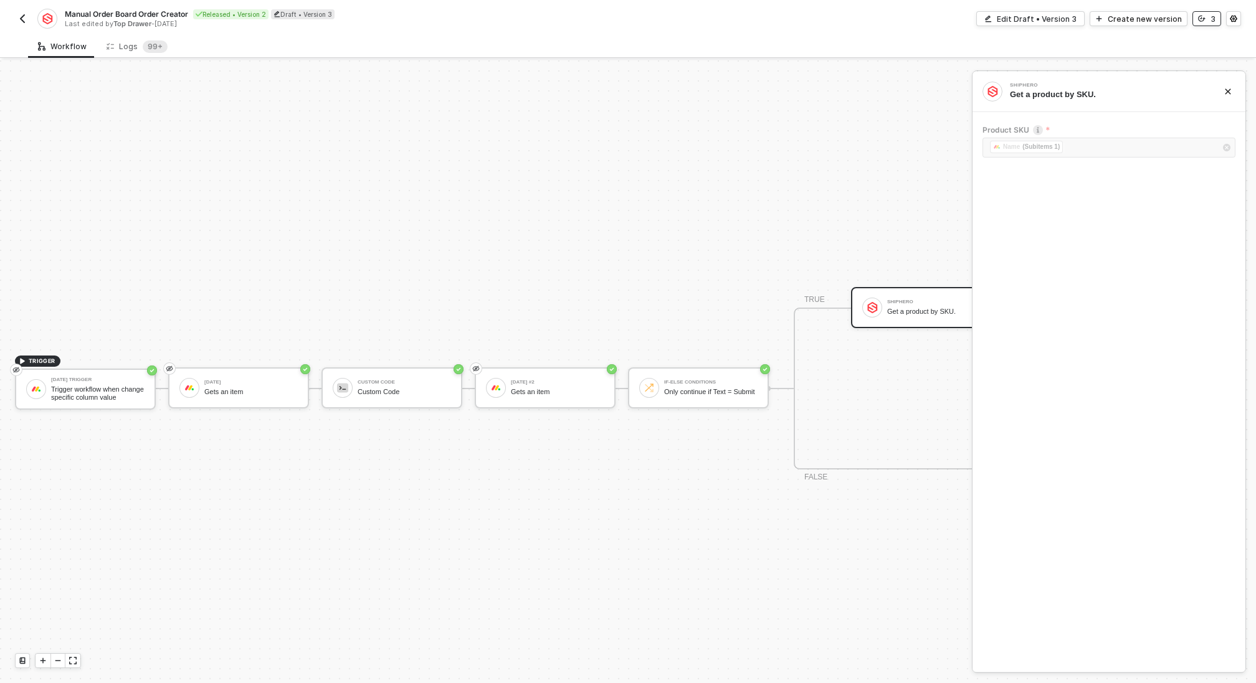
click at [1203, 16] on icon "icon-versioning" at bounding box center [1201, 18] width 7 height 7
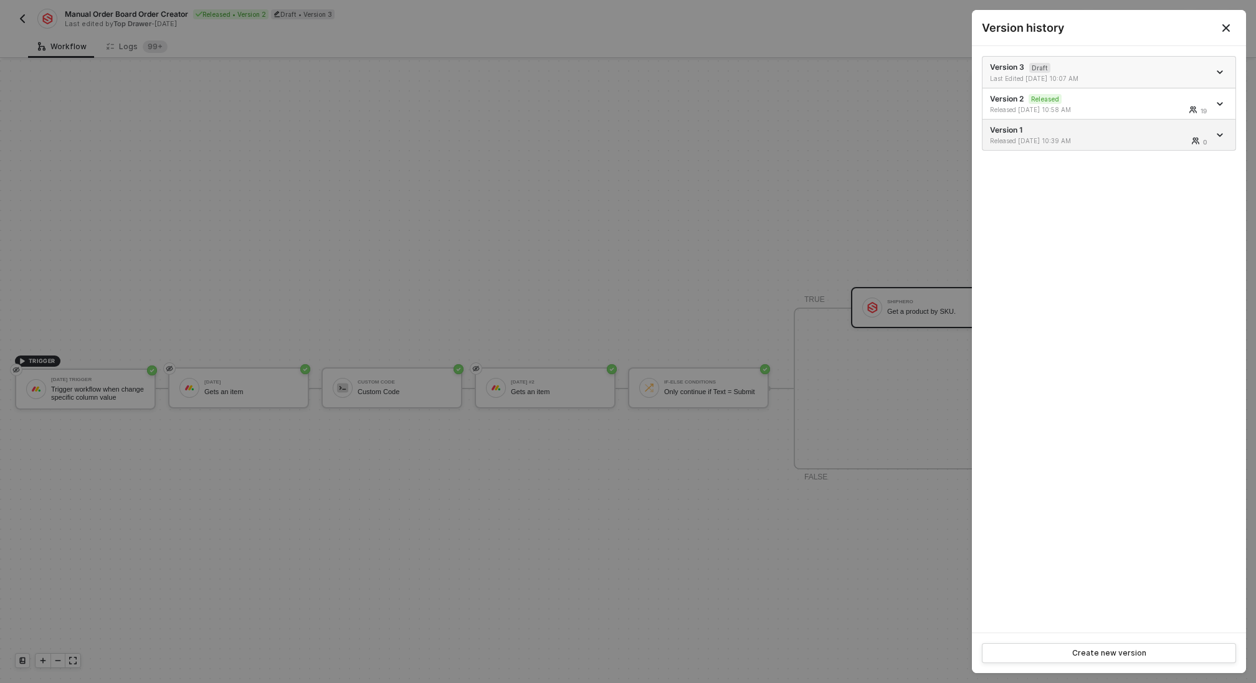
click at [1142, 68] on div "Version 3 Draft Last Edited [DATE] 10:07 AM" at bounding box center [1099, 72] width 219 height 21
click at [812, 217] on div at bounding box center [628, 341] width 1256 height 683
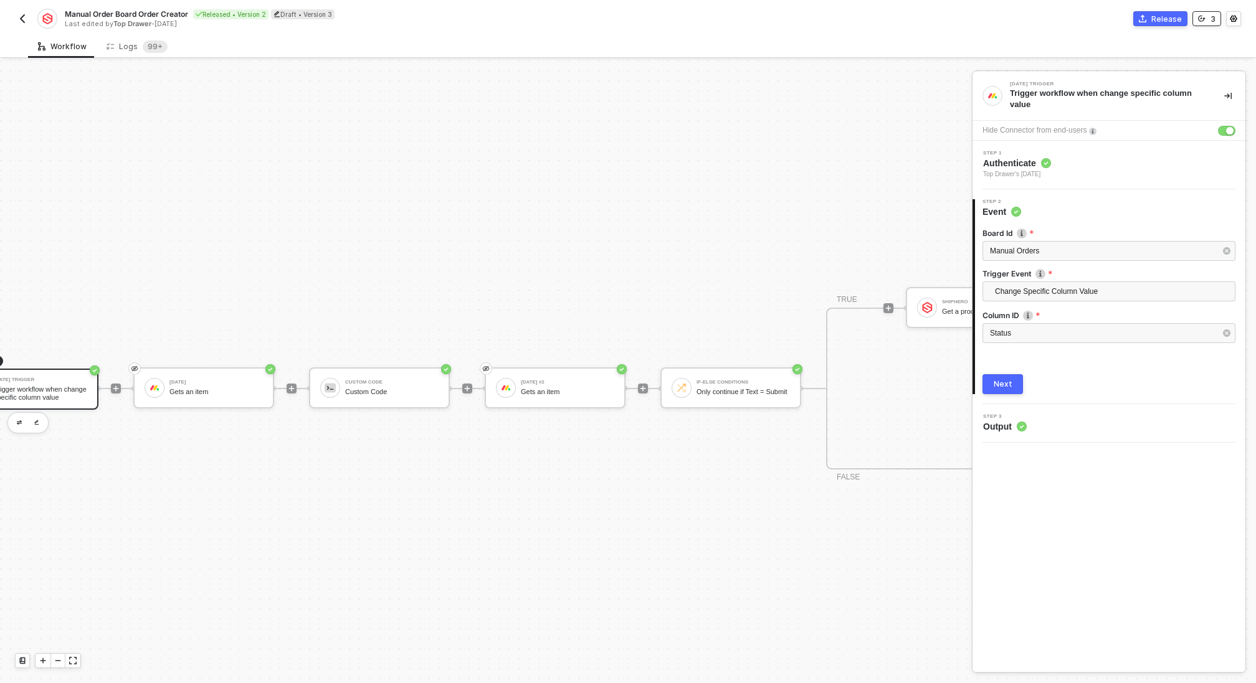
scroll to position [325, 253]
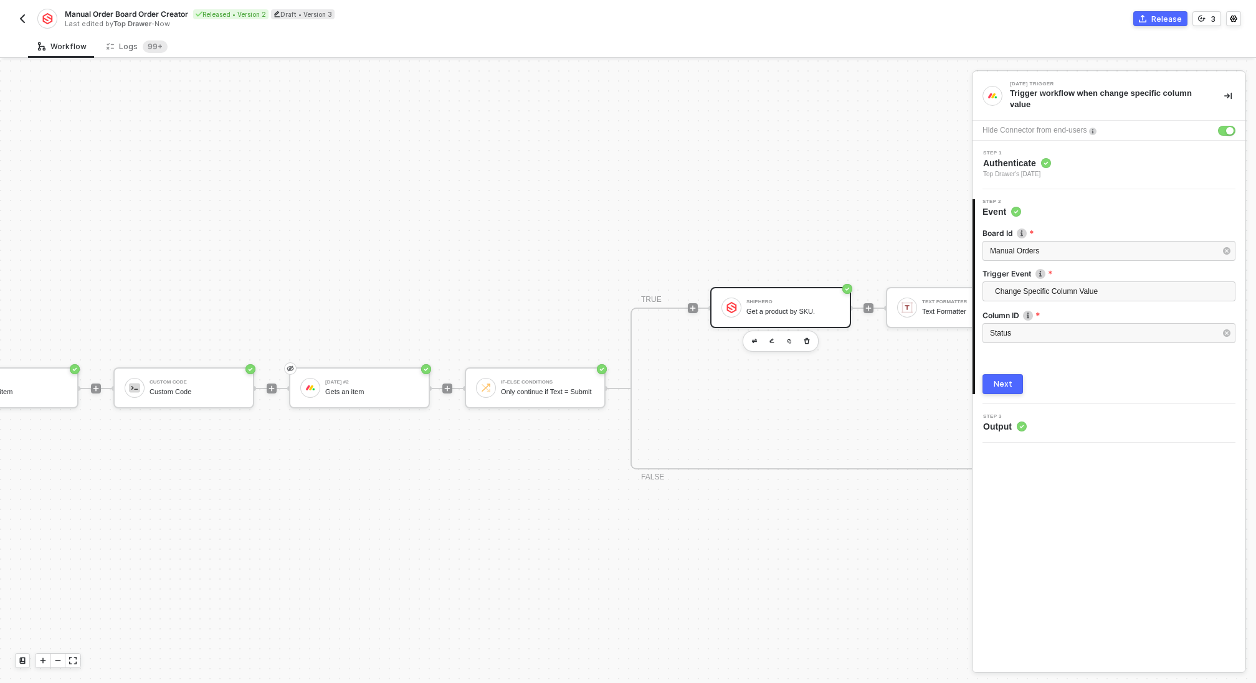
click at [768, 310] on div "Get a product by SKU." at bounding box center [792, 312] width 93 height 8
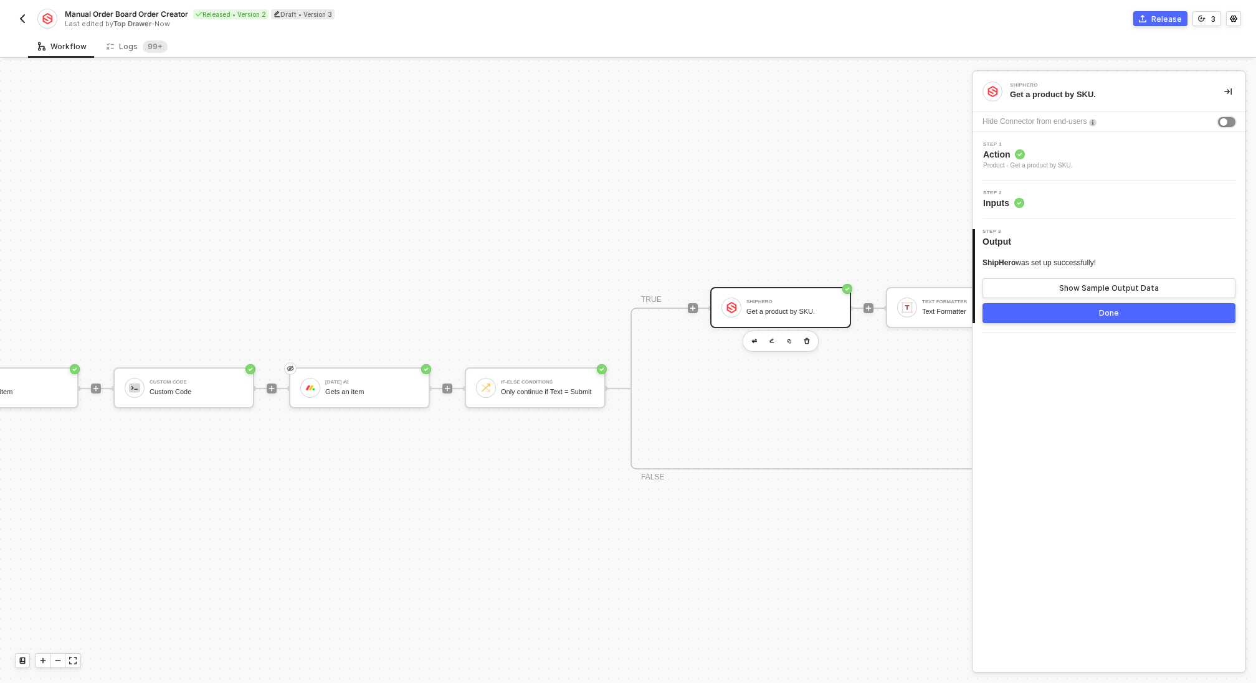
click at [1225, 120] on div "button" at bounding box center [1223, 121] width 7 height 7
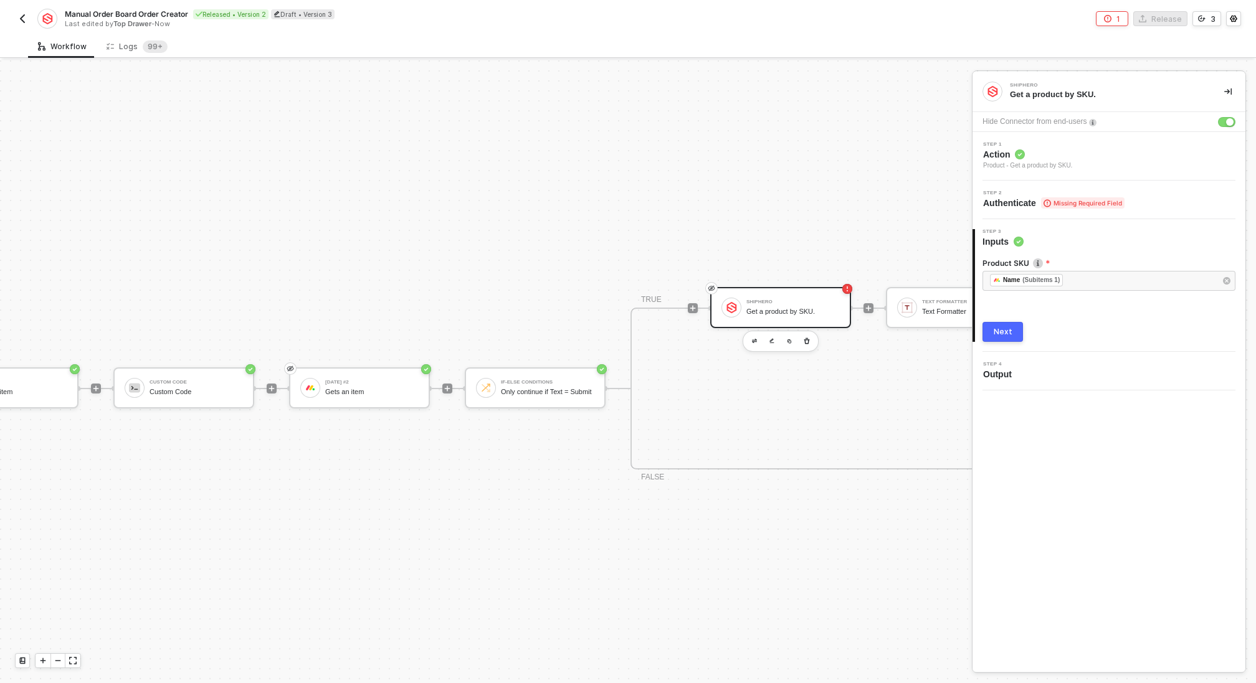
click at [1071, 203] on span "Missing Required Field" at bounding box center [1082, 202] width 83 height 11
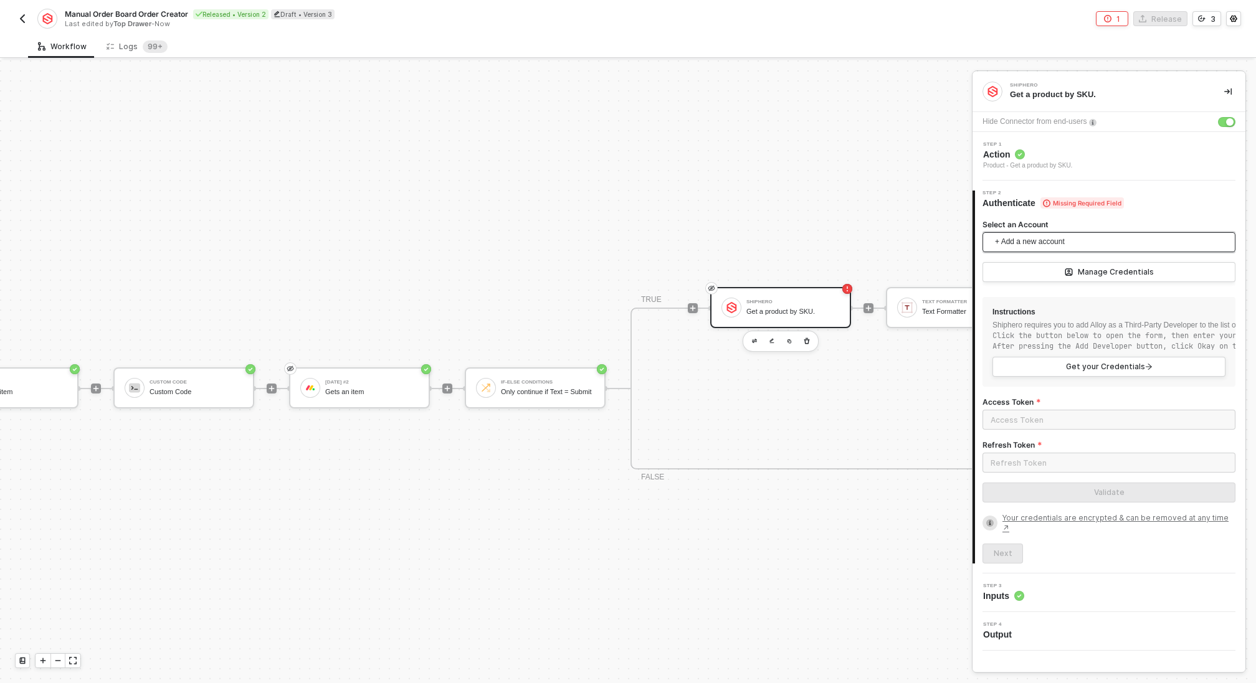
click at [1056, 243] on span "+ Add a new account" at bounding box center [1111, 242] width 233 height 20
click at [1225, 125] on button "button" at bounding box center [1226, 122] width 17 height 10
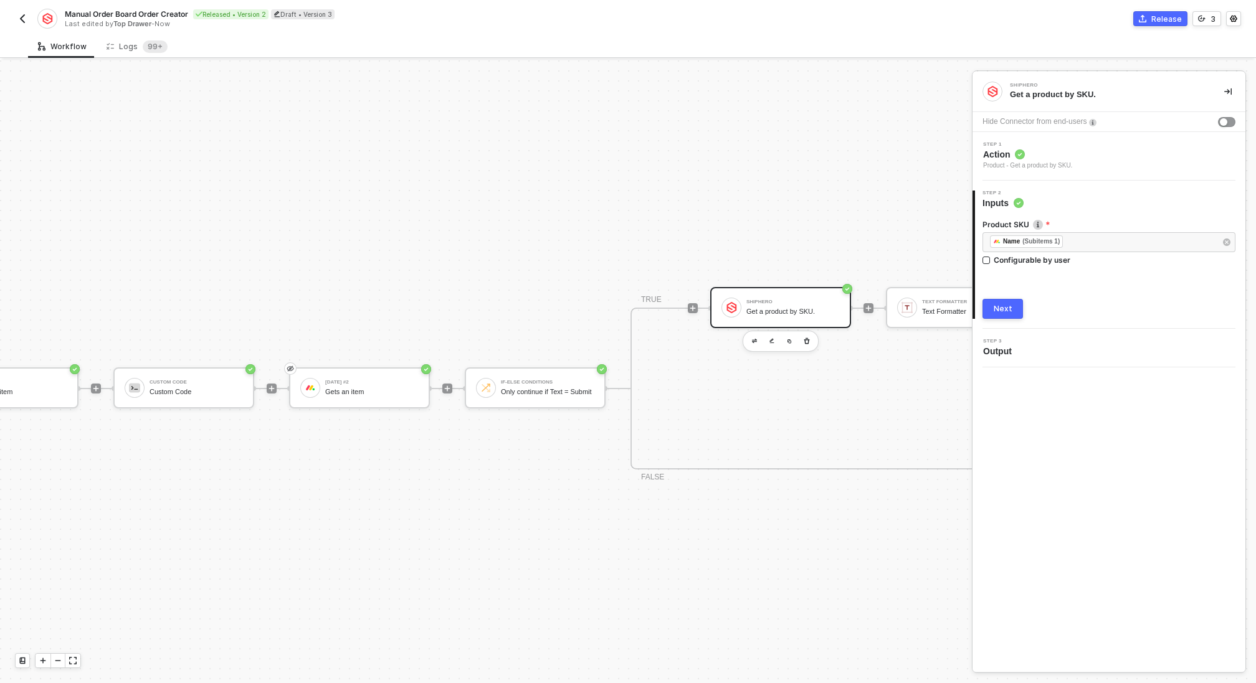
click at [909, 194] on div "TRIGGER [DATE] Trigger Trigger workflow when change specific column value [DATE…" at bounding box center [1220, 388] width 2946 height 1306
click at [1068, 154] on span "Action" at bounding box center [1027, 154] width 89 height 12
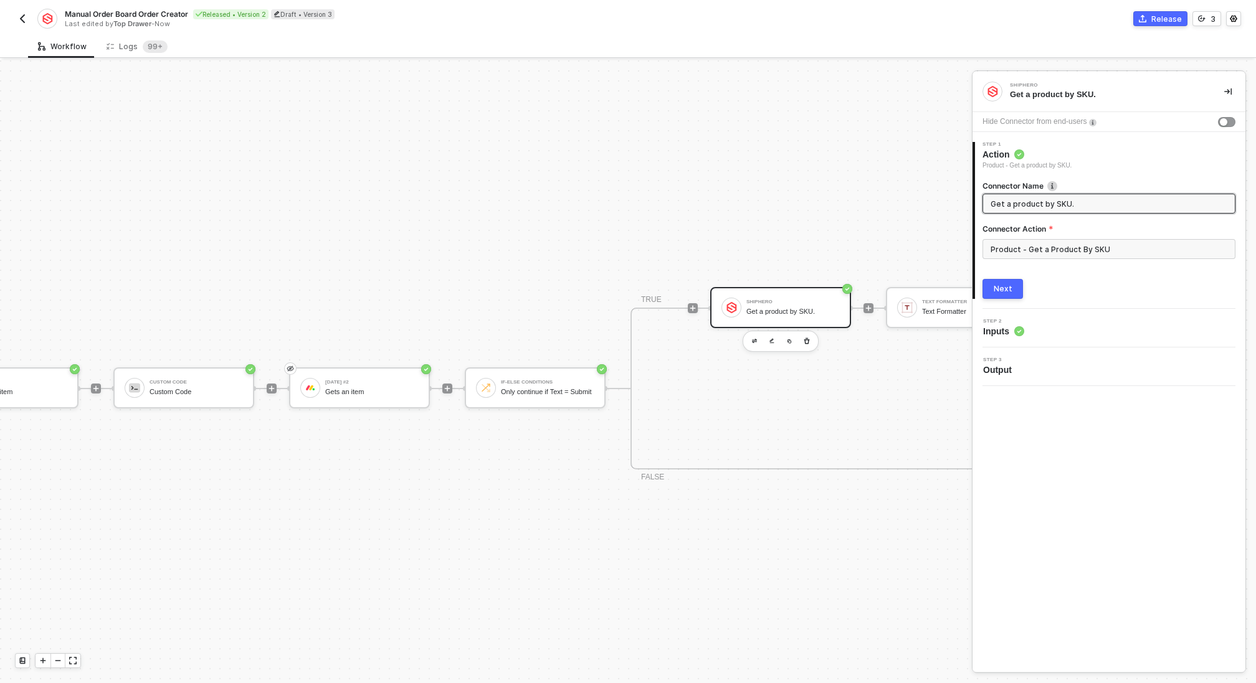
click at [1000, 292] on div "Next" at bounding box center [1002, 289] width 19 height 10
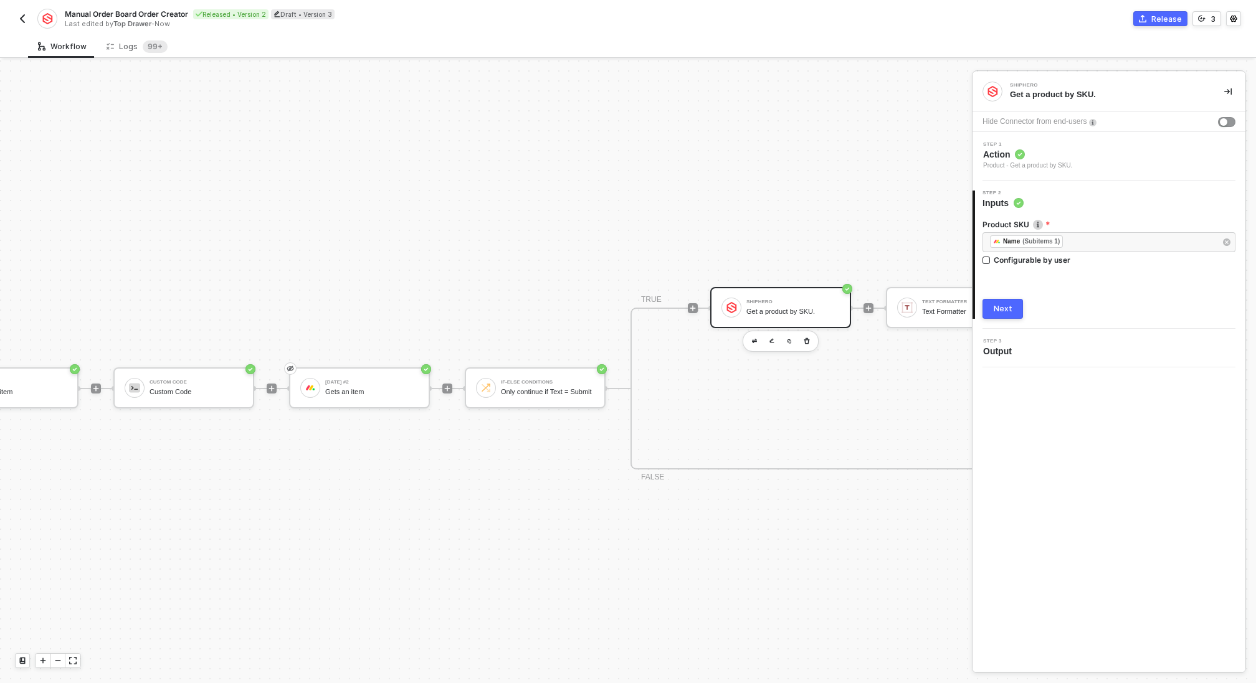
click at [1012, 310] on button "Next" at bounding box center [1002, 309] width 40 height 20
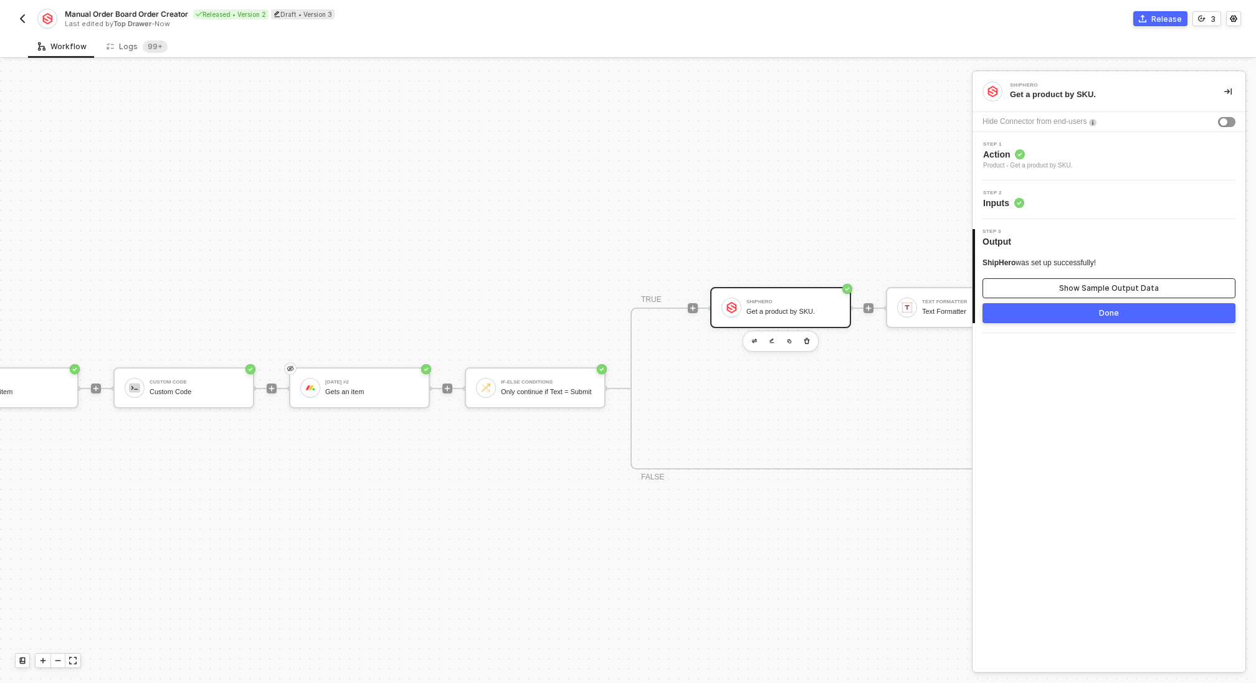
click at [1022, 288] on button "Show Sample Output Data" at bounding box center [1108, 288] width 253 height 20
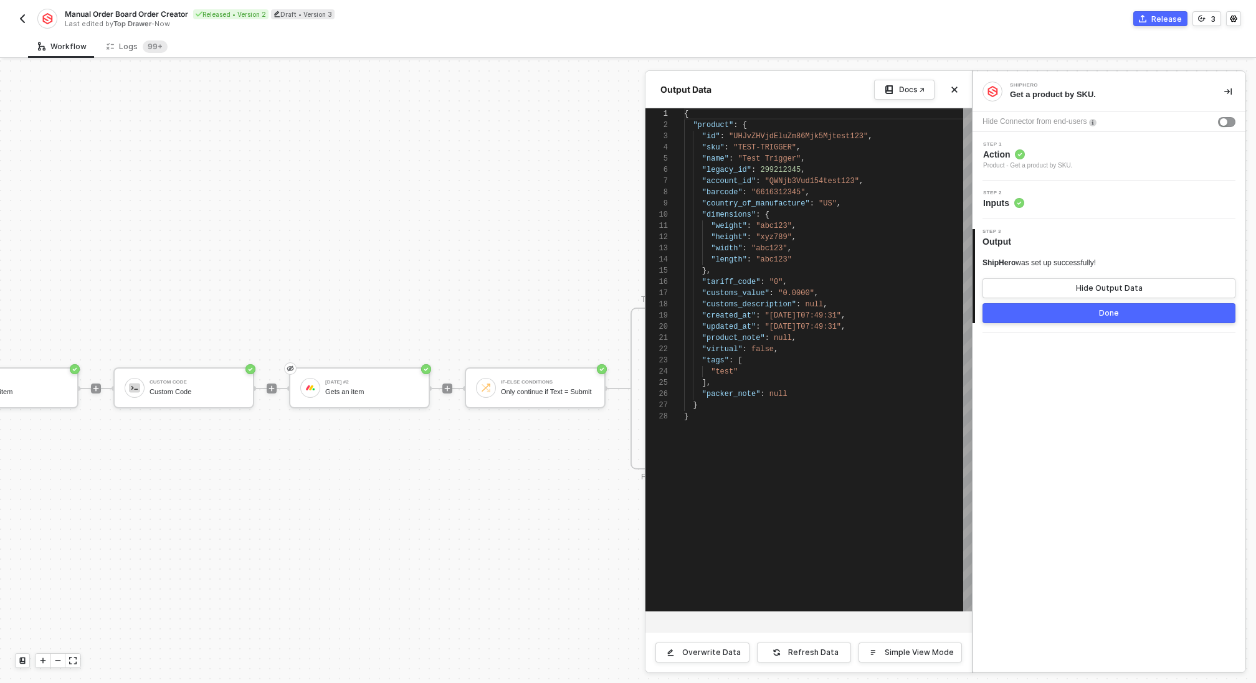
scroll to position [112, 0]
click at [1021, 316] on button "Done" at bounding box center [1108, 313] width 253 height 20
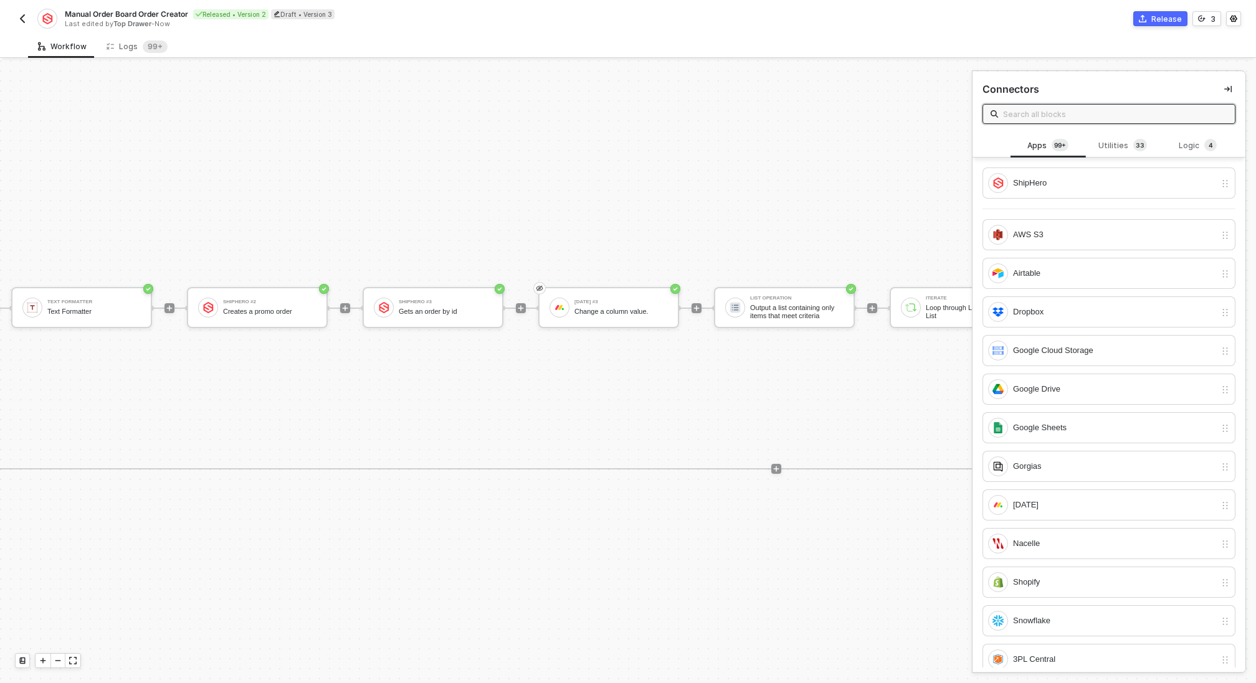
scroll to position [325, 1240]
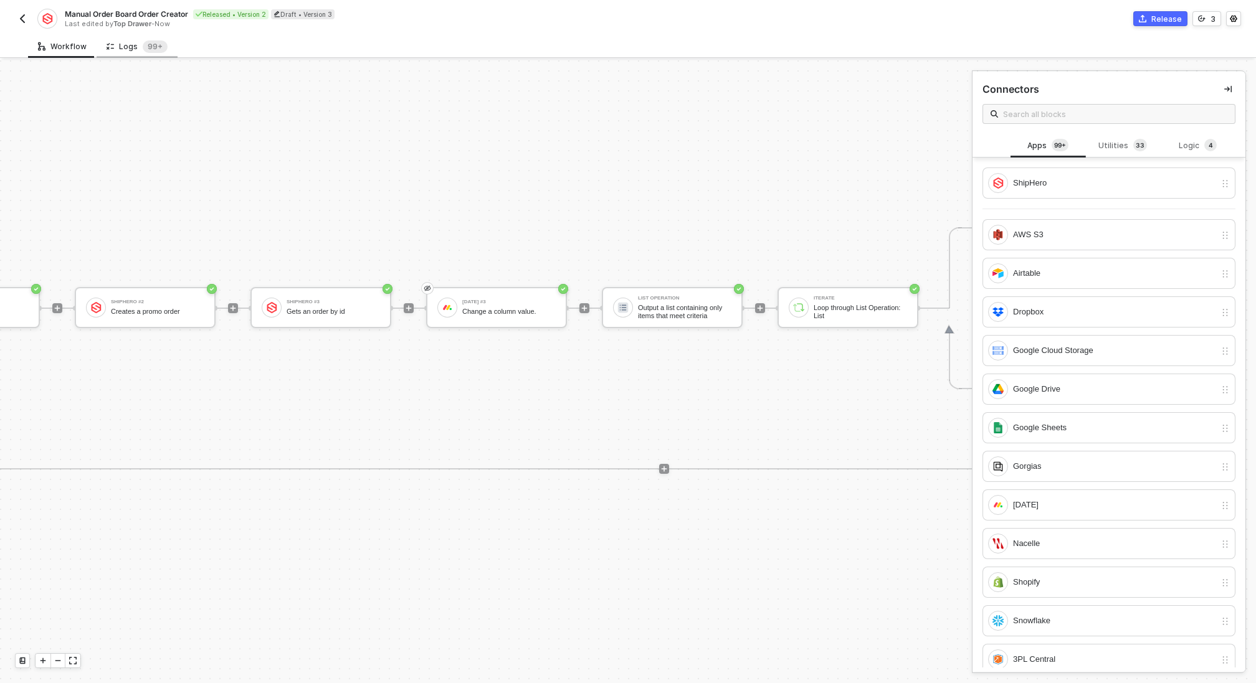
click at [120, 37] on div "Logs 99+" at bounding box center [137, 46] width 81 height 23
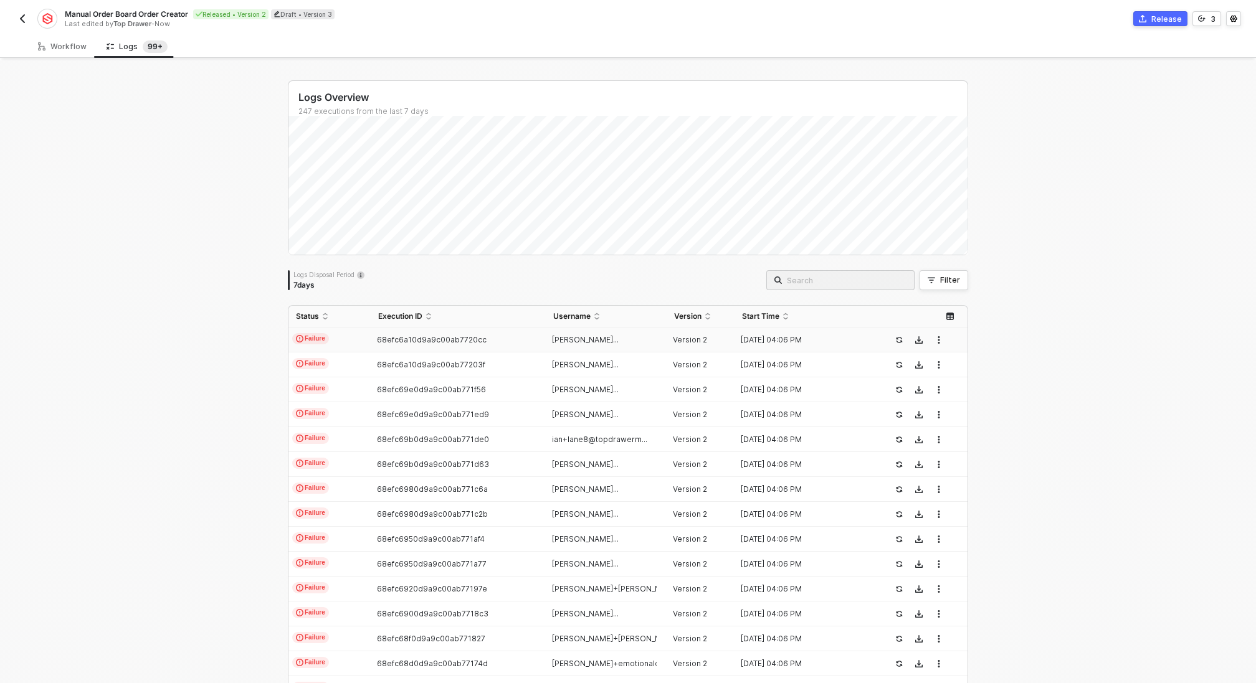
click at [473, 330] on td "68efc6a10d9a9c00ab7720cc" at bounding box center [458, 340] width 174 height 25
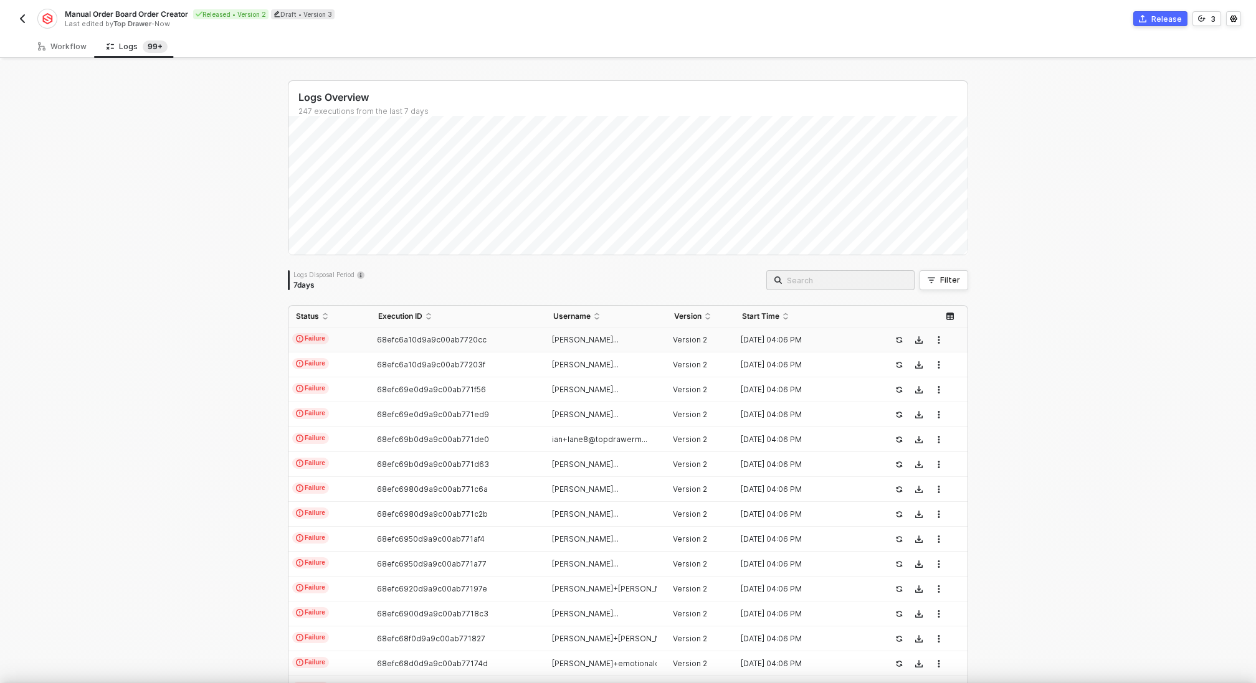
scroll to position [112, 0]
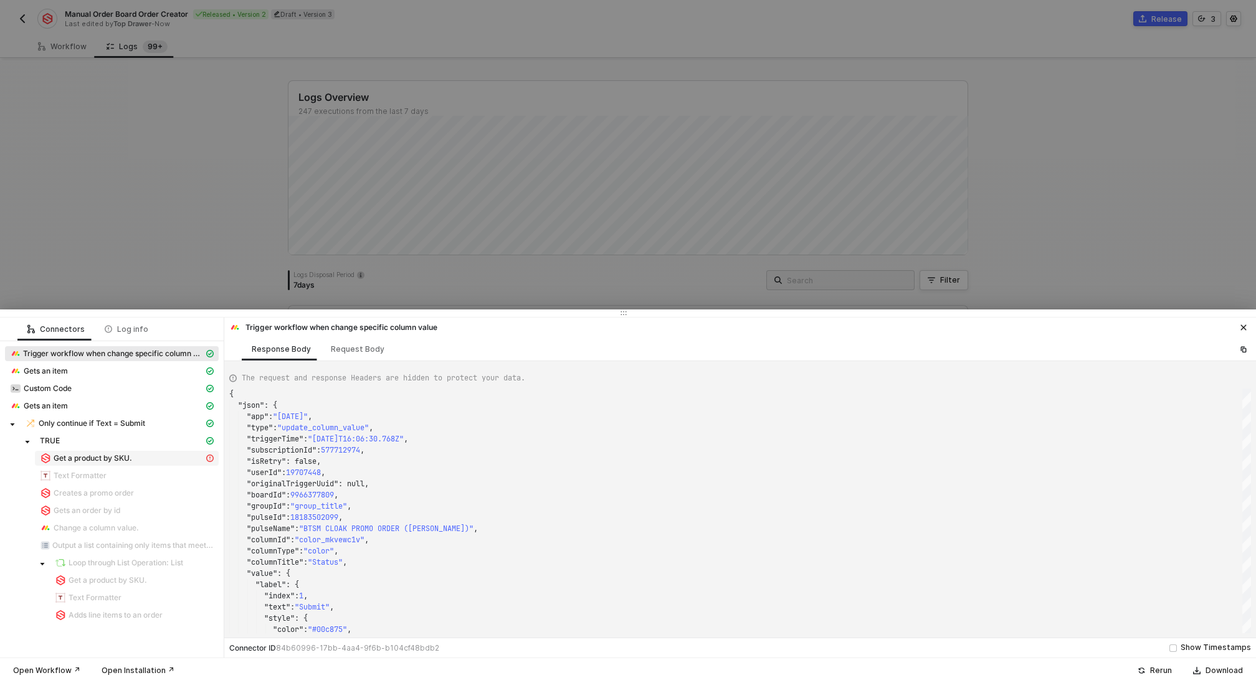
click at [113, 452] on span "Get a product by SKU." at bounding box center [127, 458] width 184 height 15
type textarea "{ "statusCode": 400, "message": "Error : {\"message\":\"Request failed with sta…"
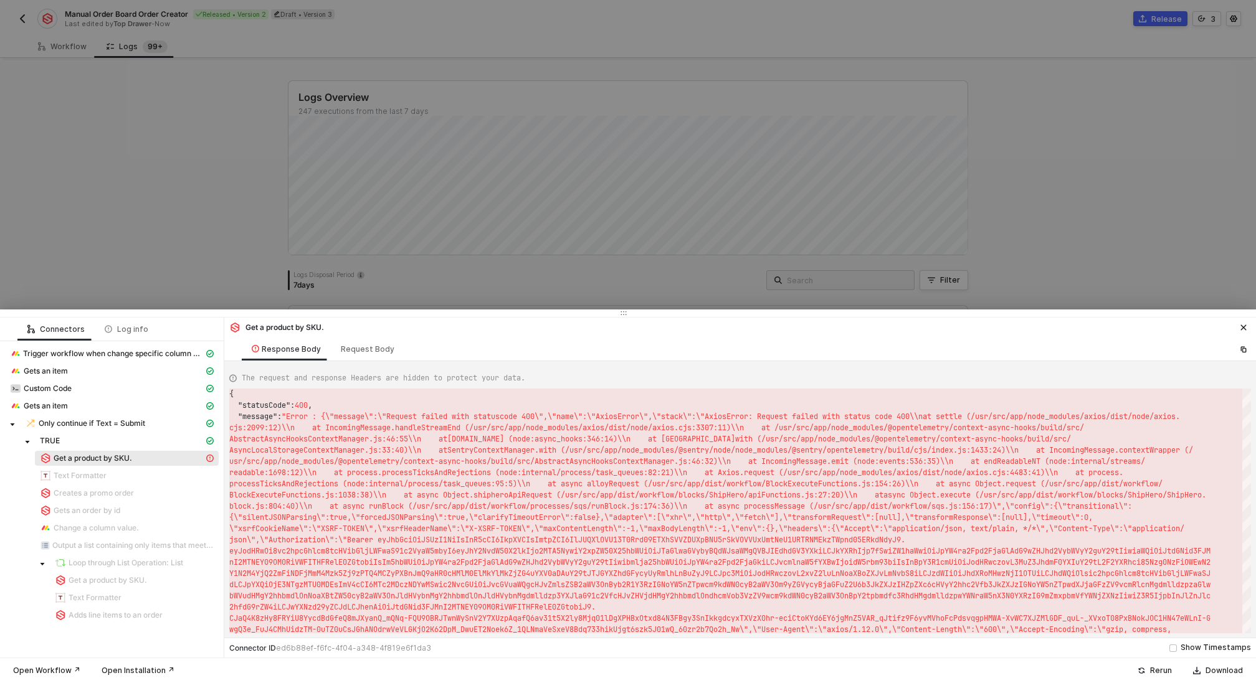
click at [137, 173] on div at bounding box center [628, 341] width 1256 height 683
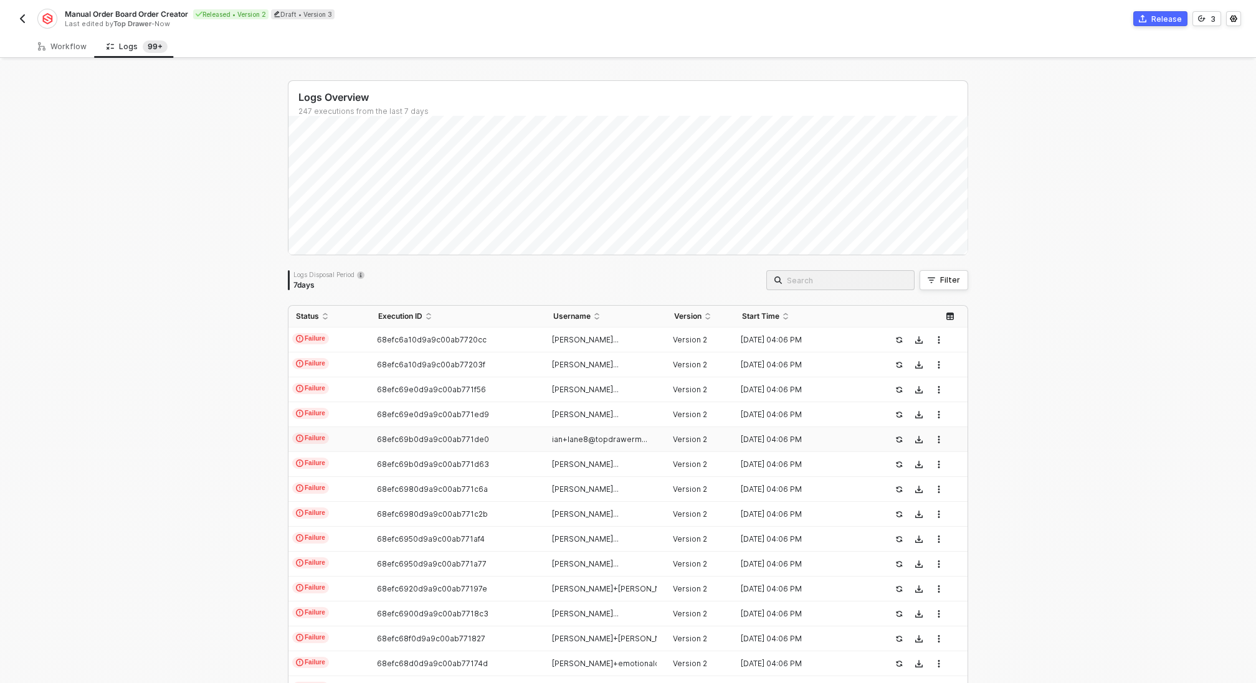
scroll to position [197, 0]
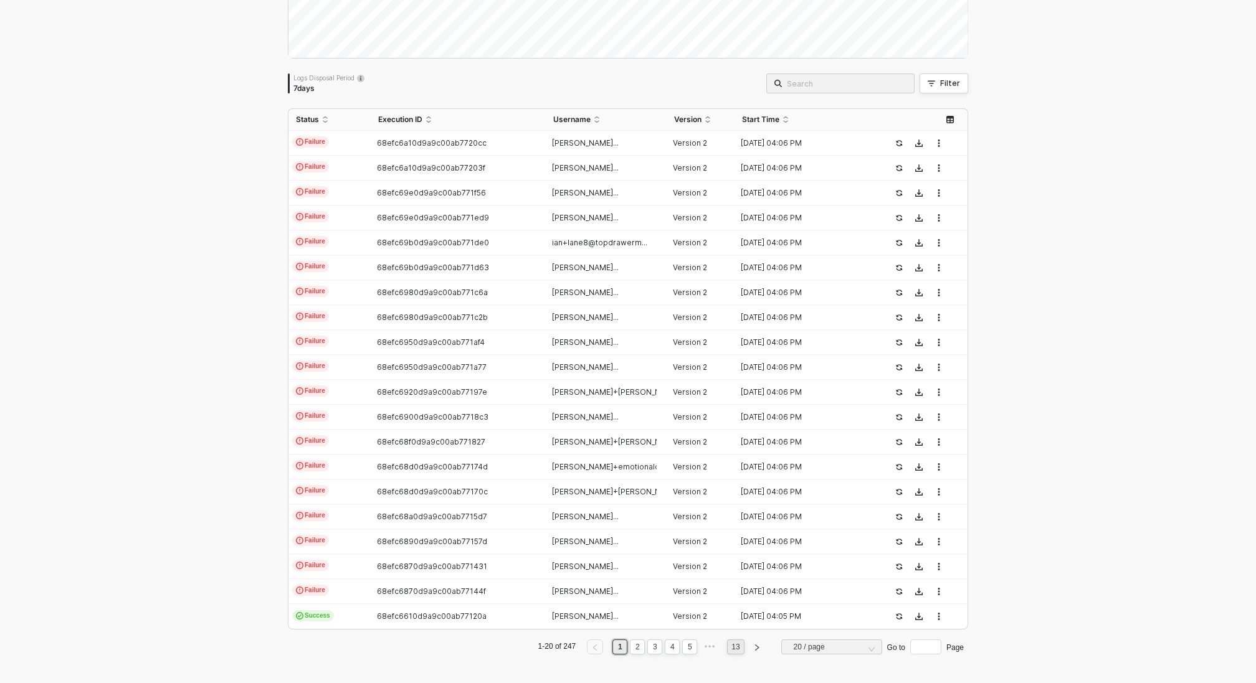
click at [734, 650] on link "13" at bounding box center [736, 647] width 16 height 14
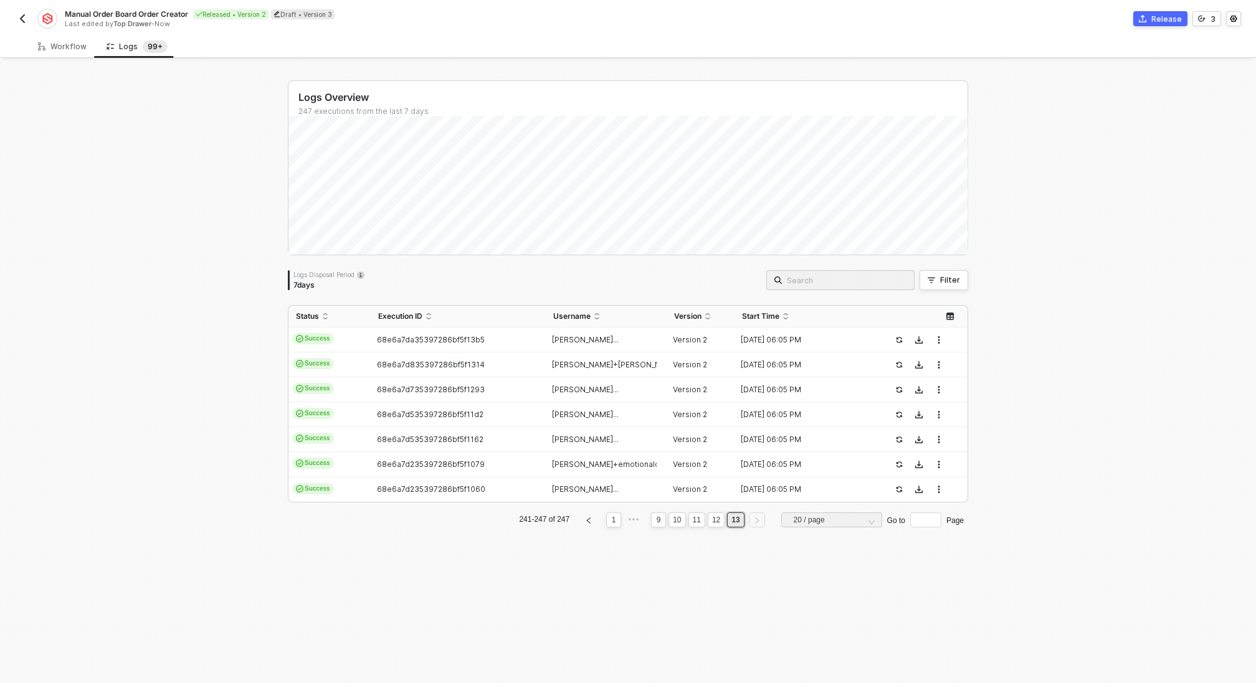
scroll to position [0, 0]
click at [452, 488] on span "68e6a7d235397286bf5f1060" at bounding box center [431, 489] width 108 height 9
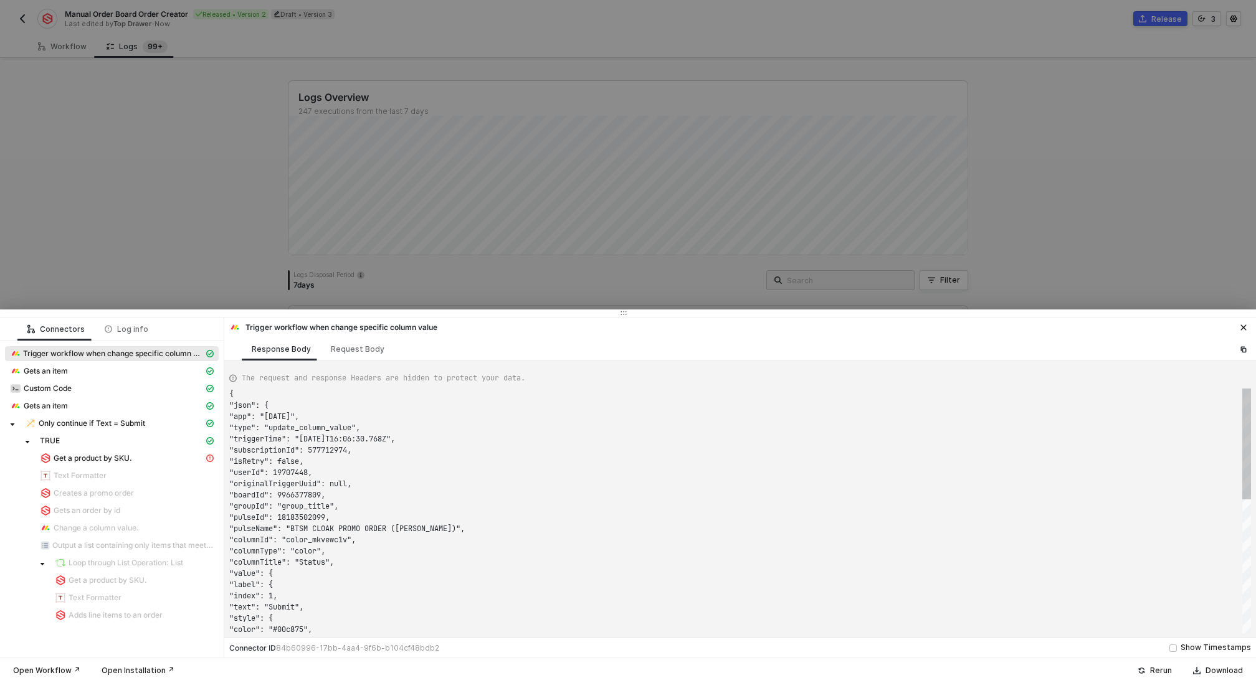
scroll to position [112, 0]
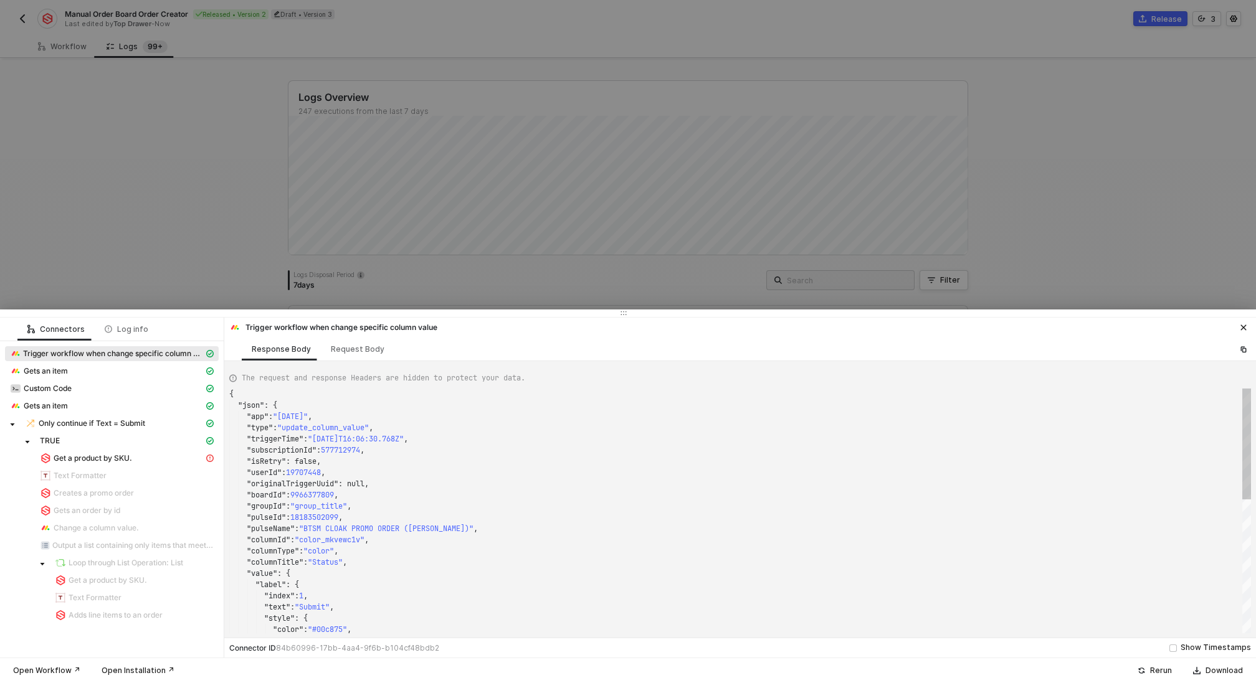
type textarea "{ "json": { "app": "[DATE]", "type": "update_column_value", "triggerTime": "[DA…"
click at [477, 158] on div at bounding box center [628, 341] width 1256 height 683
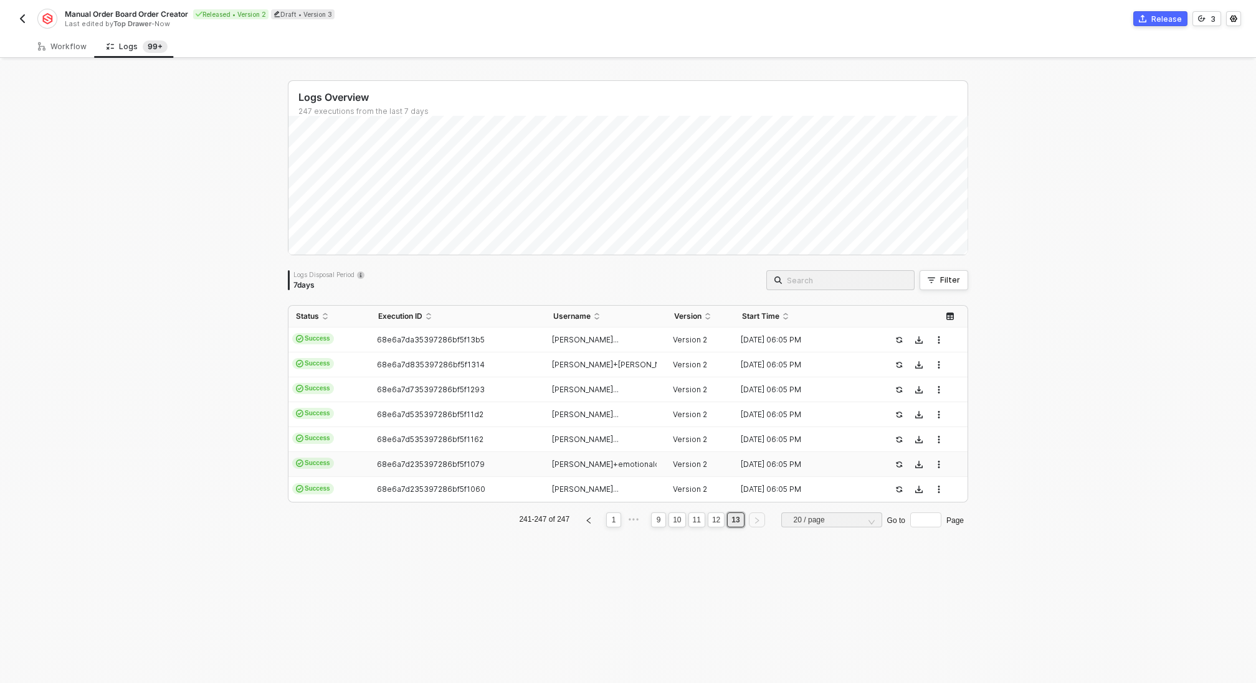
click at [457, 462] on span "68e6a7d235397286bf5f1079" at bounding box center [431, 464] width 108 height 9
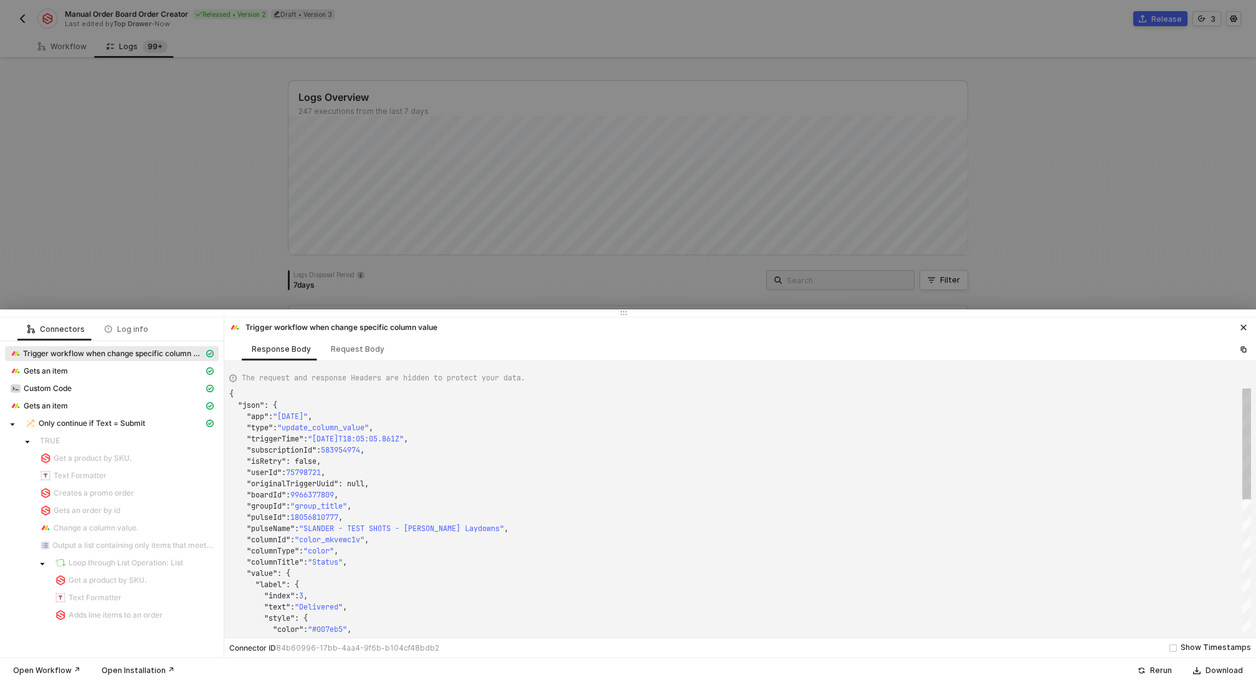
type textarea "{ "json": { "app": "[DATE]", "type": "update_column_value", "triggerTime": "[DA…"
click at [226, 277] on div at bounding box center [628, 341] width 1256 height 683
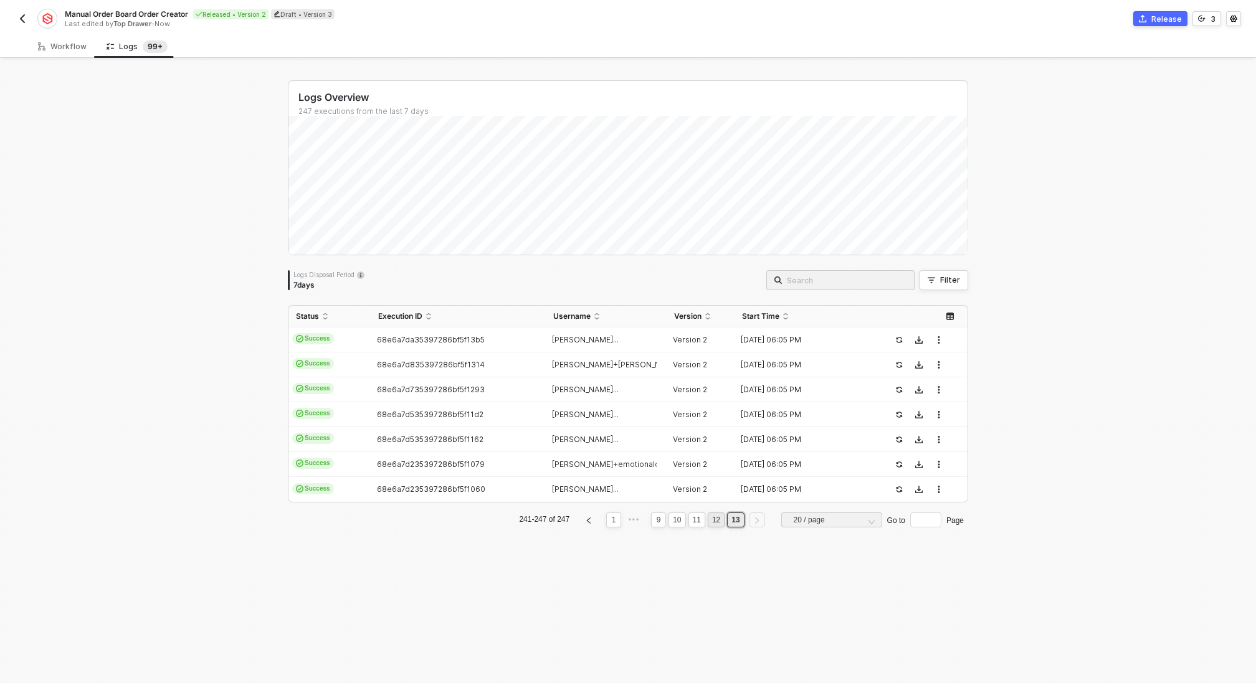
click at [710, 521] on link "12" at bounding box center [716, 520] width 16 height 14
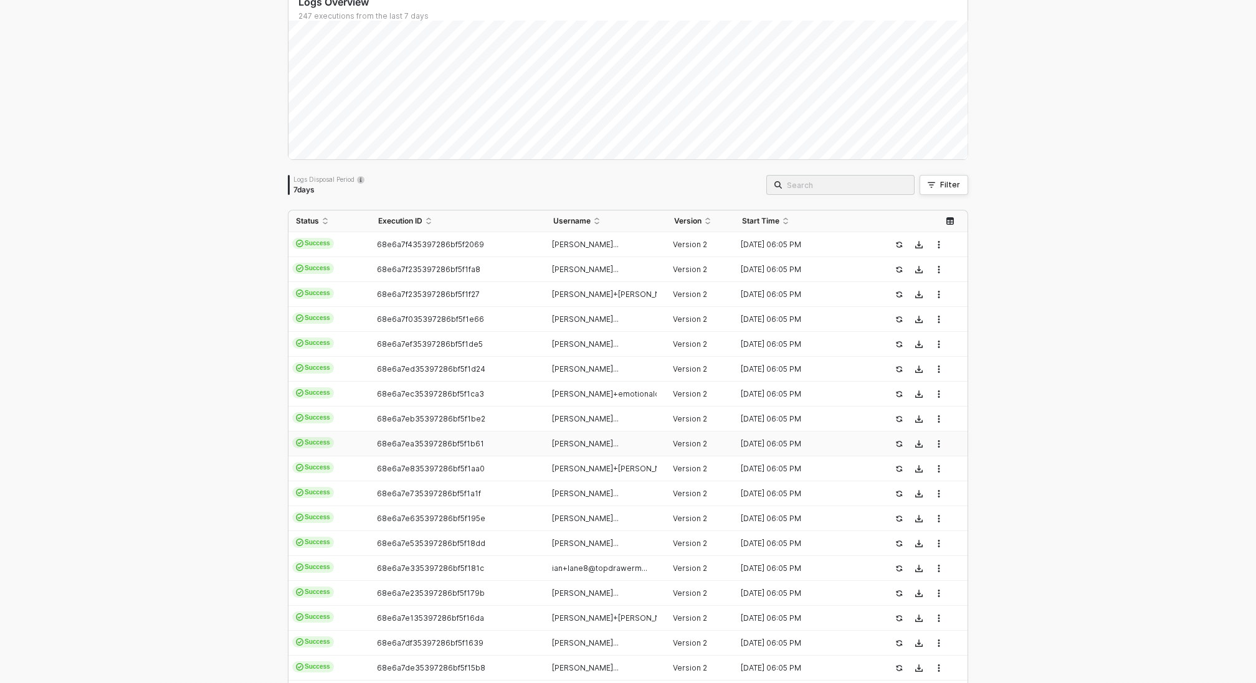
scroll to position [197, 0]
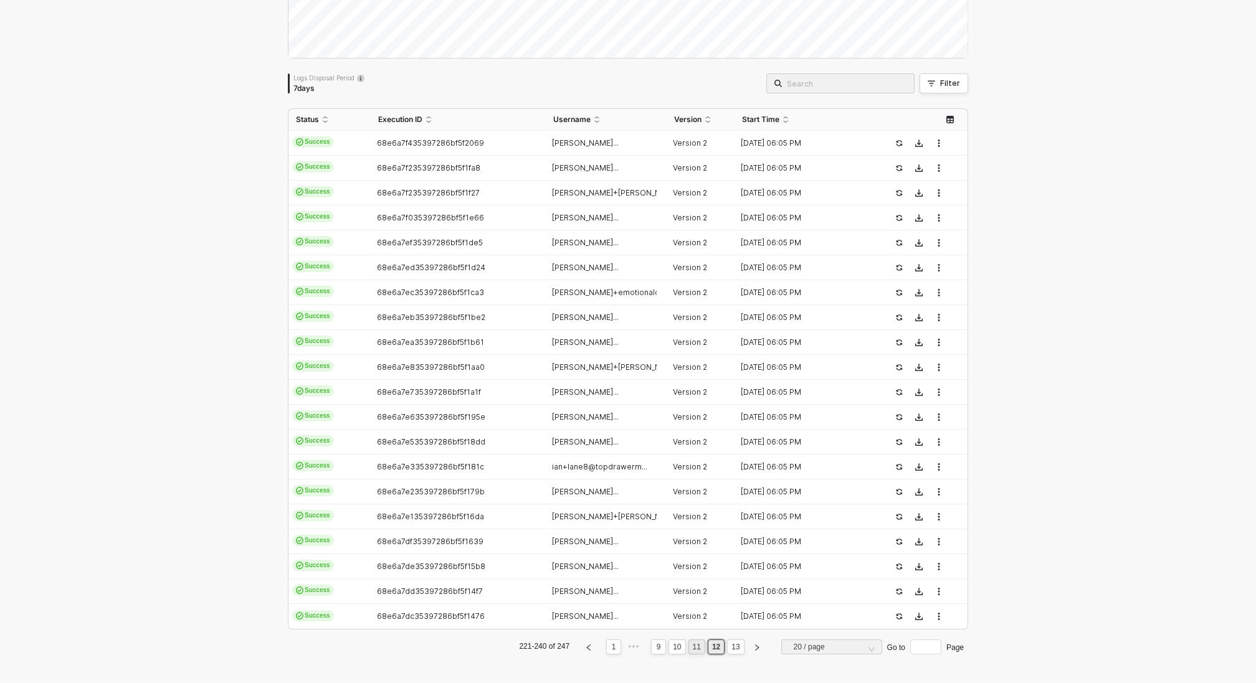
click at [698, 647] on link "11" at bounding box center [697, 647] width 16 height 14
click at [676, 643] on link "10" at bounding box center [677, 647] width 16 height 14
click at [661, 643] on link "9" at bounding box center [659, 647] width 12 height 14
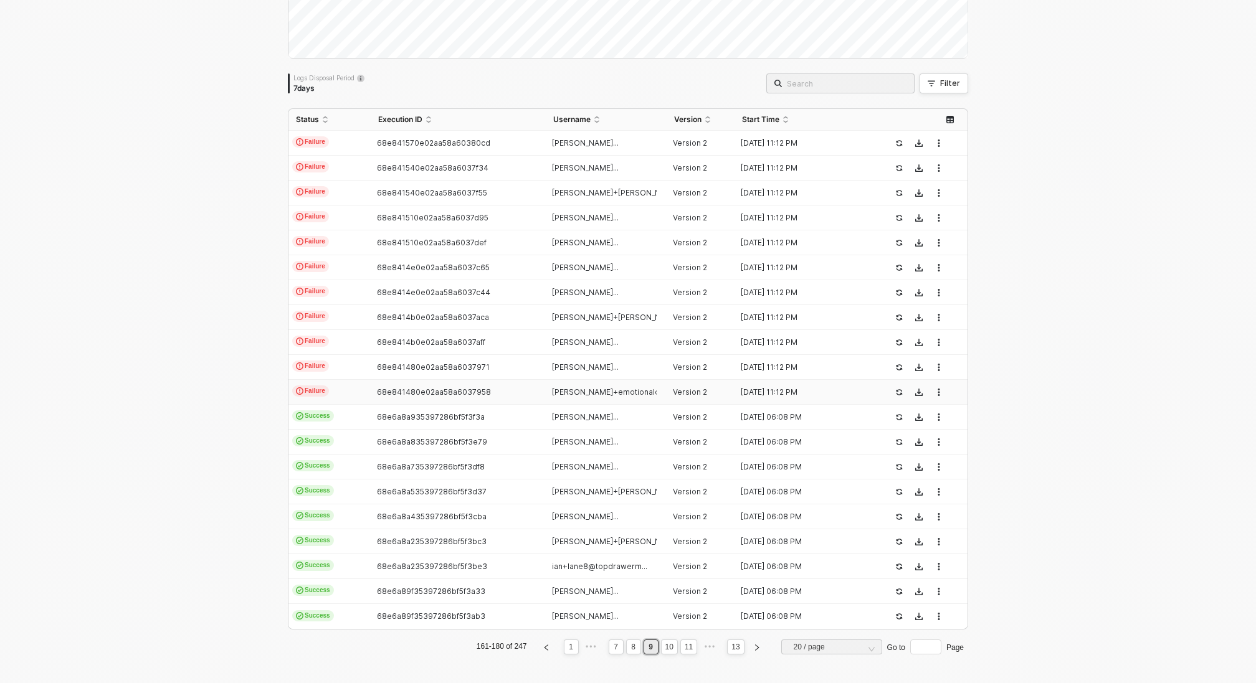
click at [483, 383] on td "68e841480e02aa58a6037958" at bounding box center [458, 392] width 174 height 25
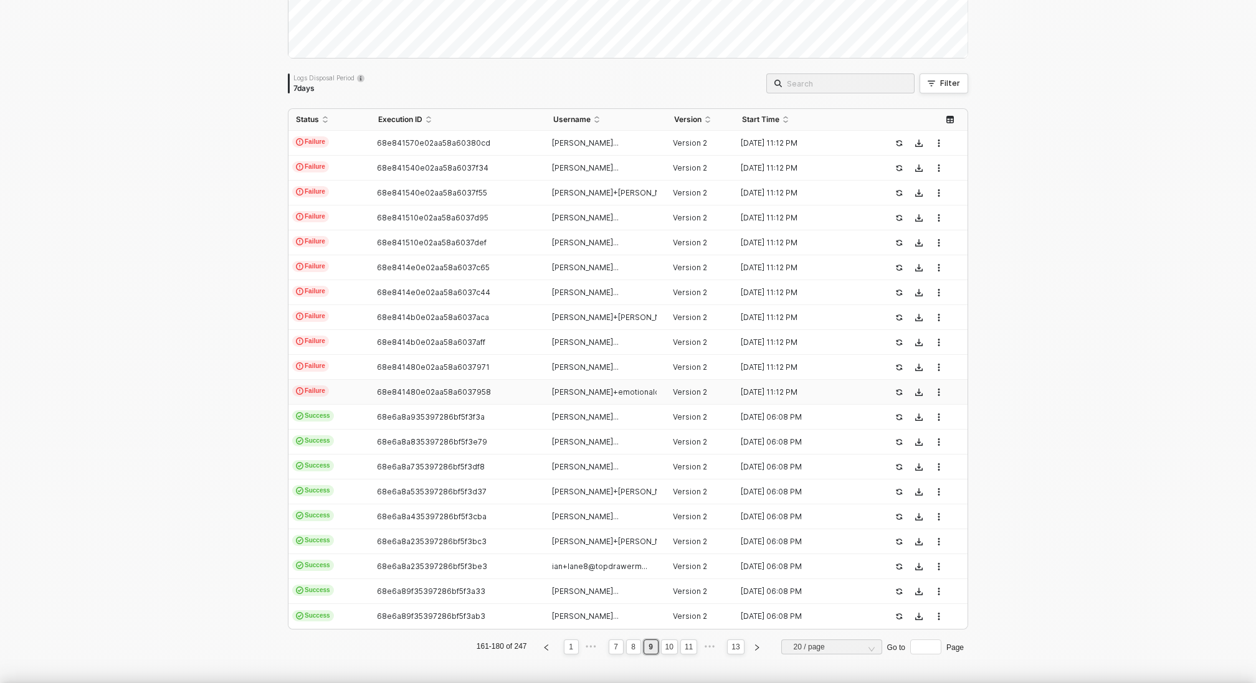
scroll to position [112, 0]
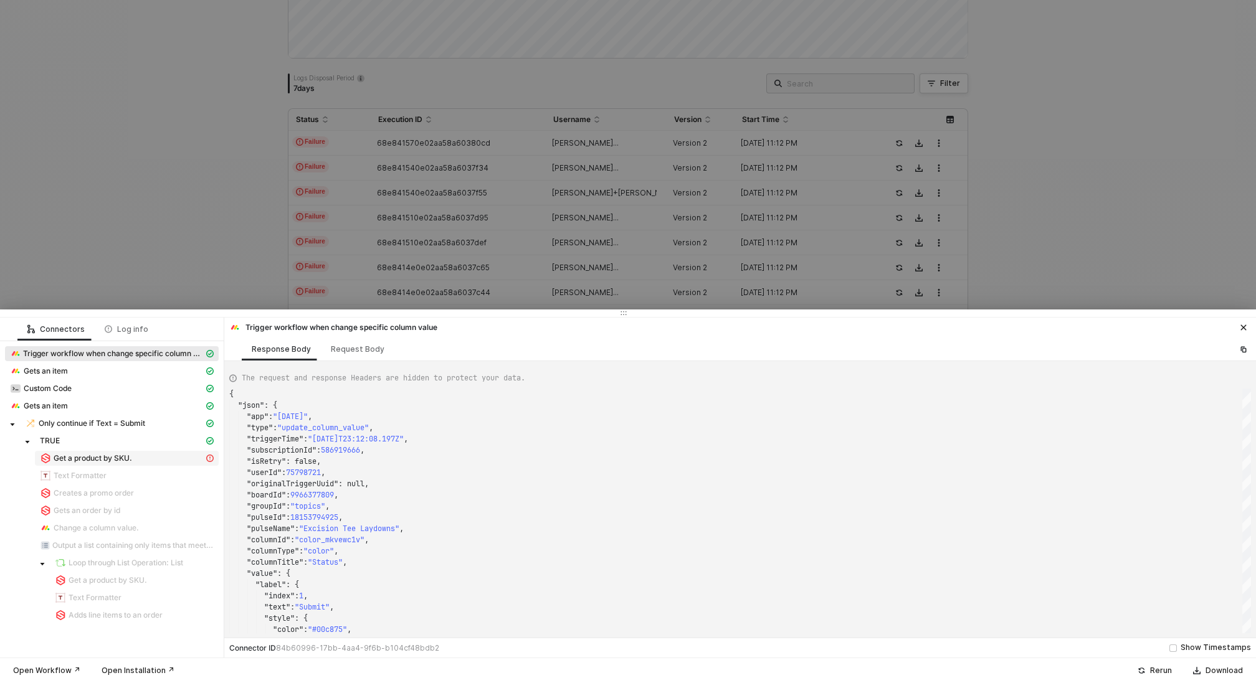
click at [160, 457] on div "Get a product by SKU." at bounding box center [122, 458] width 164 height 11
type textarea "{ "statusCode": 200, "message": "Error : {\"message\":\"Product not found\",\"o…"
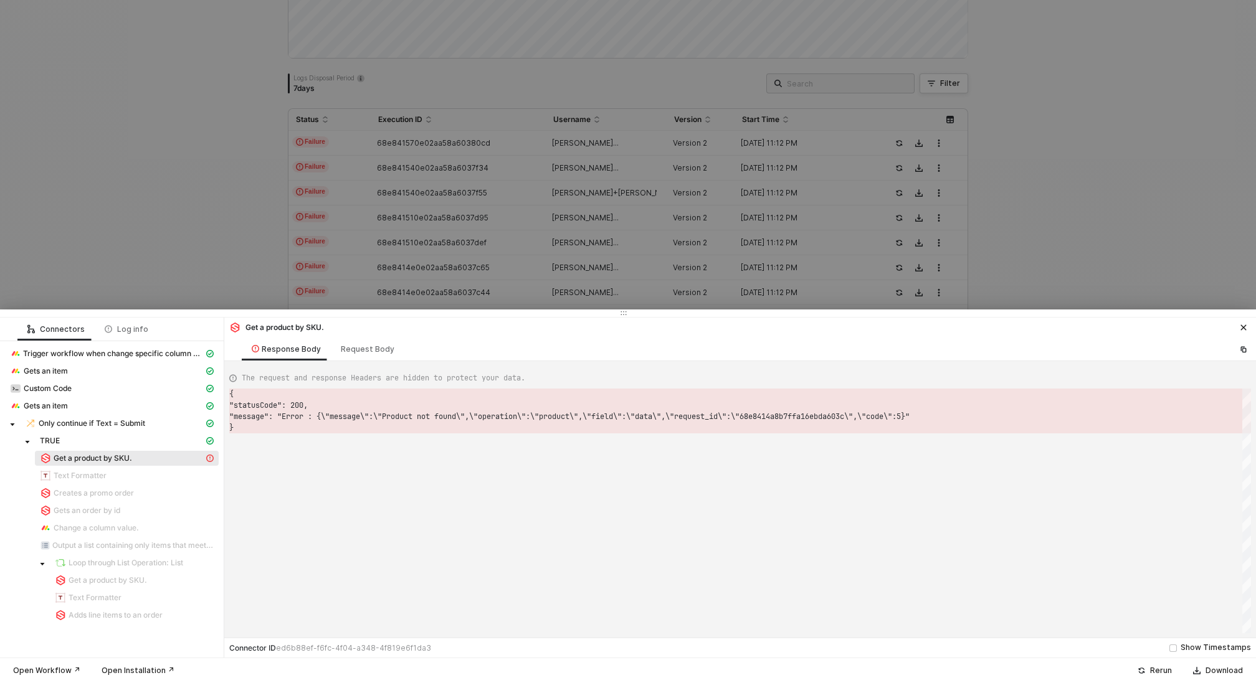
scroll to position [34, 0]
click at [91, 194] on div at bounding box center [628, 341] width 1256 height 683
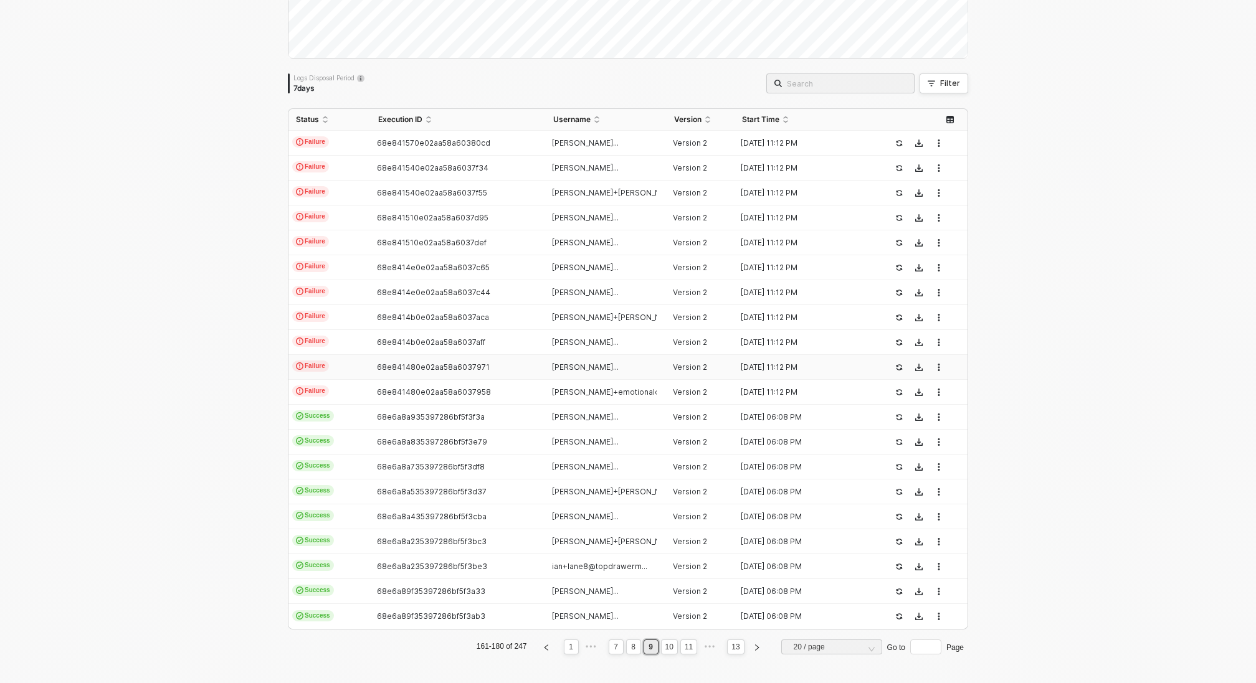
click at [438, 365] on span "68e841480e02aa58a6037971" at bounding box center [433, 367] width 113 height 9
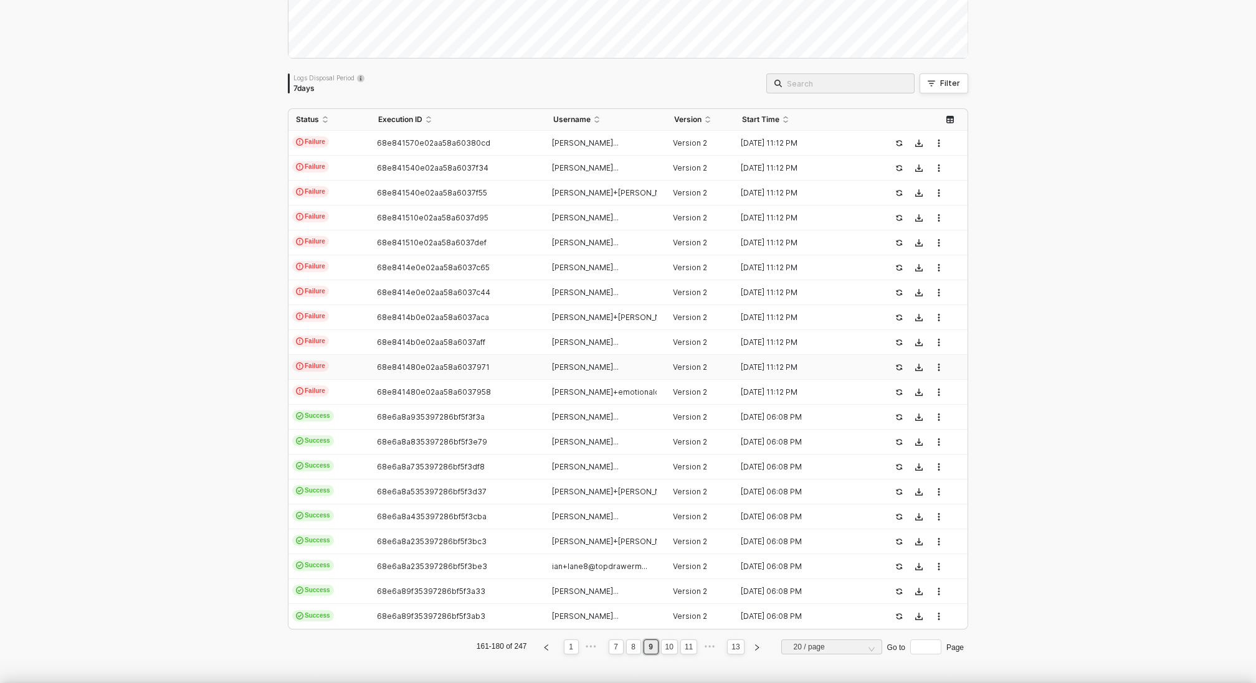
scroll to position [112, 0]
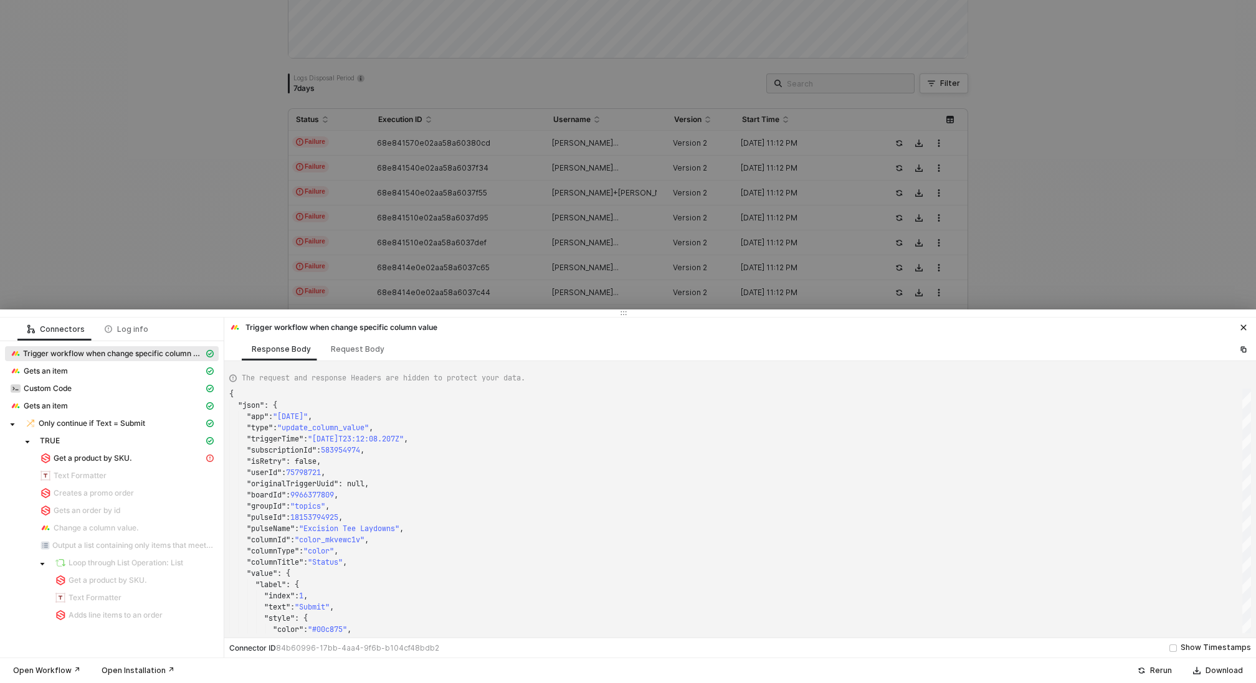
click at [118, 450] on div "TRUE" at bounding box center [112, 442] width 214 height 17
click at [118, 458] on span "Get a product by SKU." at bounding box center [93, 458] width 78 height 10
type textarea "{ "statusCode": 200, "message": "Error : {\"message\":\"Product not found\",\"o…"
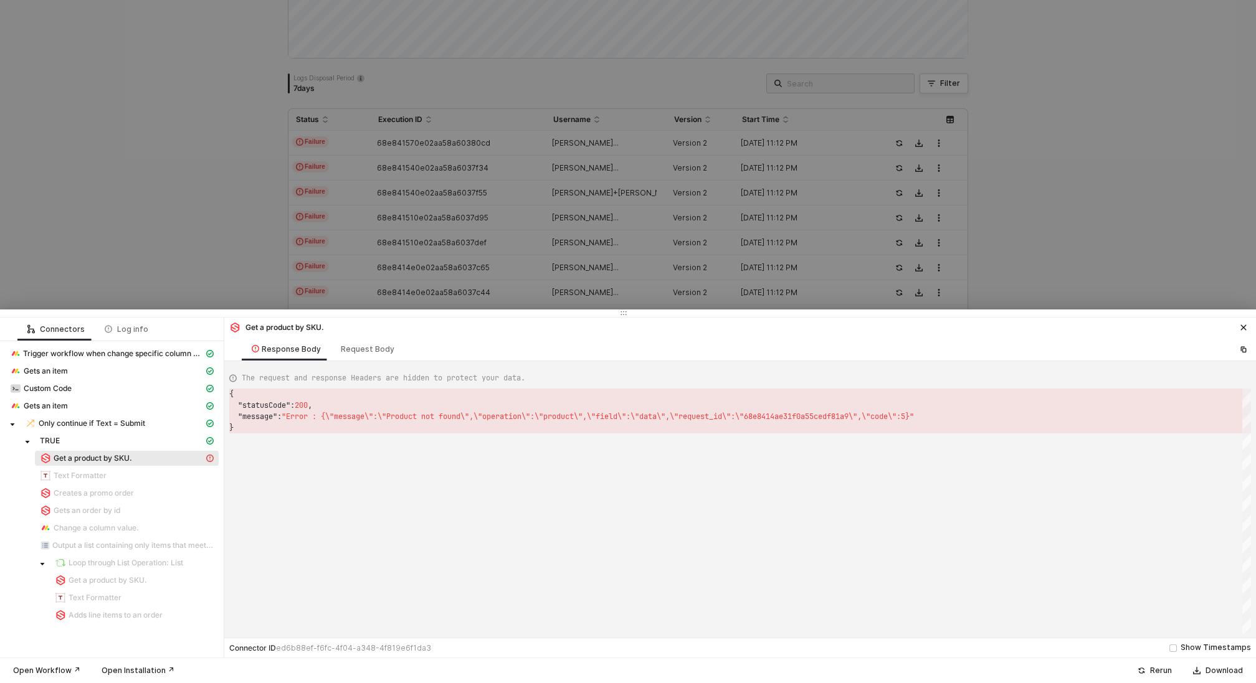
click at [128, 205] on div at bounding box center [628, 341] width 1256 height 683
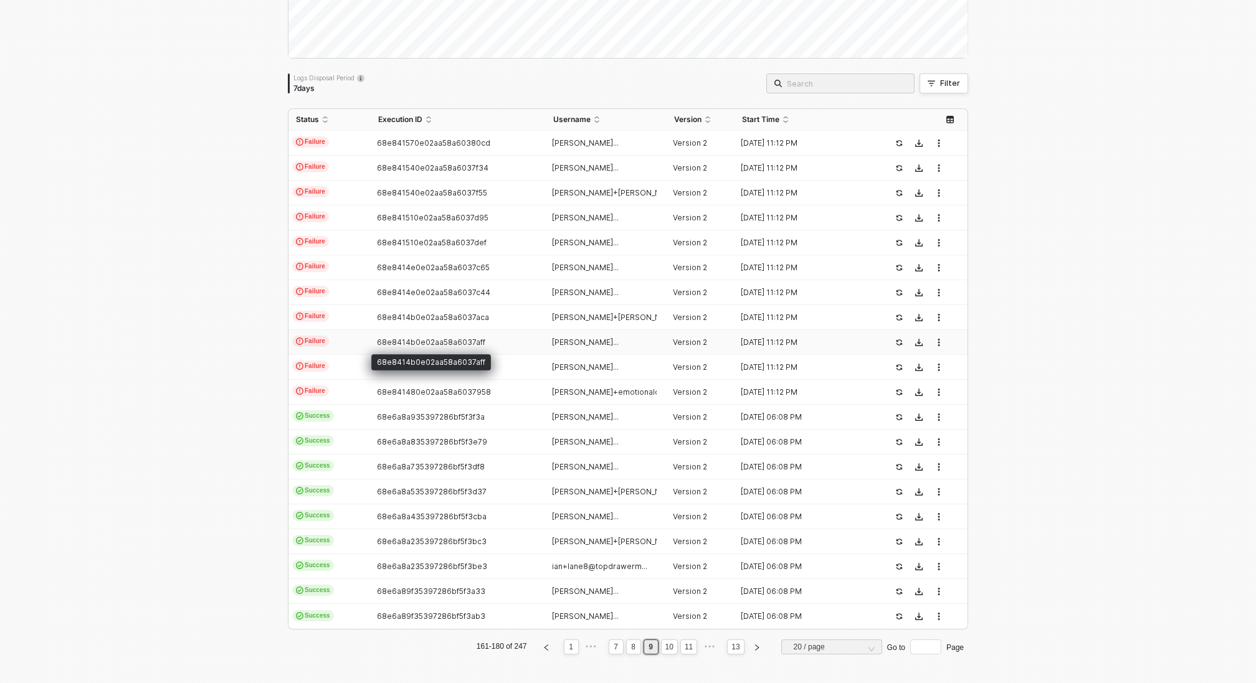
click at [431, 343] on span "68e8414b0e02aa58a6037aff" at bounding box center [431, 342] width 108 height 9
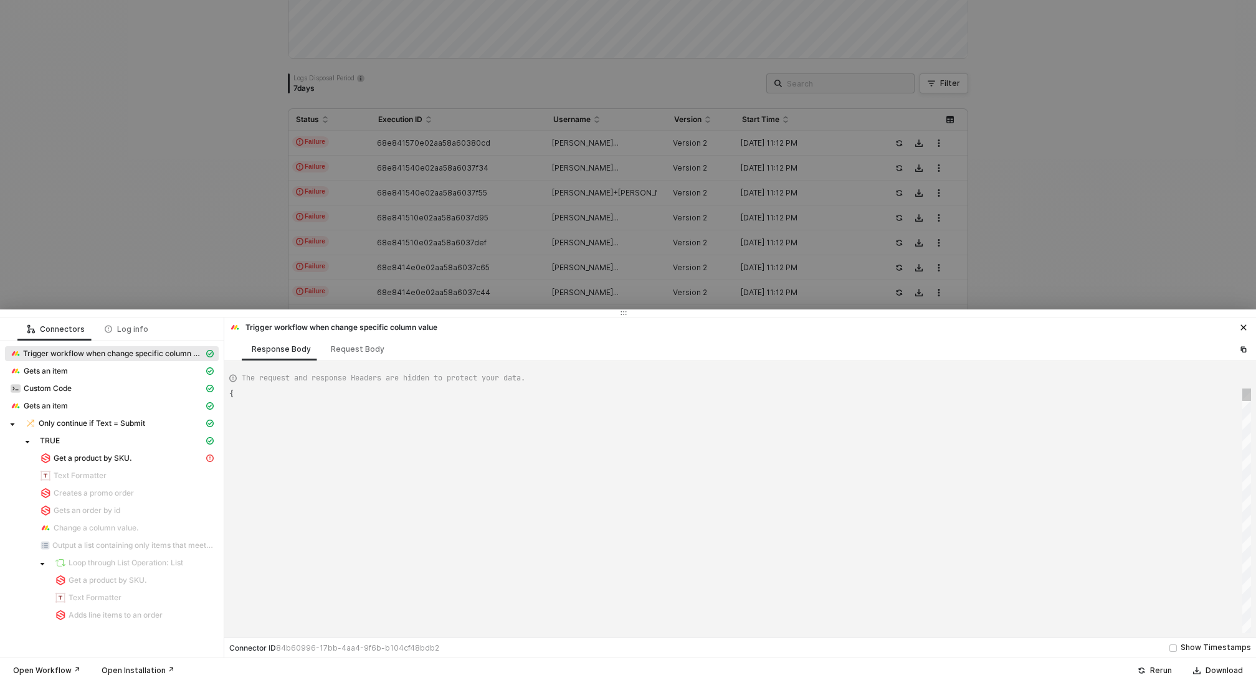
scroll to position [112, 0]
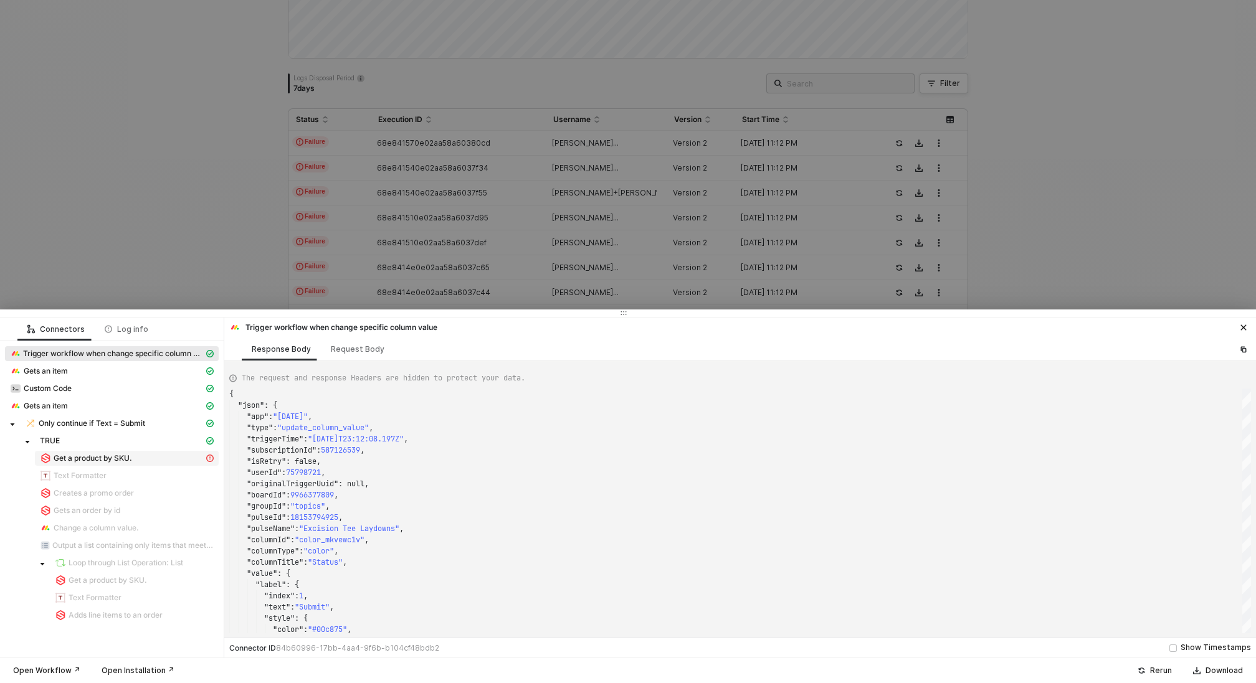
click at [145, 453] on div "Get a product by SKU." at bounding box center [122, 458] width 164 height 11
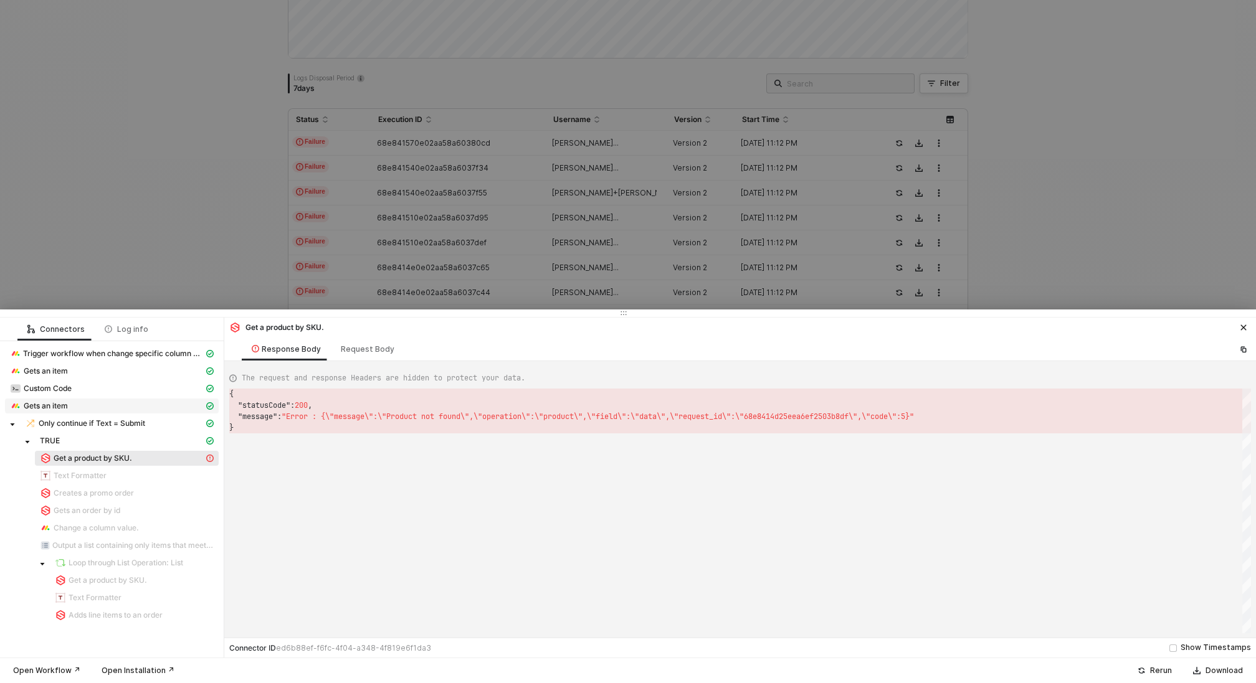
click at [78, 405] on div "Gets an item" at bounding box center [107, 406] width 194 height 11
type textarea "{ "json": { "item": { "name": "Excision", "id": "9680373909", "assets": [], "bo…"
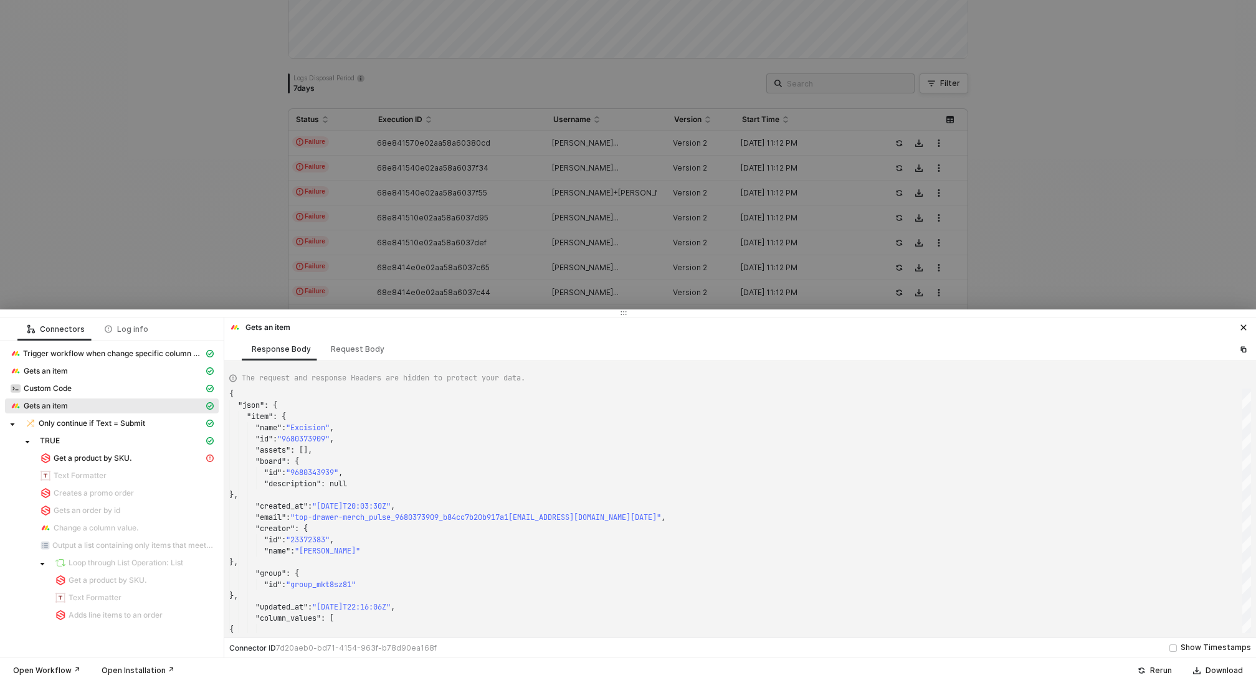
click at [236, 240] on div at bounding box center [628, 341] width 1256 height 683
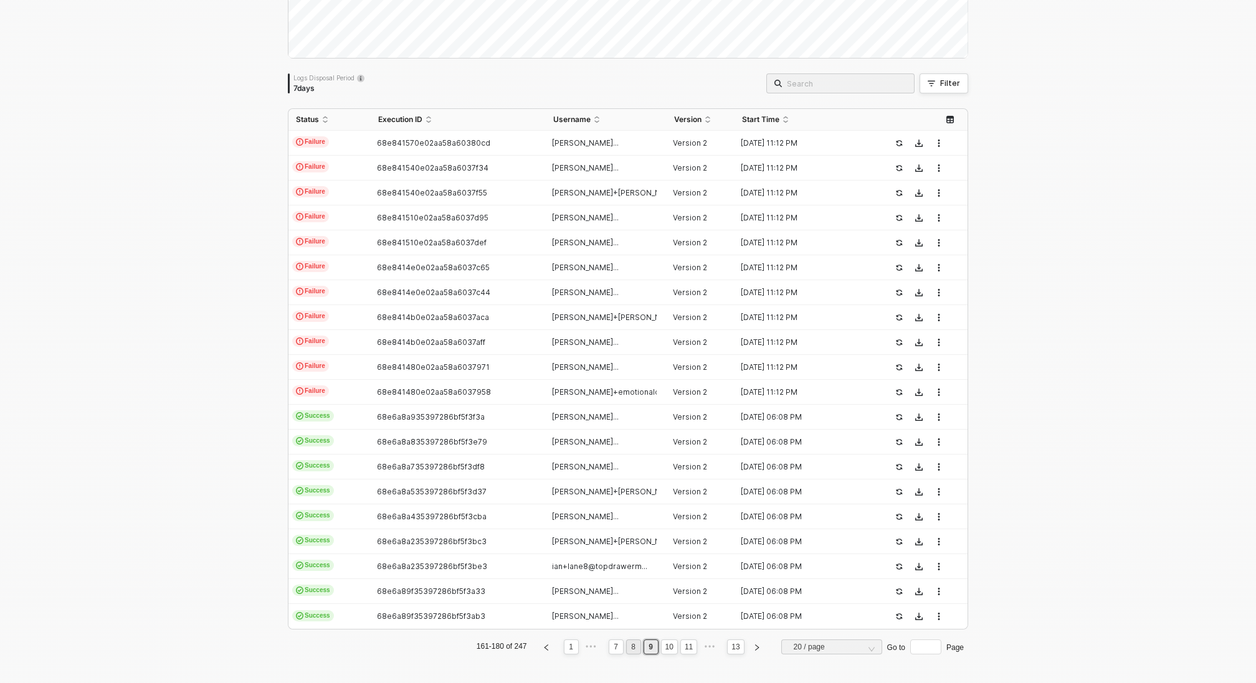
click at [637, 647] on link "8" at bounding box center [633, 647] width 12 height 14
click at [506, 449] on td "68e841630e02aa58a60386a6" at bounding box center [458, 442] width 174 height 25
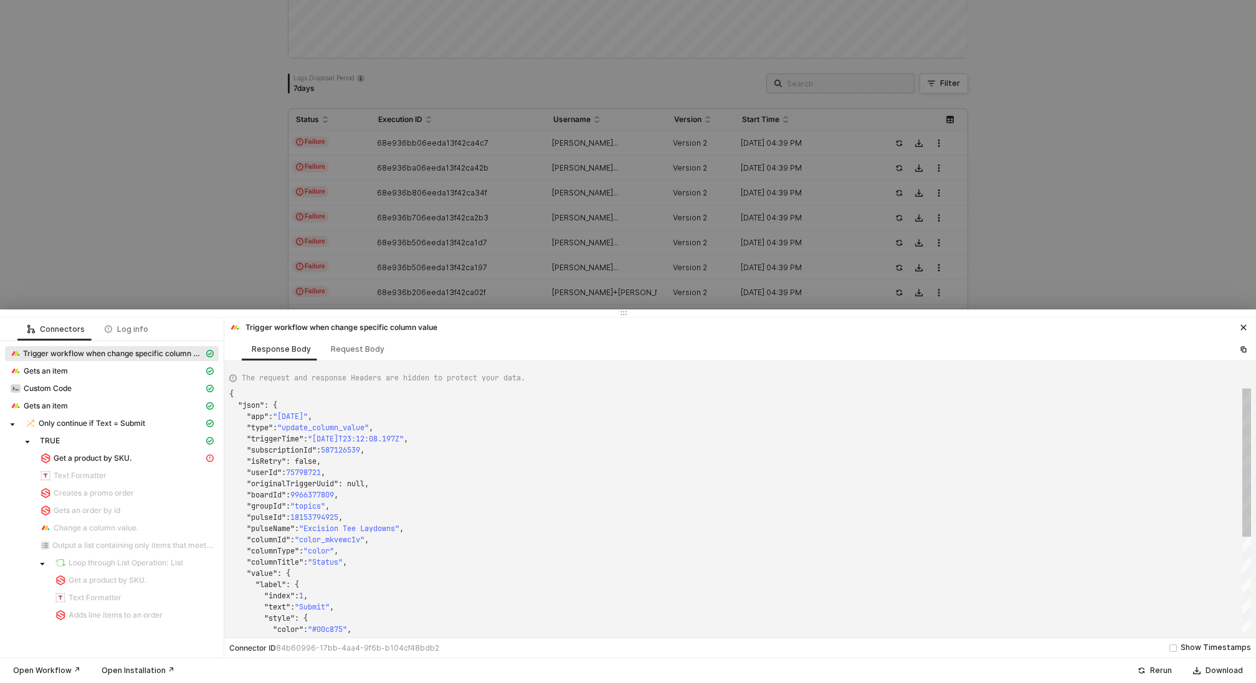
type textarea "{ "json": { "app": "[DATE]", "type": "update_column_value", "triggerTime": "[DA…"
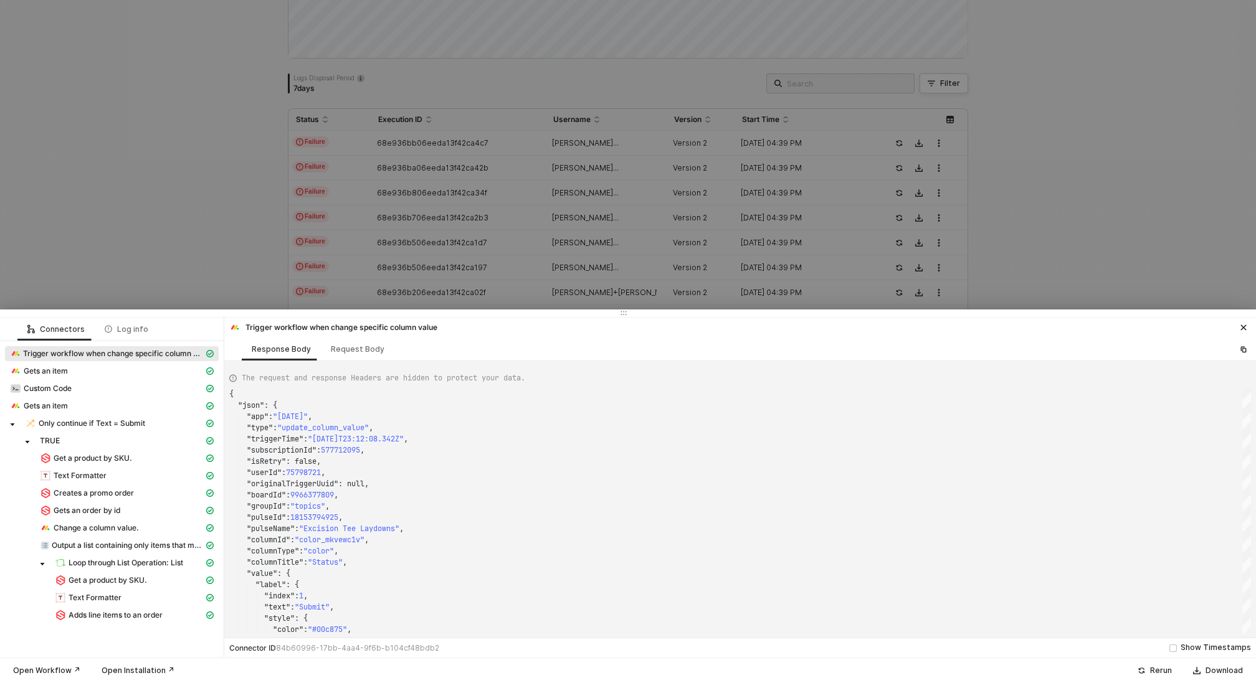
click at [55, 138] on div at bounding box center [628, 341] width 1256 height 683
